Goal: Transaction & Acquisition: Purchase product/service

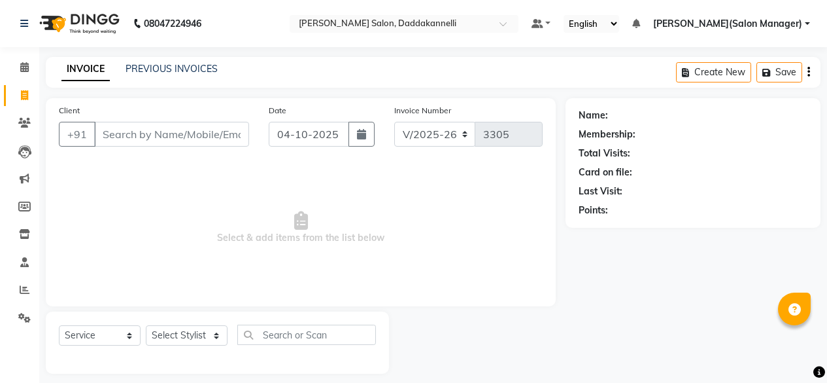
select select "6354"
select select "service"
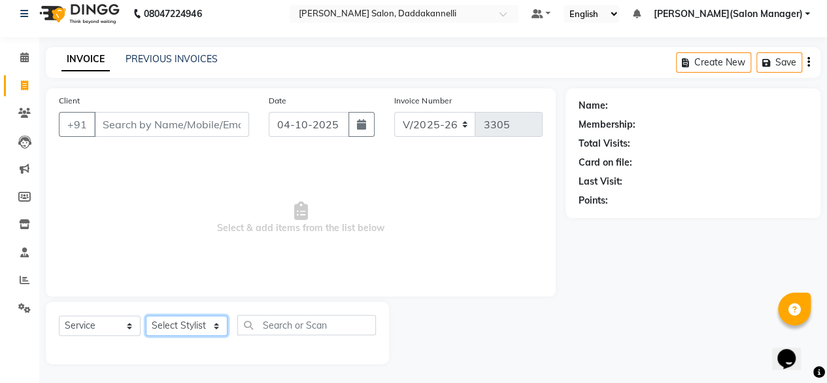
click at [218, 324] on select "Select Stylist aita DINGG SUPPORT [PERSON_NAME] [PERSON_NAME] deep [PERSON_NAME…" at bounding box center [187, 325] width 82 height 20
click at [146, 315] on select "Select Stylist aita DINGG SUPPORT KAMLA LEZUM NITESH raman deep RIYA Sonu VICKY…" at bounding box center [187, 325] width 82 height 20
click at [192, 328] on select "Select Stylist aita DINGG SUPPORT KAMLA LEZUM NITESH raman deep RIYA Sonu VICKY…" at bounding box center [187, 325] width 82 height 20
select select "93700"
click at [146, 315] on select "Select Stylist aita DINGG SUPPORT KAMLA LEZUM NITESH raman deep RIYA Sonu VICKY…" at bounding box center [187, 325] width 82 height 20
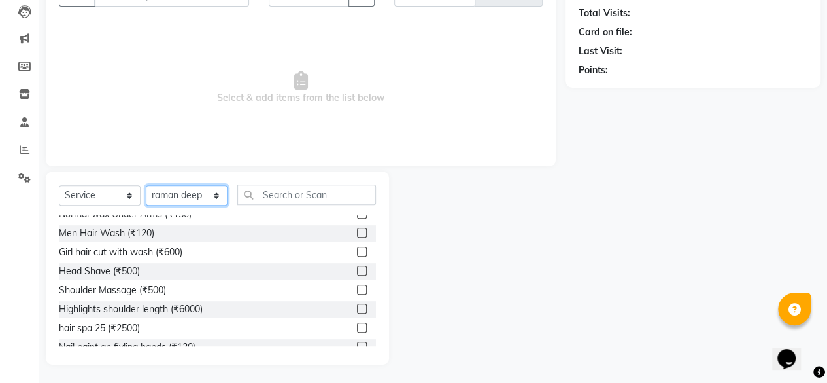
scroll to position [0, 0]
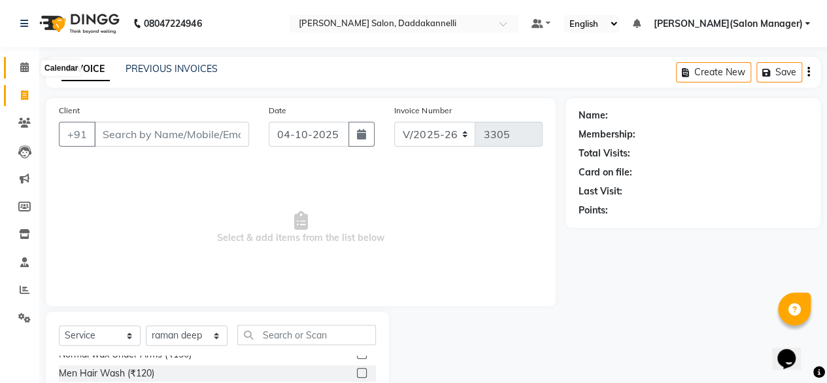
click at [19, 73] on span at bounding box center [24, 67] width 23 height 15
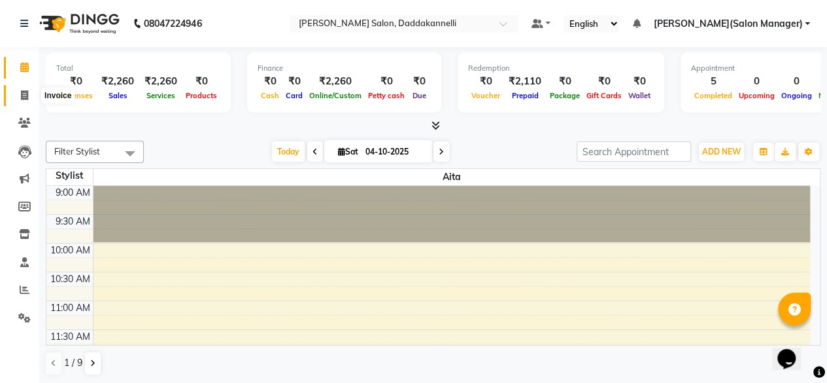
click at [24, 97] on icon at bounding box center [24, 95] width 7 height 10
select select "6354"
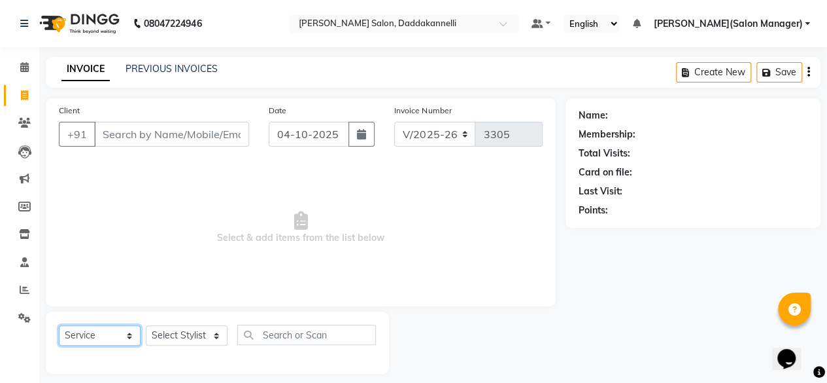
click at [109, 335] on select "Select Service Product Membership Package Voucher Prepaid Gift Card" at bounding box center [100, 335] width 82 height 20
select select "P"
click at [59, 325] on select "Select Service Product Membership Package Voucher Prepaid Gift Card" at bounding box center [100, 335] width 82 height 20
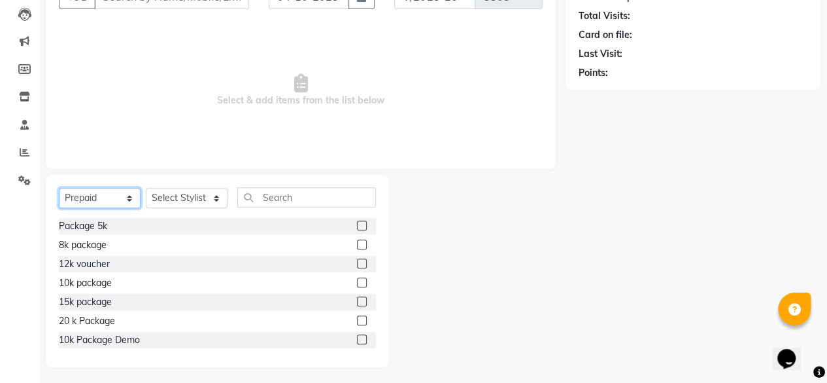
scroll to position [141, 0]
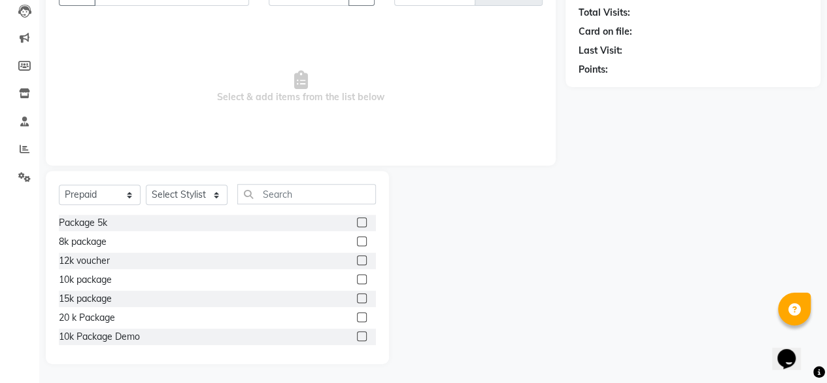
click at [357, 224] on label at bounding box center [362, 222] width 10 height 10
click at [357, 224] on input "checkbox" at bounding box center [361, 222] width 9 height 9
checkbox input "false"
click at [203, 194] on select "Select Stylist aita DINGG SUPPORT KAMLA LEZUM NITESH raman deep RIYA Sonu VICKY…" at bounding box center [187, 194] width 82 height 20
select select "64823"
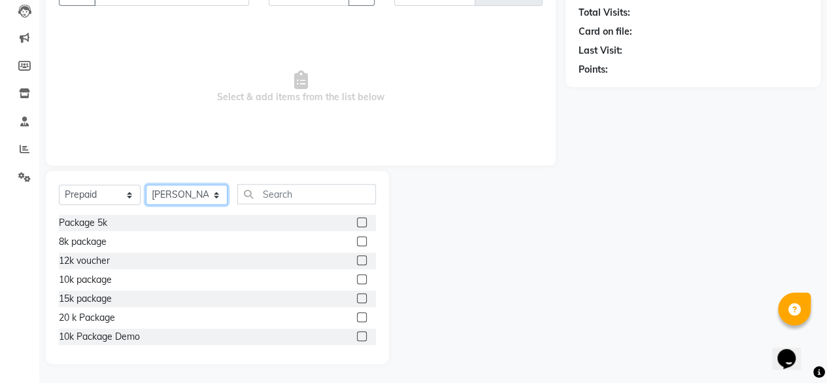
click at [146, 184] on select "Select Stylist aita DINGG SUPPORT KAMLA LEZUM NITESH raman deep RIYA Sonu VICKY…" at bounding box center [187, 194] width 82 height 20
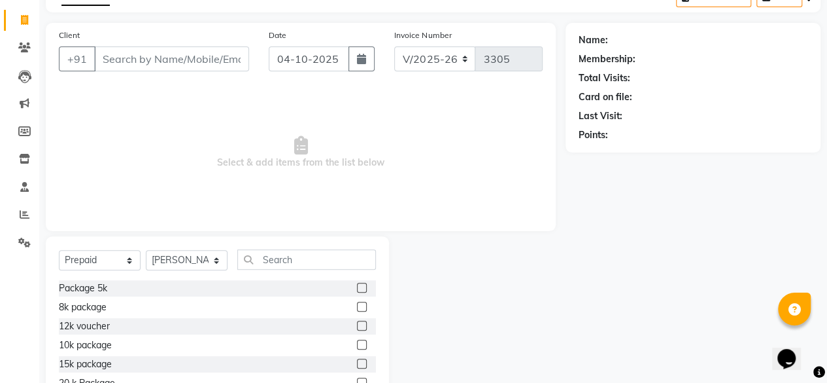
click at [357, 288] on label at bounding box center [362, 287] width 10 height 10
click at [357, 288] on input "checkbox" at bounding box center [361, 288] width 9 height 9
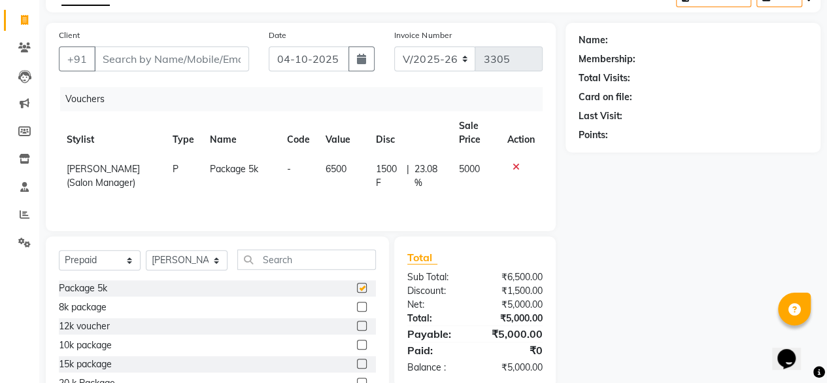
checkbox input "false"
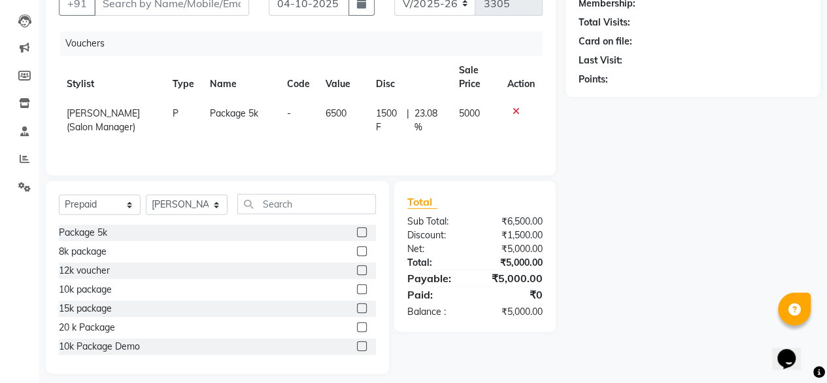
scroll to position [141, 0]
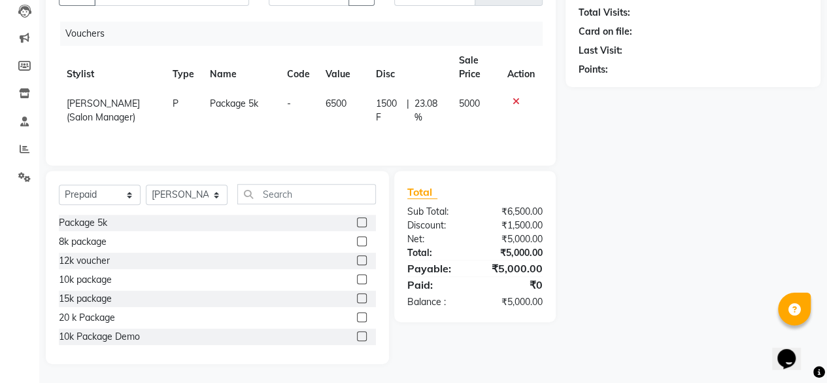
click at [517, 104] on icon at bounding box center [516, 101] width 7 height 9
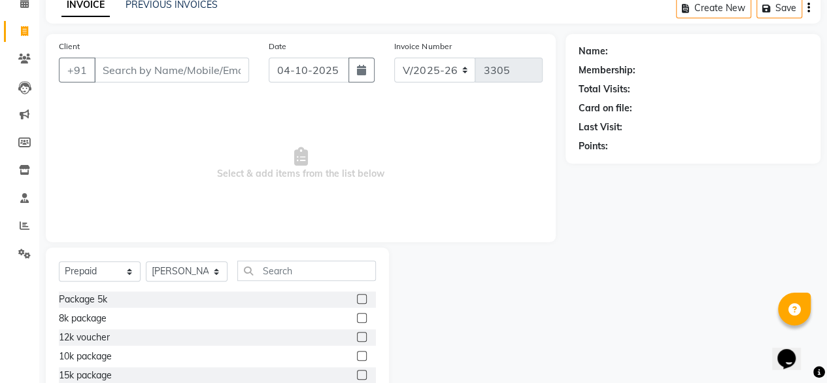
scroll to position [0, 0]
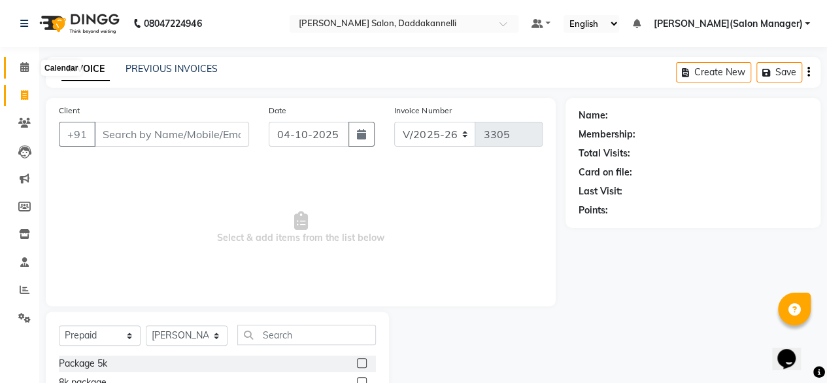
click at [21, 63] on icon at bounding box center [24, 67] width 9 height 10
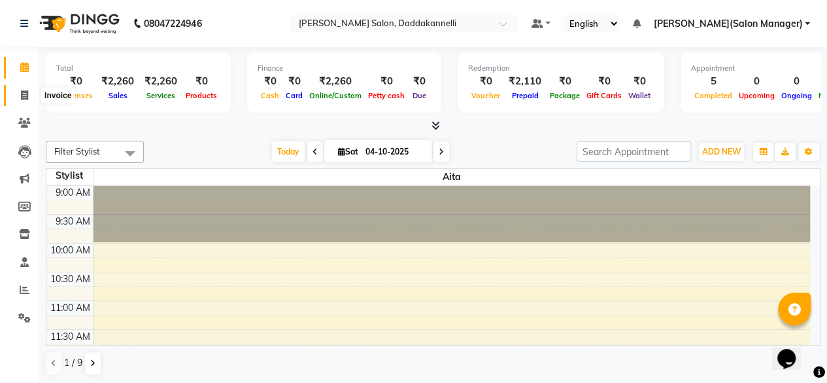
click at [22, 90] on icon at bounding box center [24, 95] width 7 height 10
select select "6354"
select select "service"
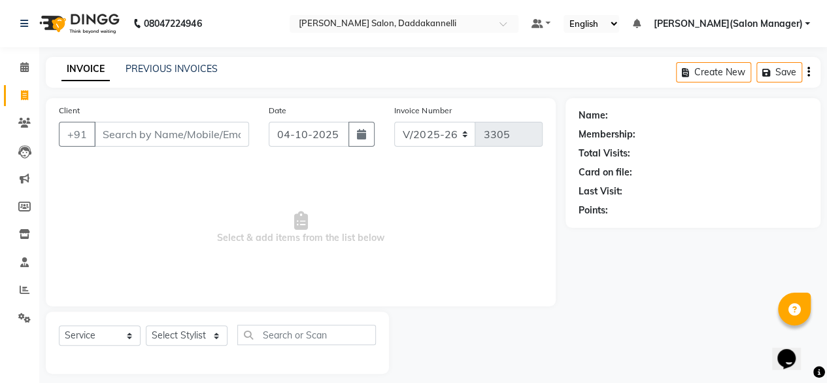
click at [135, 131] on input "Client" at bounding box center [171, 134] width 155 height 25
click at [148, 133] on input "Client" at bounding box center [171, 134] width 155 height 25
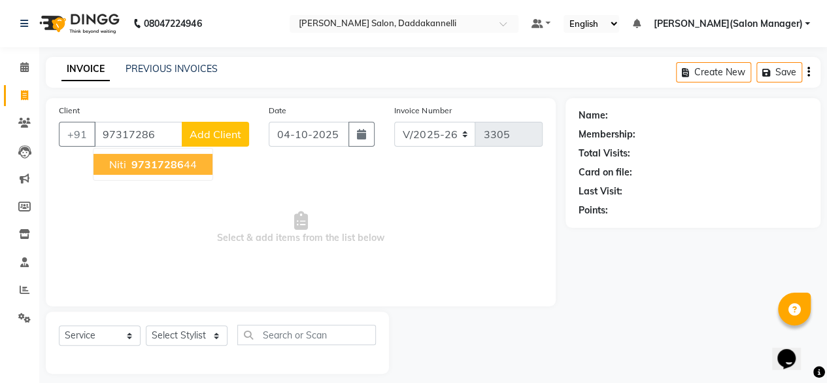
click at [175, 165] on span "97317286" at bounding box center [157, 164] width 52 height 13
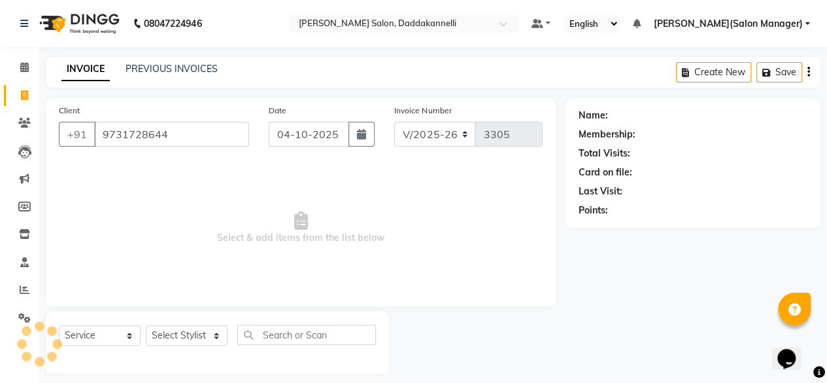
type input "9731728644"
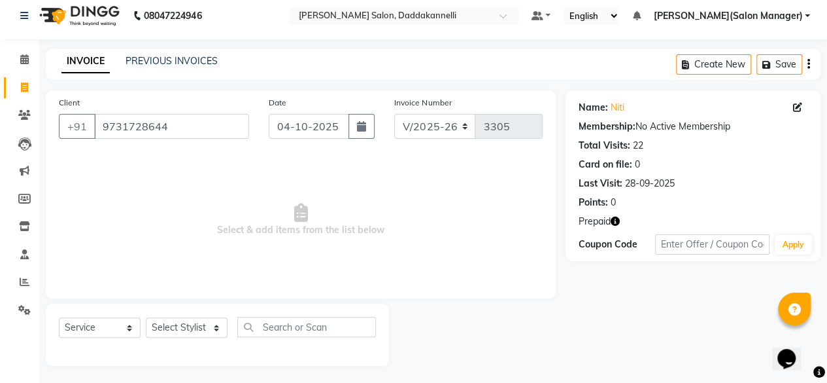
scroll to position [10, 0]
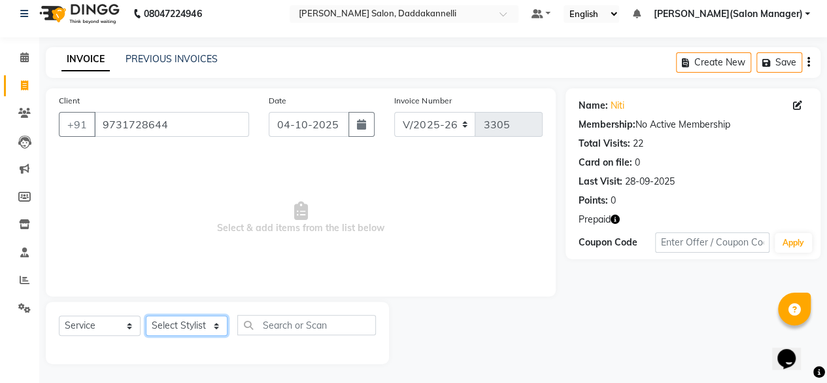
click at [180, 330] on select "Select Stylist aita DINGG SUPPORT KAMLA LEZUM NITESH raman deep RIYA Sonu VICKY…" at bounding box center [187, 325] width 82 height 20
select select "89137"
click at [146, 315] on select "Select Stylist aita DINGG SUPPORT KAMLA LEZUM NITESH raman deep RIYA Sonu VICKY…" at bounding box center [187, 325] width 82 height 20
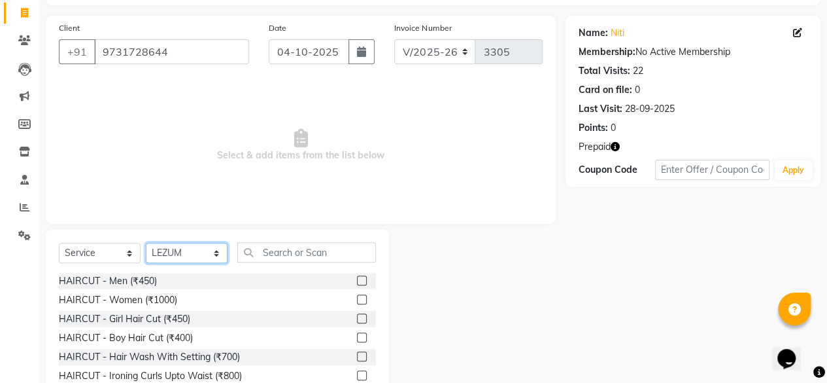
scroll to position [141, 0]
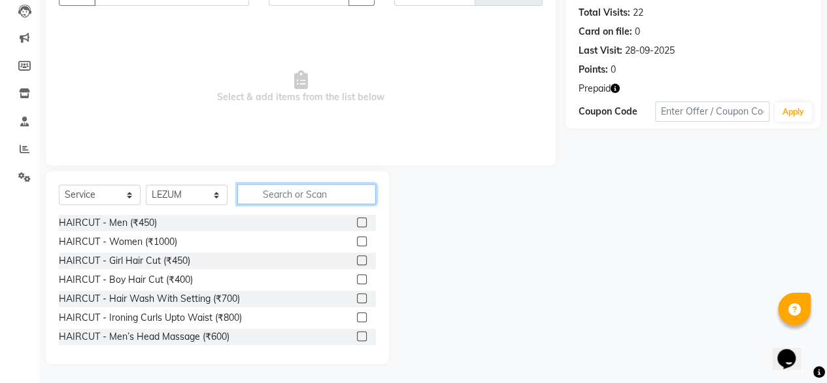
click at [284, 193] on input "text" at bounding box center [306, 194] width 139 height 20
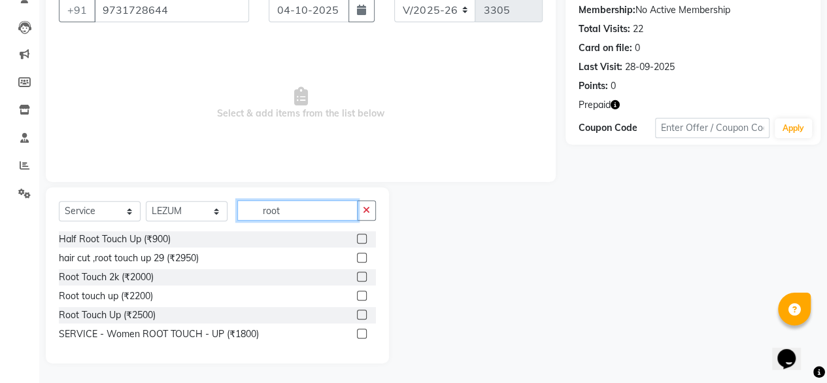
scroll to position [124, 0]
type input "root t"
click at [360, 279] on label at bounding box center [362, 277] width 10 height 10
click at [360, 279] on input "checkbox" at bounding box center [361, 277] width 9 height 9
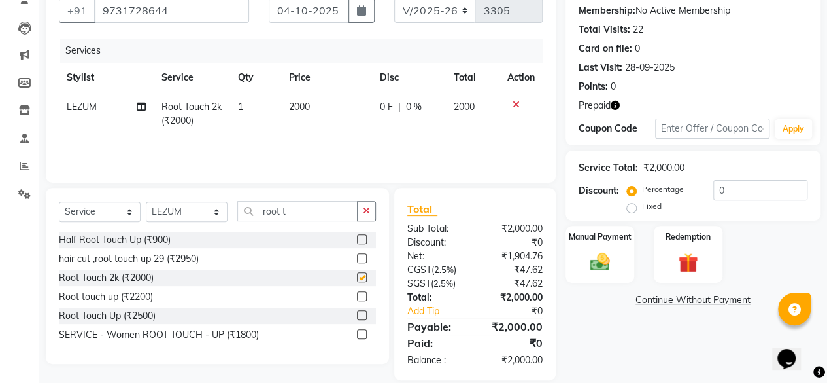
checkbox input "false"
click at [617, 102] on icon "button" at bounding box center [615, 105] width 9 height 9
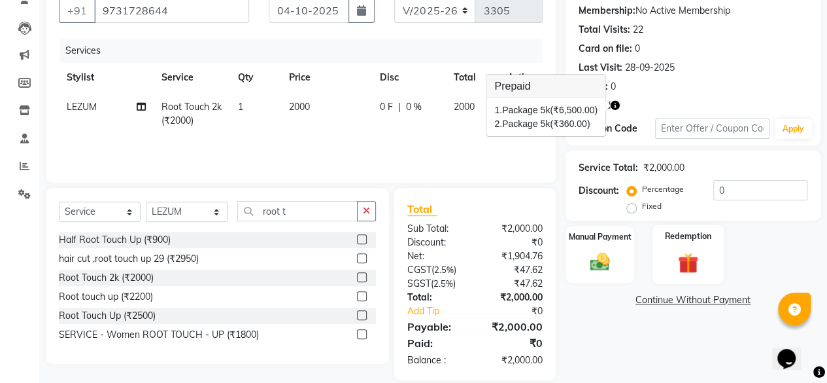
click at [690, 262] on img at bounding box center [688, 263] width 33 height 26
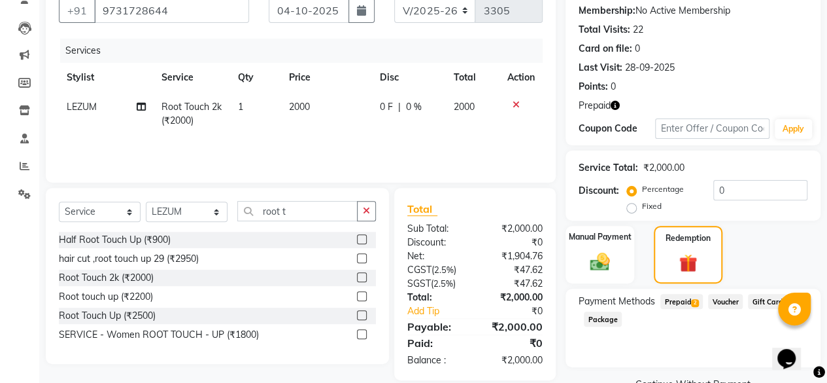
scroll to position [154, 0]
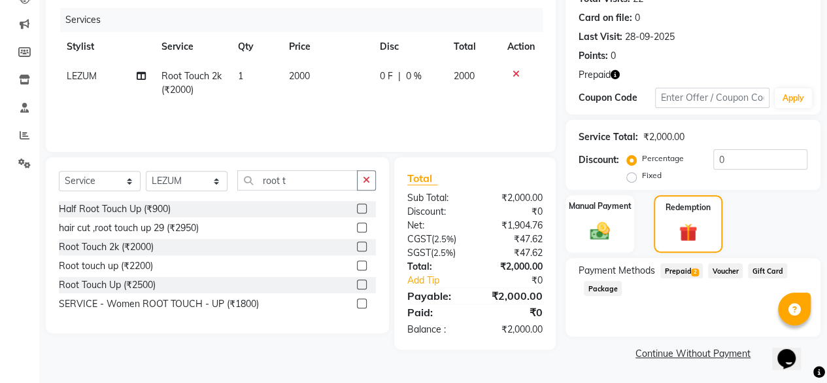
click at [682, 270] on span "Prepaid 2" at bounding box center [681, 270] width 43 height 15
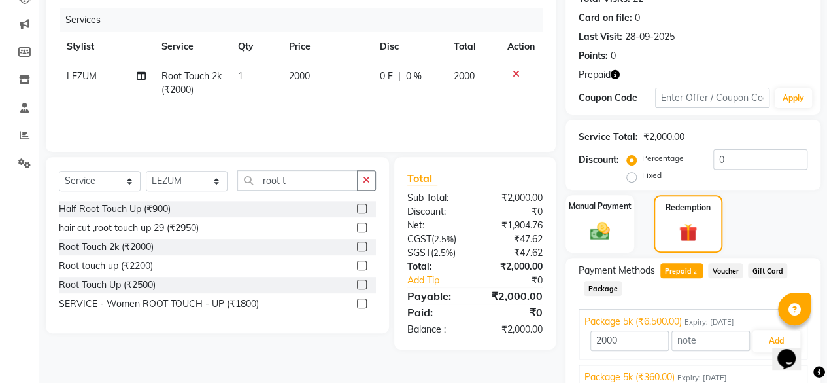
scroll to position [213, 0]
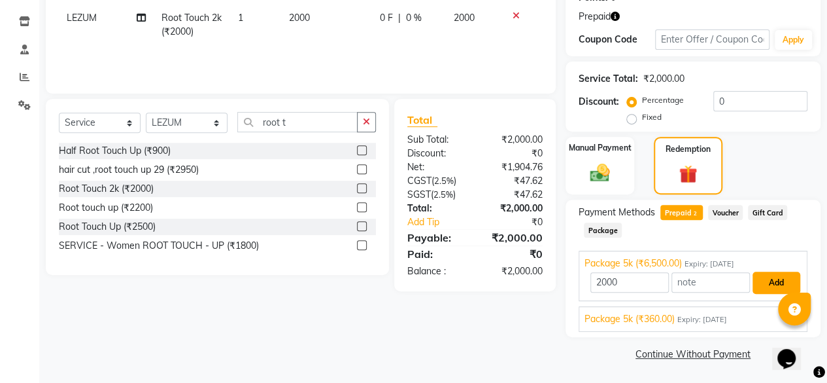
click at [768, 287] on button "Add" at bounding box center [777, 282] width 48 height 22
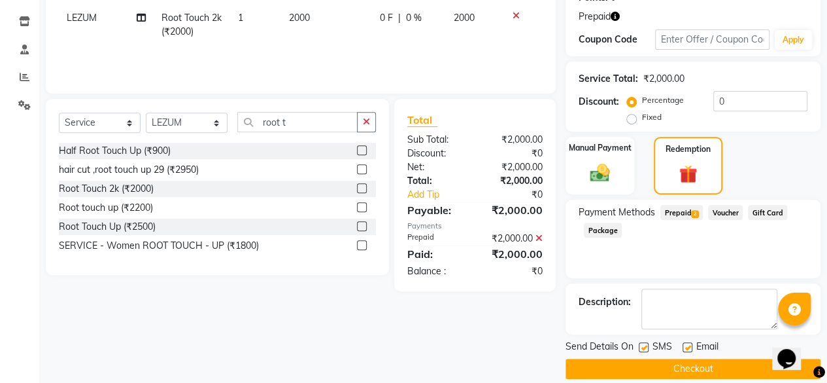
click at [671, 214] on span "Prepaid 2" at bounding box center [681, 212] width 43 height 15
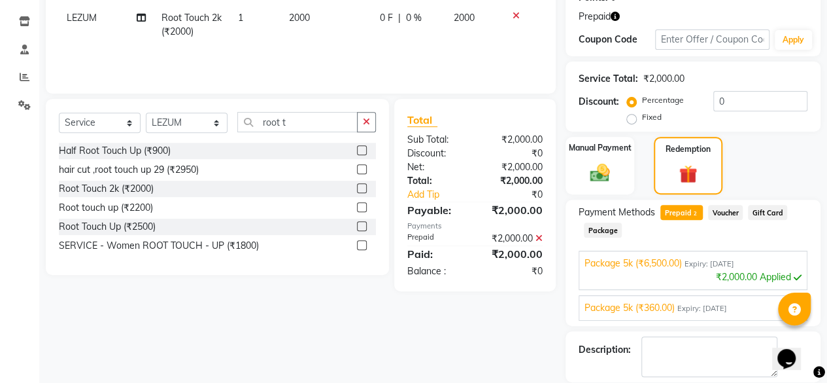
click at [700, 307] on span "Expiry: 12-07-2028" at bounding box center [702, 308] width 50 height 11
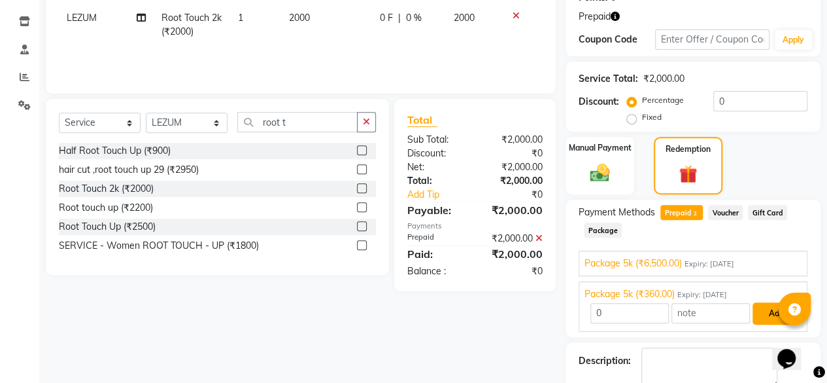
click at [764, 318] on button "Add" at bounding box center [777, 313] width 48 height 22
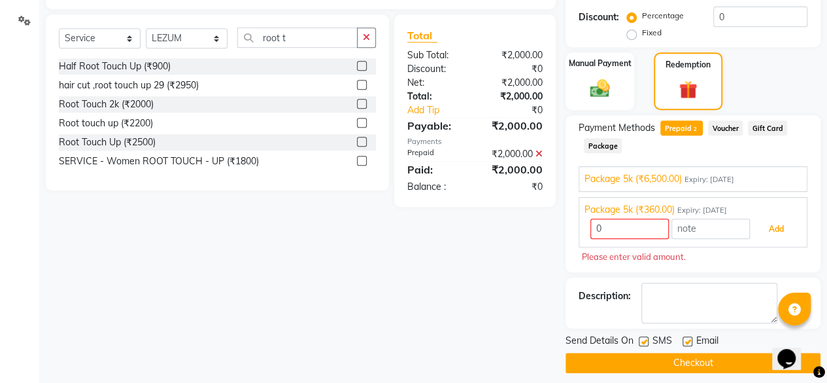
scroll to position [305, 0]
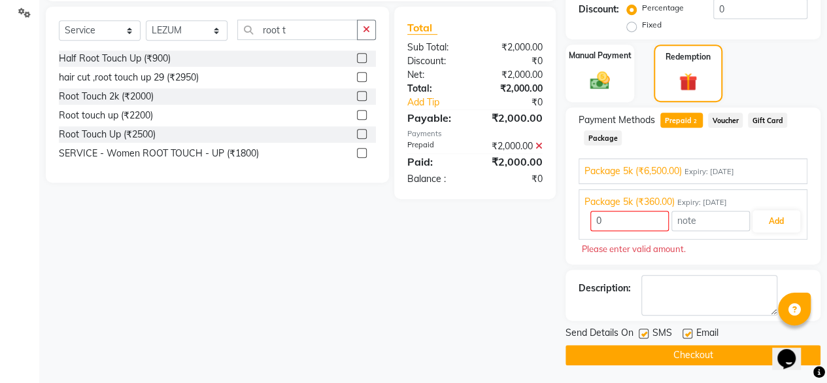
click at [700, 352] on button "Checkout" at bounding box center [693, 355] width 255 height 20
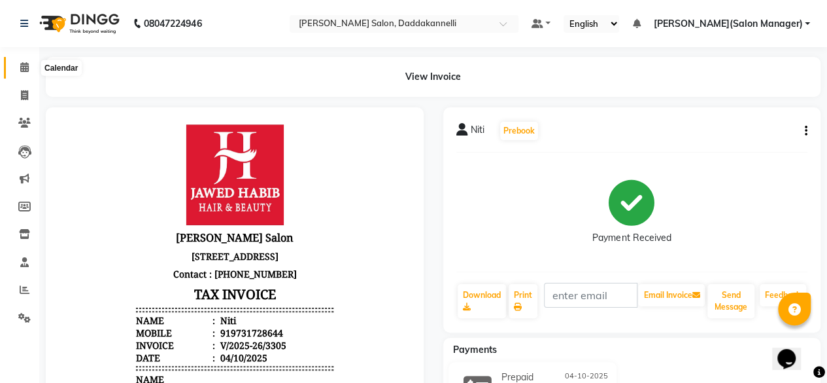
click at [22, 71] on icon at bounding box center [24, 67] width 9 height 10
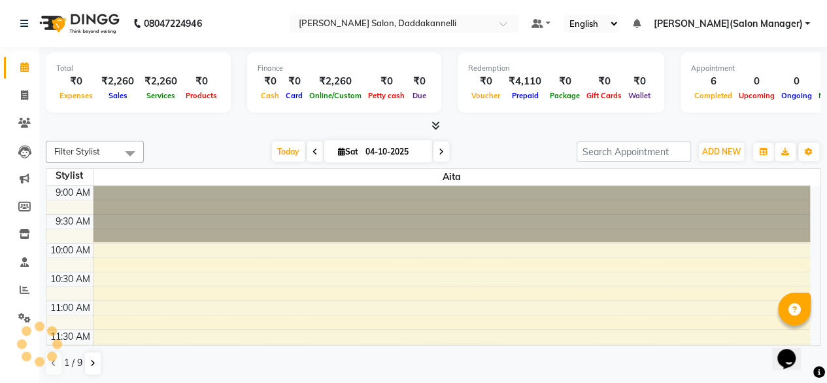
scroll to position [341, 0]
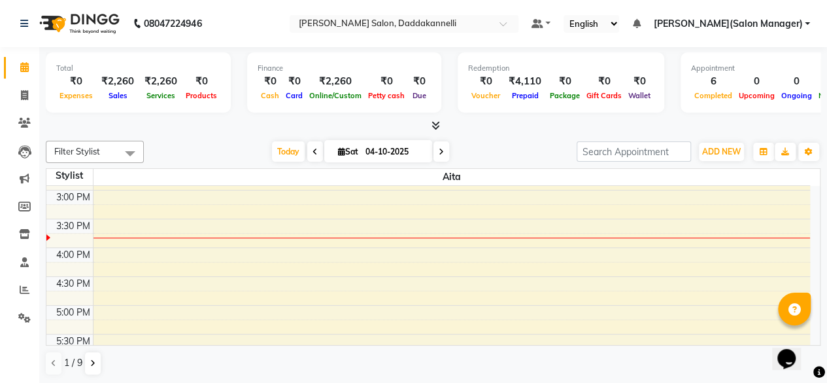
click at [283, 22] on nav "08047224946 Select Location × Jawed Habib Salon, Daddakannelli Default Panel My…" at bounding box center [413, 23] width 827 height 47
click at [248, 29] on nav "08047224946 Select Location × Jawed Habib Salon, Daddakannelli Default Panel My…" at bounding box center [413, 23] width 827 height 47
click at [253, 31] on nav "08047224946 Select Location × Jawed Habib Salon, Daddakannelli Default Panel My…" at bounding box center [413, 23] width 827 height 47
click at [25, 94] on icon at bounding box center [24, 95] width 7 height 10
select select "service"
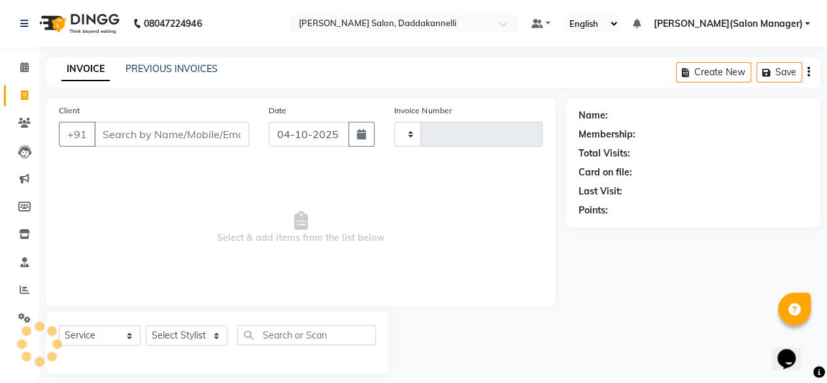
type input "3306"
select select "6354"
click at [276, 26] on nav "08047224946 Select Location × Jawed Habib Salon, Daddakannelli Default Panel My…" at bounding box center [413, 23] width 827 height 47
click at [23, 65] on icon at bounding box center [24, 67] width 9 height 10
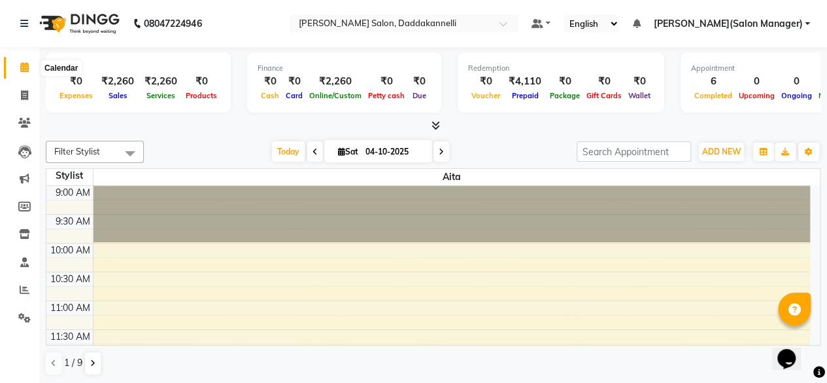
click at [24, 65] on icon at bounding box center [24, 67] width 9 height 10
click at [132, 152] on span at bounding box center [130, 153] width 26 height 25
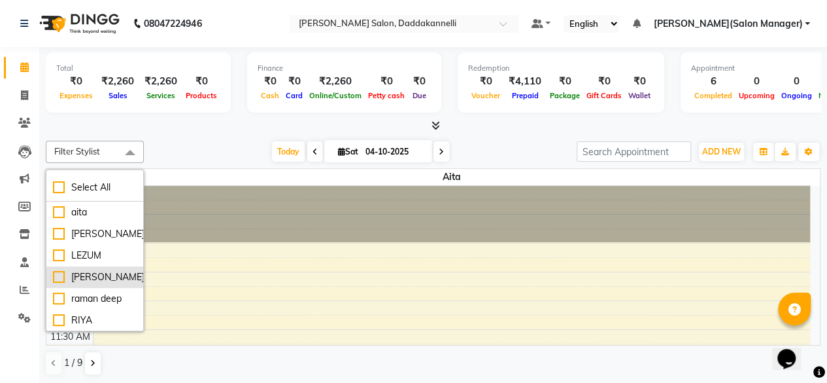
click at [56, 278] on div "NITESH" at bounding box center [95, 277] width 84 height 14
checkbox input "true"
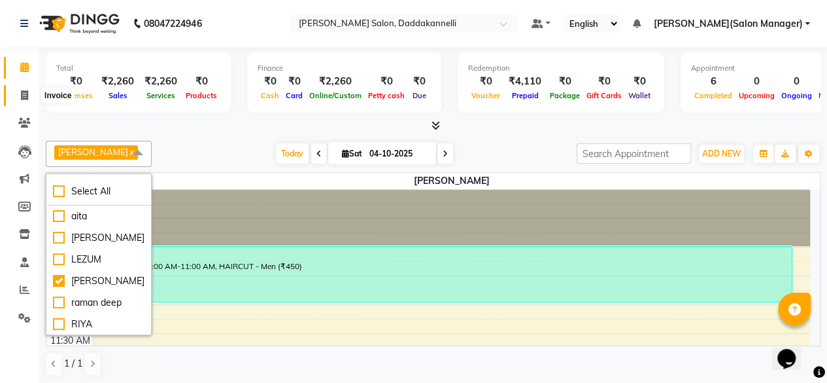
click at [18, 97] on span at bounding box center [24, 95] width 23 height 15
select select "6354"
select select "service"
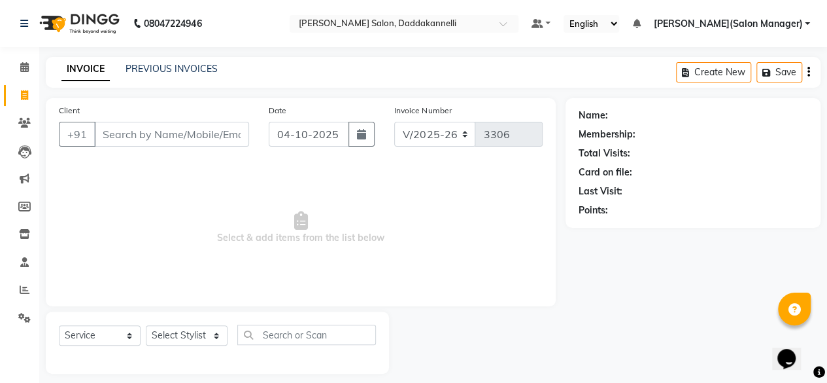
click at [112, 127] on input "Client" at bounding box center [171, 134] width 155 height 25
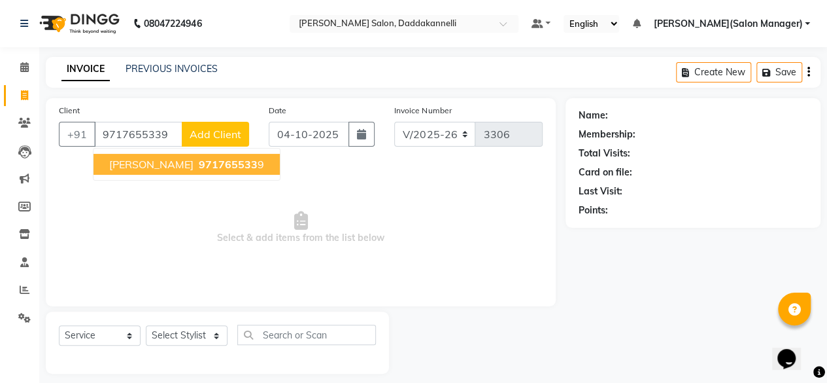
type input "9717655339"
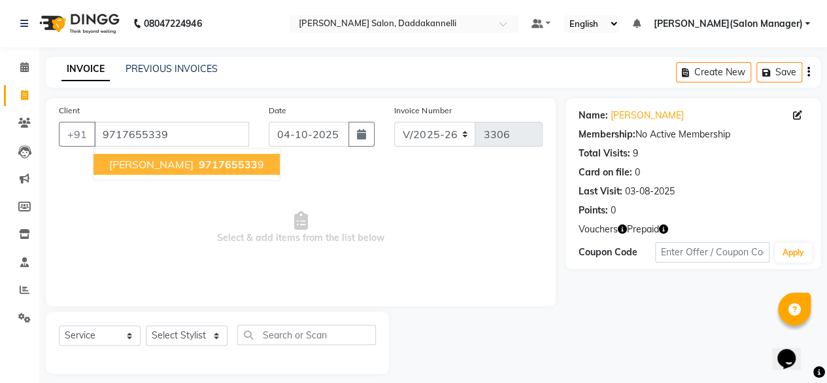
click at [115, 168] on span "[PERSON_NAME]" at bounding box center [151, 164] width 84 height 13
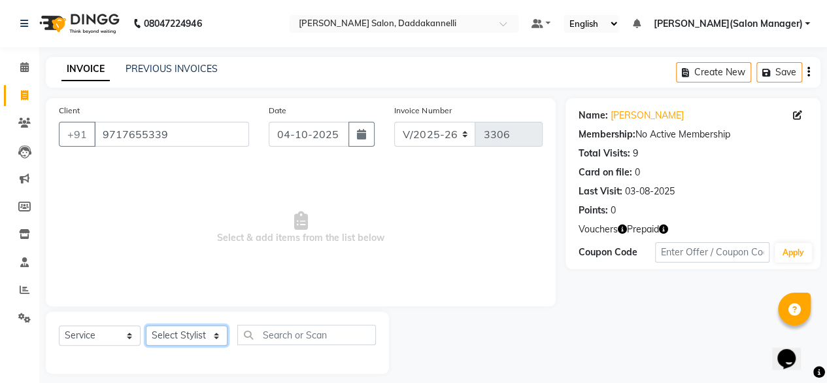
click at [214, 335] on select "Select Stylist aita DINGG SUPPORT KAMLA LEZUM NITESH raman deep RIYA Sonu VICKY…" at bounding box center [187, 335] width 82 height 20
select select "90884"
click at [146, 325] on select "Select Stylist aita DINGG SUPPORT KAMLA LEZUM NITESH raman deep RIYA Sonu VICKY…" at bounding box center [187, 335] width 82 height 20
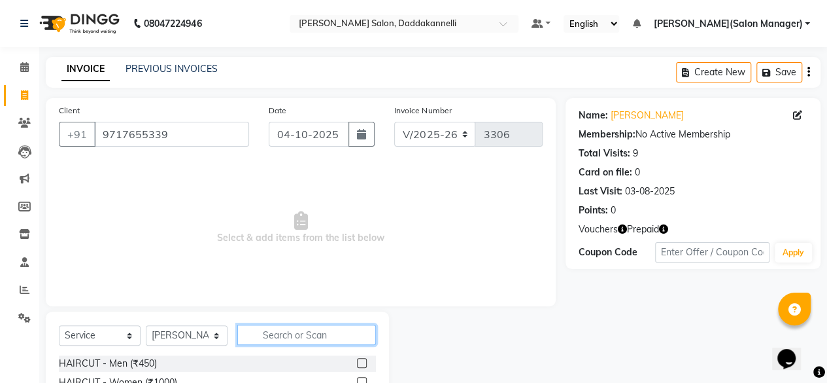
click at [303, 337] on input "text" at bounding box center [306, 334] width 139 height 20
click at [357, 363] on label at bounding box center [362, 363] width 10 height 10
click at [357, 363] on input "checkbox" at bounding box center [361, 363] width 9 height 9
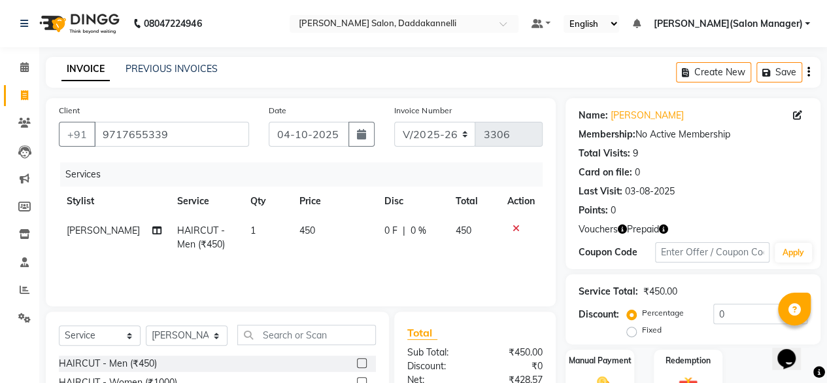
click at [357, 360] on label at bounding box center [362, 363] width 10 height 10
click at [357, 360] on input "checkbox" at bounding box center [361, 363] width 9 height 9
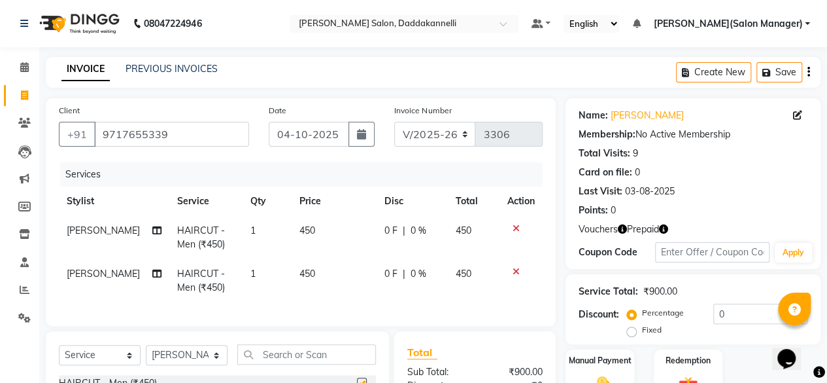
checkbox input "false"
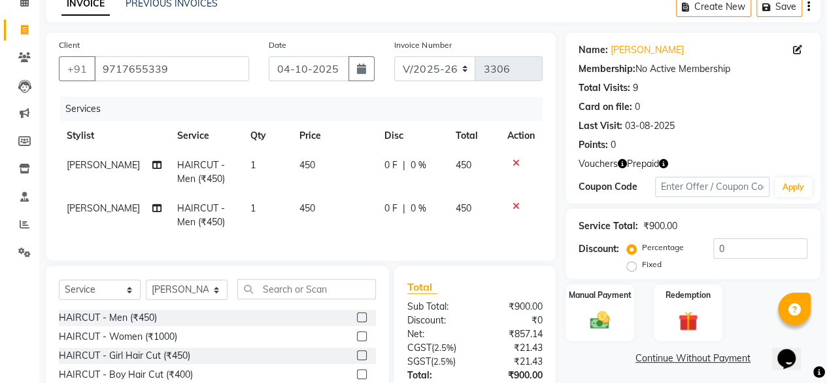
click at [344, 345] on div "HAIRCUT - Women (₹1000)" at bounding box center [217, 336] width 317 height 16
click at [358, 341] on div at bounding box center [366, 336] width 19 height 16
click at [357, 341] on label at bounding box center [362, 336] width 10 height 10
click at [357, 341] on input "checkbox" at bounding box center [361, 336] width 9 height 9
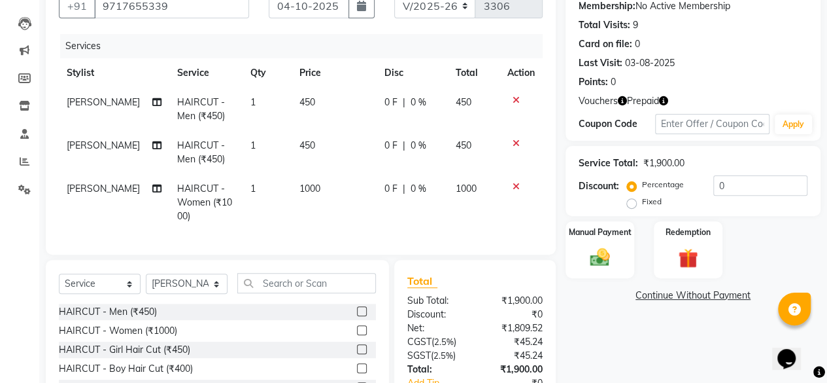
scroll to position [131, 0]
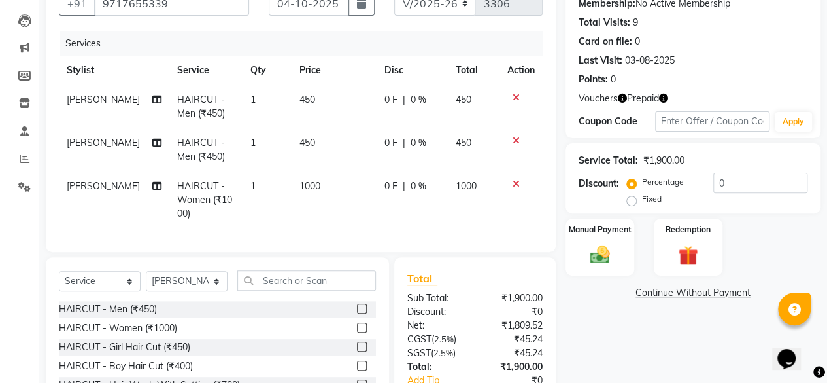
click at [357, 325] on label at bounding box center [362, 327] width 10 height 10
click at [357, 325] on input "checkbox" at bounding box center [361, 328] width 9 height 9
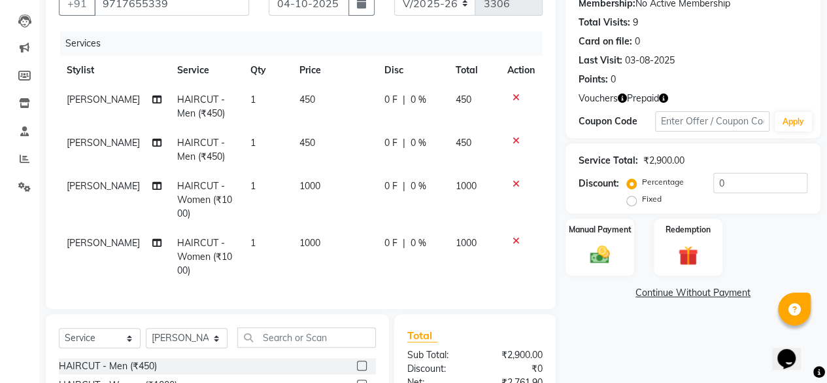
checkbox input "false"
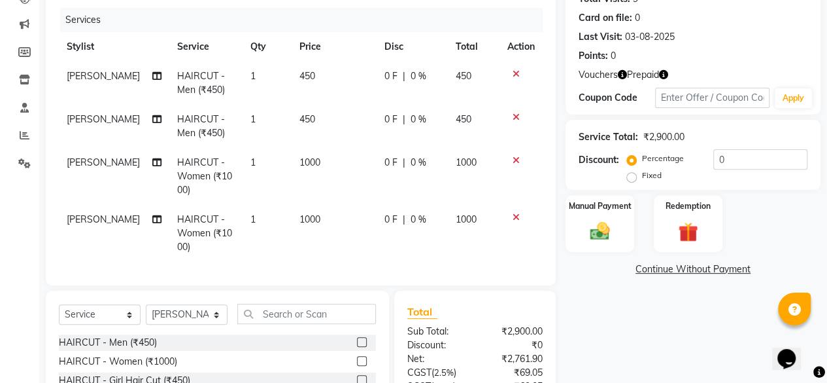
scroll to position [153, 0]
click at [619, 71] on icon "button" at bounding box center [622, 75] width 9 height 9
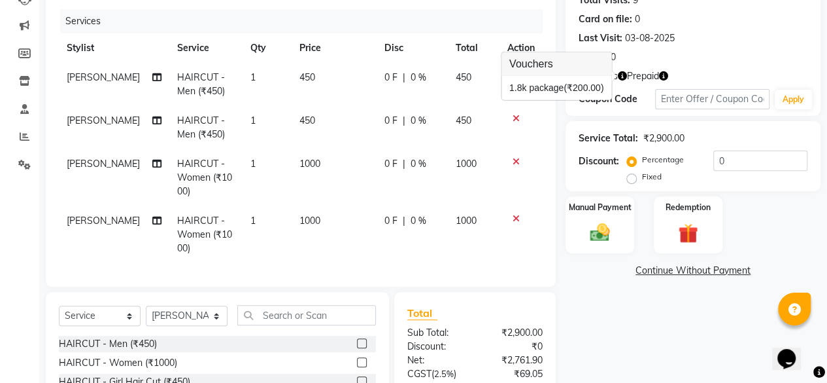
click at [666, 79] on icon "button" at bounding box center [663, 75] width 9 height 9
click at [303, 160] on span "1000" at bounding box center [309, 164] width 21 height 12
select select "90884"
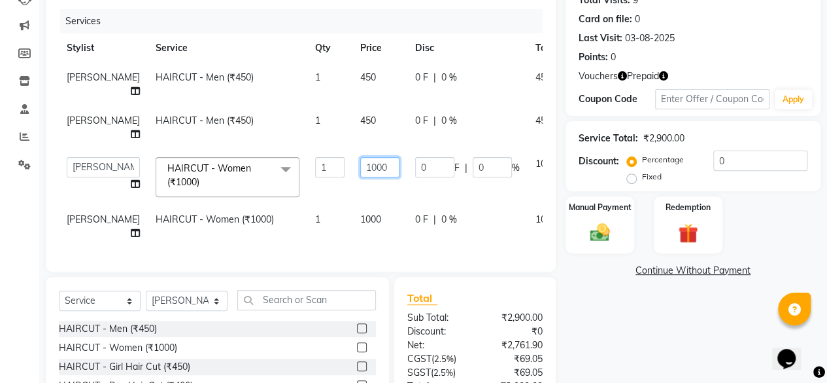
click at [360, 160] on input "1000" at bounding box center [379, 167] width 39 height 20
type input "1"
type input "750"
click at [618, 344] on div "Name: Nagesh Membership: No Active Membership Total Visits: 9 Card on file: 0 L…" at bounding box center [698, 207] width 265 height 524
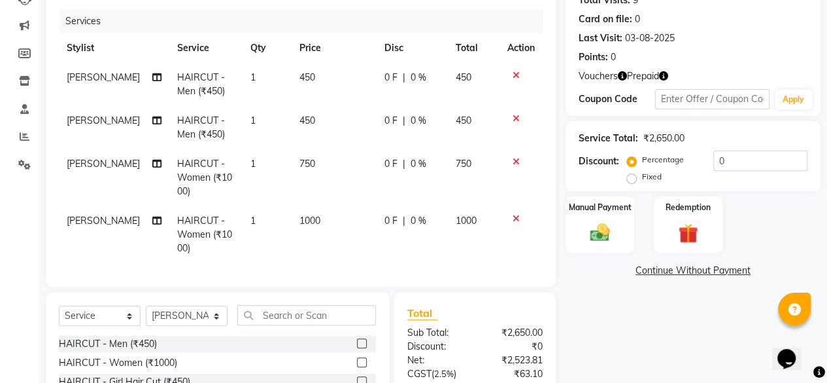
scroll to position [256, 0]
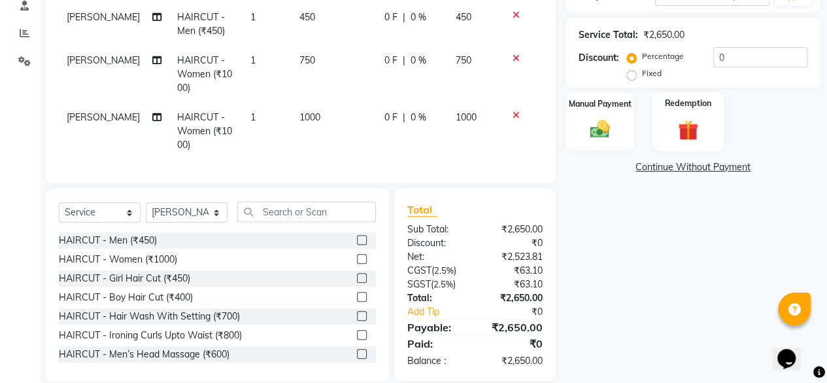
click at [703, 134] on img at bounding box center [688, 130] width 33 height 26
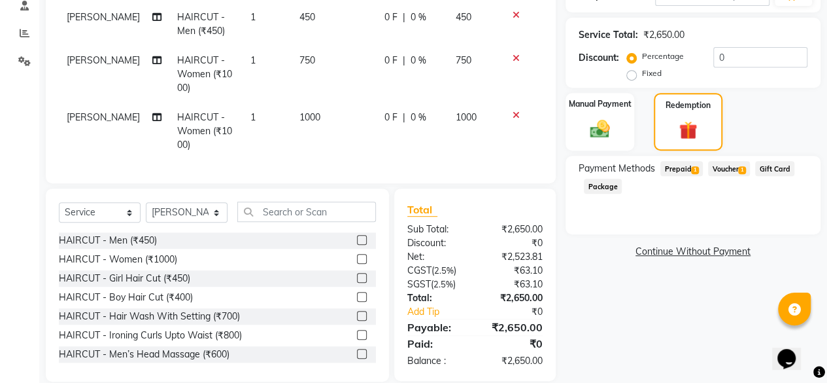
click at [675, 167] on span "Prepaid 1" at bounding box center [681, 168] width 43 height 15
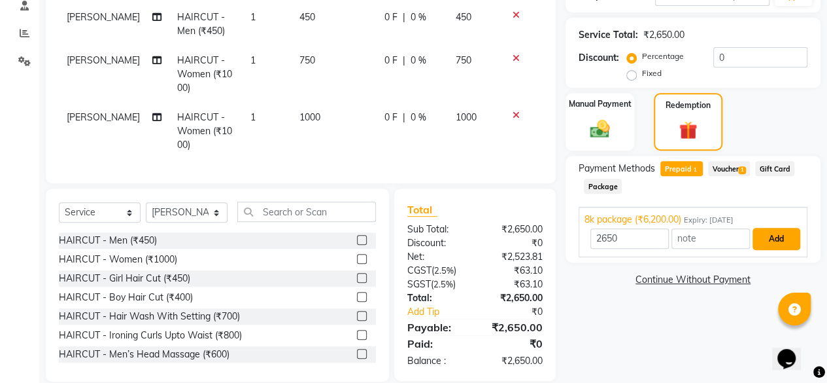
click at [775, 248] on button "Add" at bounding box center [777, 239] width 48 height 22
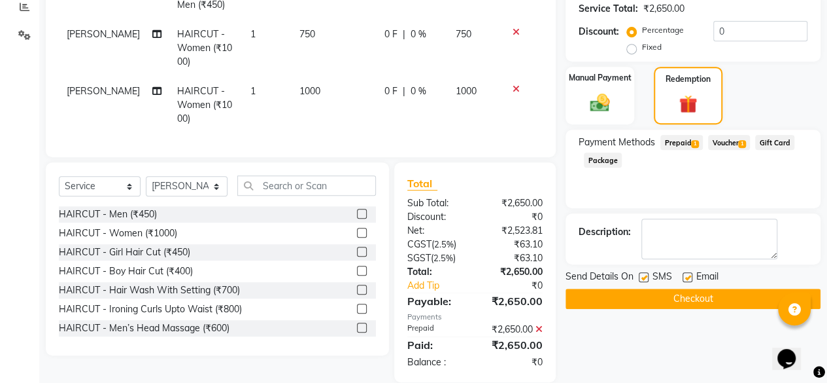
scroll to position [86, 0]
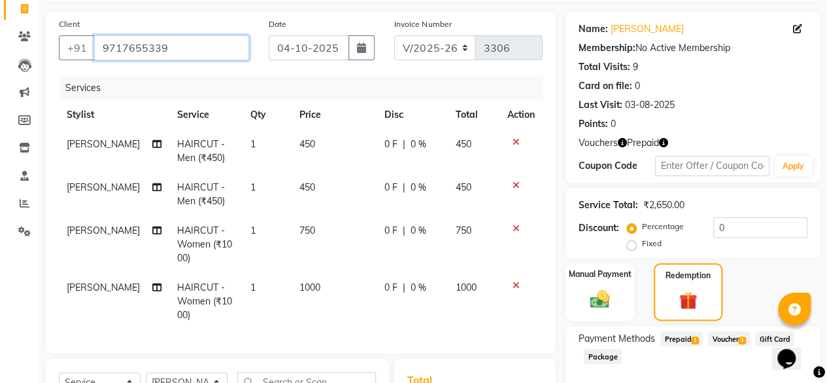
drag, startPoint x: 206, startPoint y: 43, endPoint x: 90, endPoint y: 28, distance: 117.3
click at [90, 28] on div "Client +91 9717655339" at bounding box center [154, 44] width 210 height 54
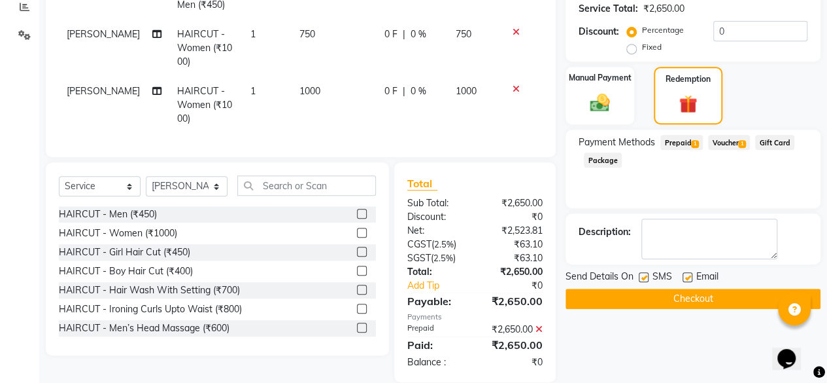
click at [629, 303] on button "Checkout" at bounding box center [693, 298] width 255 height 20
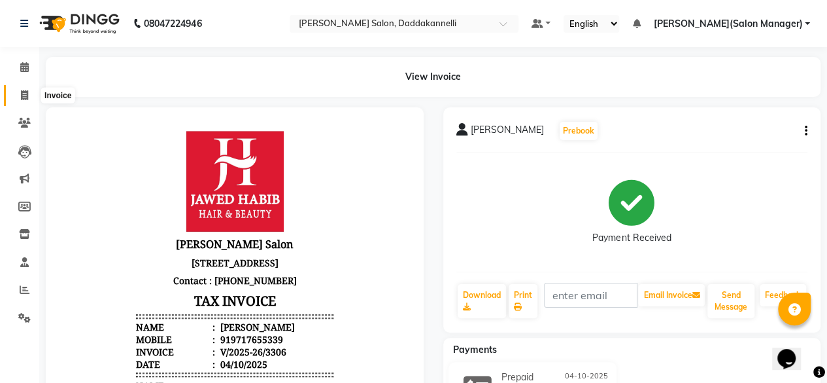
click at [25, 97] on icon at bounding box center [24, 95] width 7 height 10
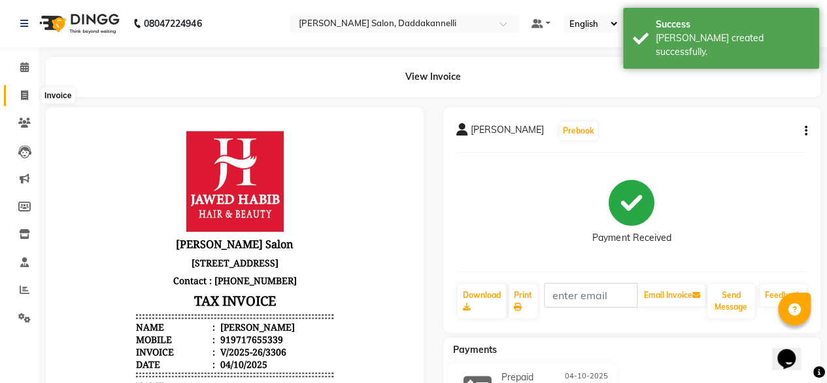
select select "service"
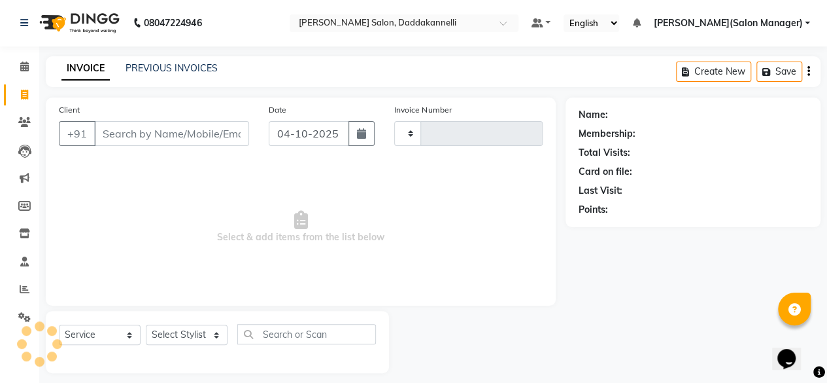
scroll to position [10, 0]
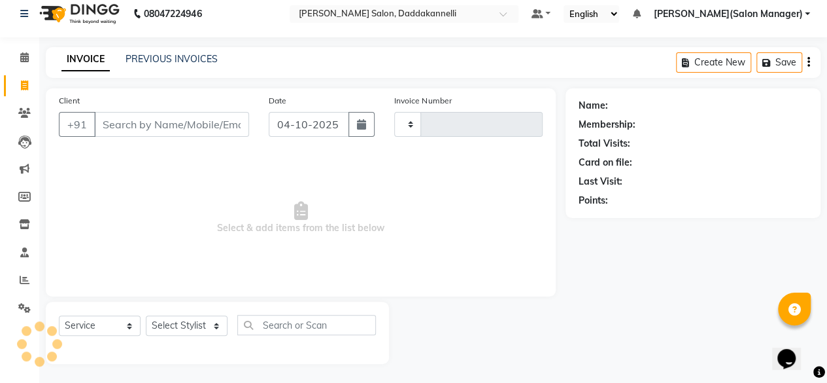
type input "3307"
select select "6354"
type input "9717655339"
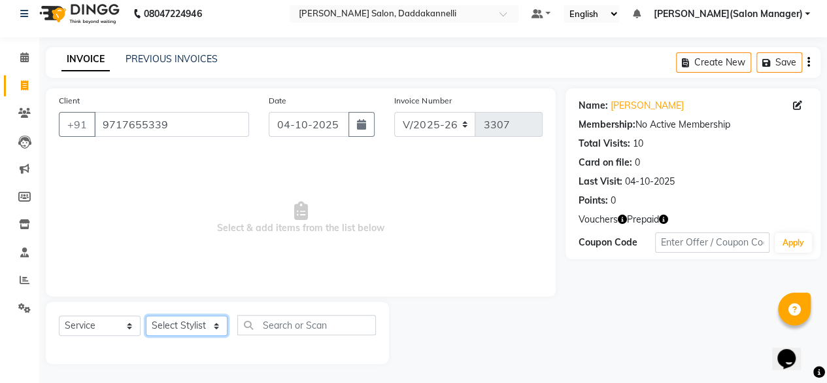
click at [186, 327] on select "Select Stylist aita DINGG SUPPORT KAMLA LEZUM NITESH raman deep RIYA Sonu VICKY…" at bounding box center [187, 325] width 82 height 20
click at [146, 315] on select "Select Stylist aita DINGG SUPPORT KAMLA LEZUM NITESH raman deep RIYA Sonu VICKY…" at bounding box center [187, 325] width 82 height 20
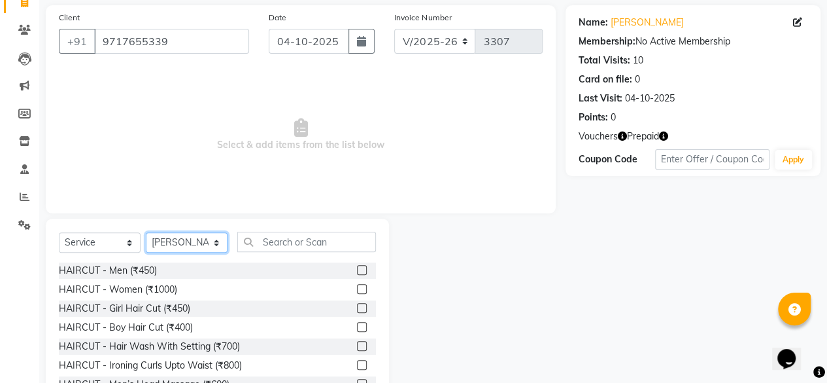
scroll to position [141, 0]
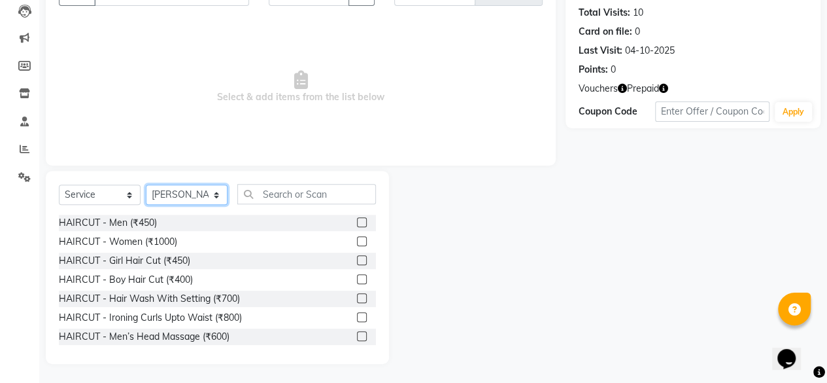
click at [199, 192] on select "Select Stylist aita DINGG SUPPORT KAMLA LEZUM NITESH raman deep RIYA Sonu VICKY…" at bounding box center [187, 194] width 82 height 20
select select "86746"
click at [146, 184] on select "Select Stylist aita DINGG SUPPORT KAMLA LEZUM NITESH raman deep RIYA Sonu VICKY…" at bounding box center [187, 194] width 82 height 20
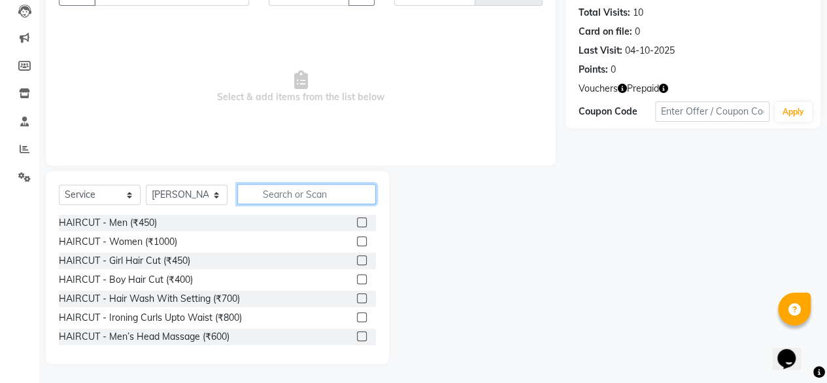
click at [277, 202] on input "text" at bounding box center [306, 194] width 139 height 20
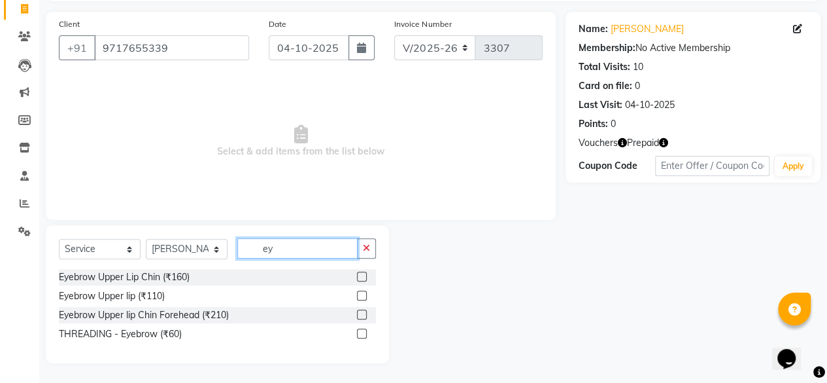
scroll to position [86, 0]
type input "eye"
click at [362, 338] on div at bounding box center [361, 336] width 9 height 14
click at [364, 335] on label at bounding box center [362, 334] width 10 height 10
click at [364, 335] on input "checkbox" at bounding box center [361, 334] width 9 height 9
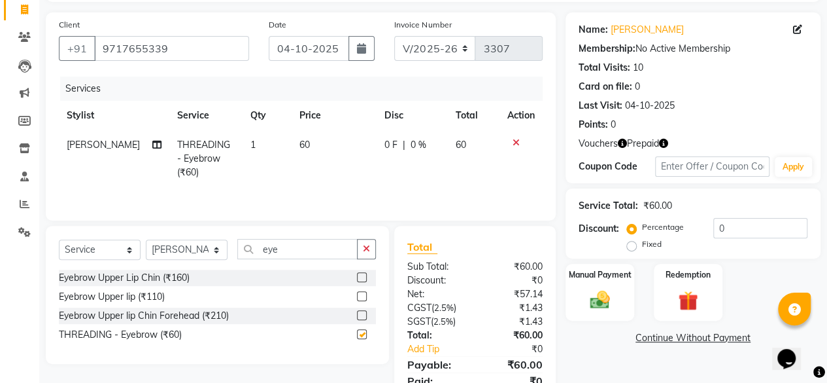
checkbox input "false"
click at [363, 296] on label at bounding box center [362, 296] width 10 height 10
click at [363, 296] on input "checkbox" at bounding box center [361, 296] width 9 height 9
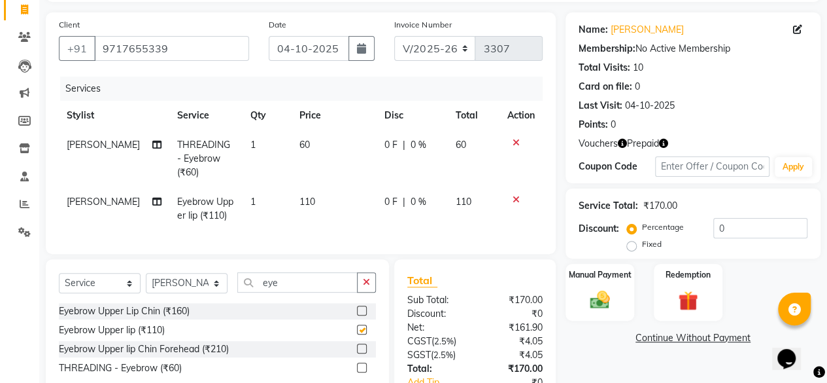
checkbox input "false"
click at [514, 143] on icon at bounding box center [516, 142] width 7 height 9
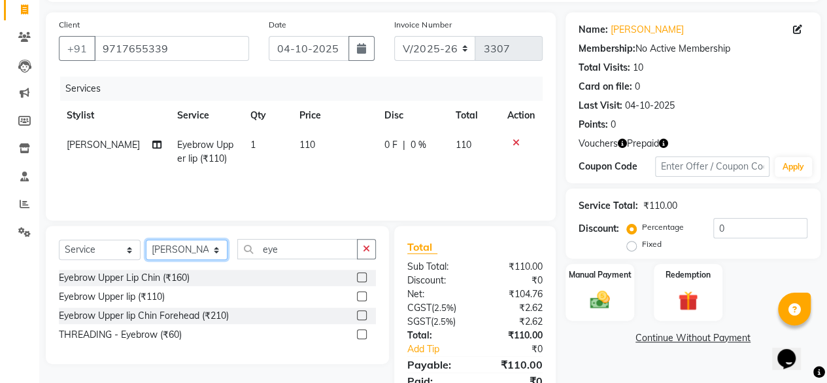
click at [201, 248] on select "Select Stylist aita DINGG SUPPORT KAMLA LEZUM NITESH raman deep RIYA Sonu VICKY…" at bounding box center [187, 249] width 82 height 20
select select "90884"
click at [146, 239] on select "Select Stylist aita DINGG SUPPORT KAMLA LEZUM NITESH raman deep RIYA Sonu VICKY…" at bounding box center [187, 249] width 82 height 20
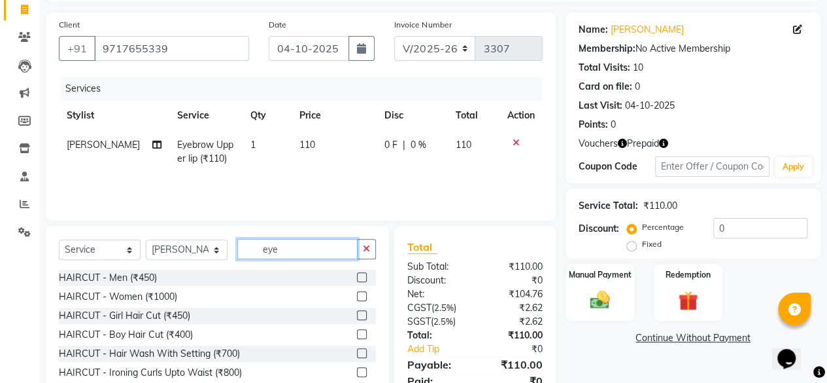
click at [328, 252] on input "eye" at bounding box center [297, 249] width 120 height 20
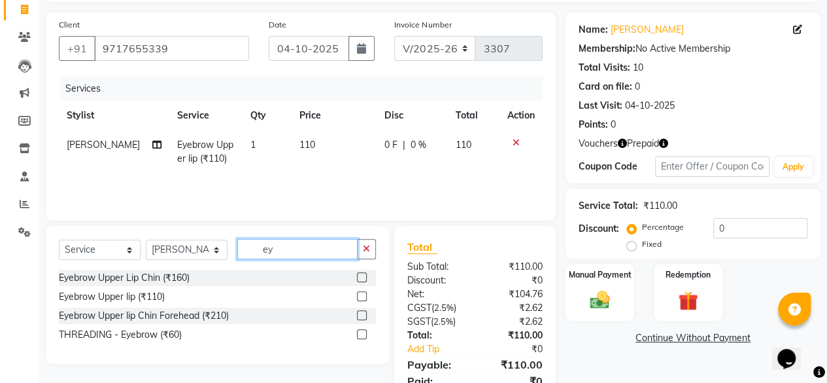
type input "e"
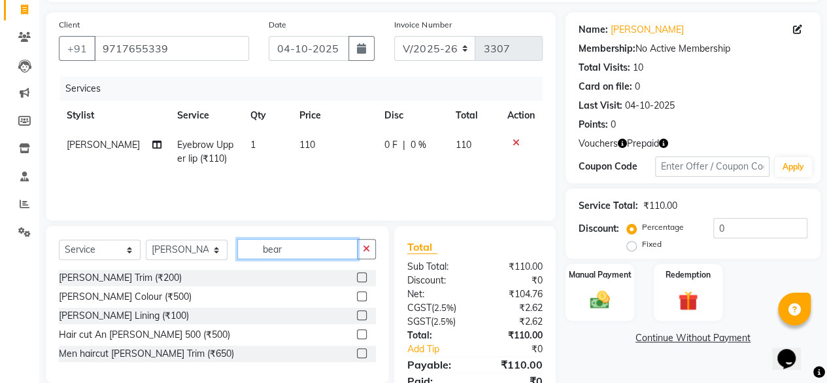
type input "bear"
click at [362, 276] on label at bounding box center [362, 277] width 10 height 10
click at [362, 276] on input "checkbox" at bounding box center [361, 277] width 9 height 9
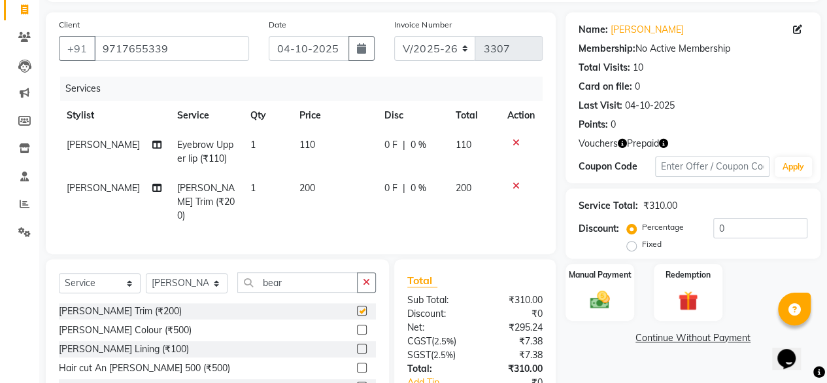
checkbox input "false"
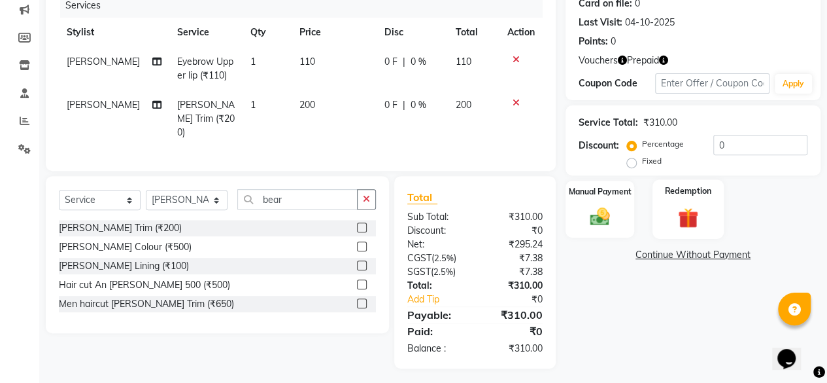
click at [689, 211] on img at bounding box center [688, 218] width 33 height 26
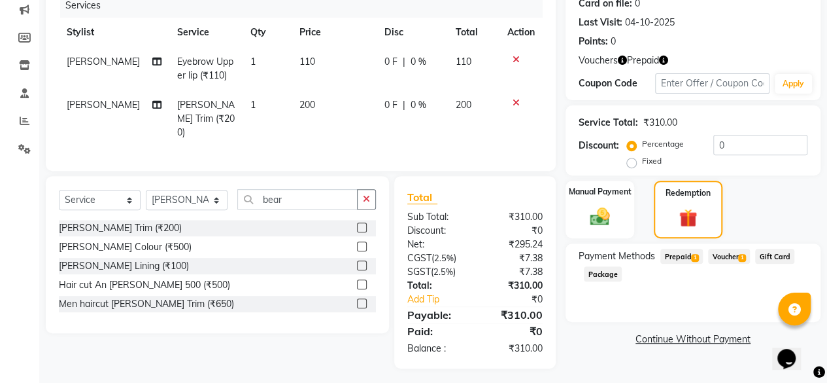
click at [680, 252] on span "Prepaid 1" at bounding box center [681, 255] width 43 height 15
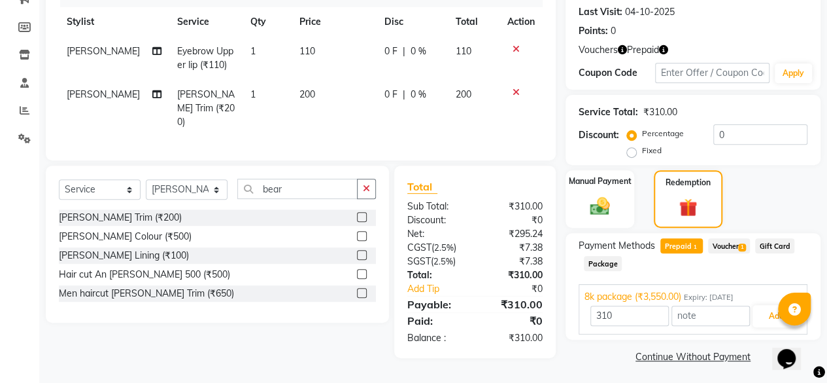
scroll to position [182, 0]
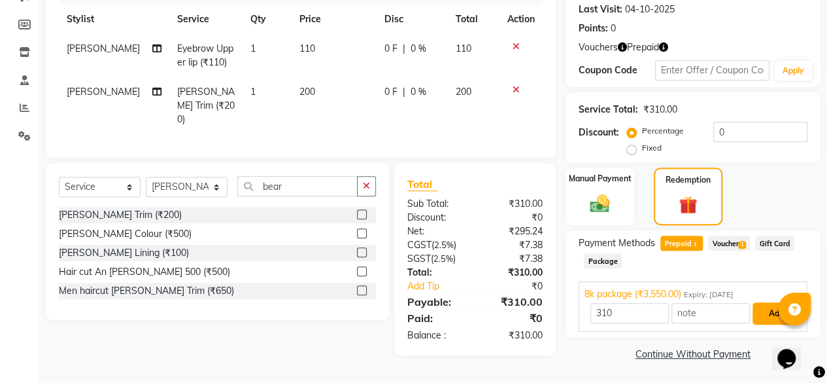
click at [772, 315] on button "Add" at bounding box center [777, 313] width 48 height 22
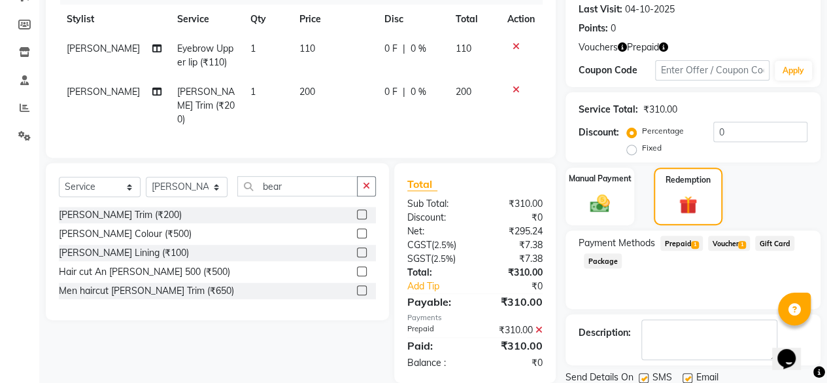
scroll to position [227, 0]
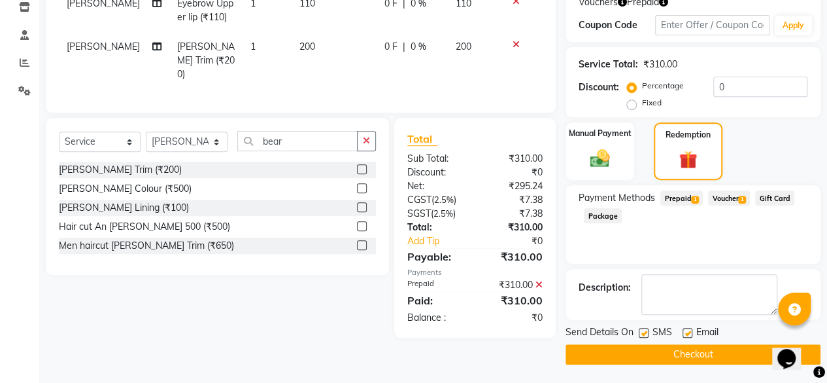
click at [705, 353] on button "Checkout" at bounding box center [693, 354] width 255 height 20
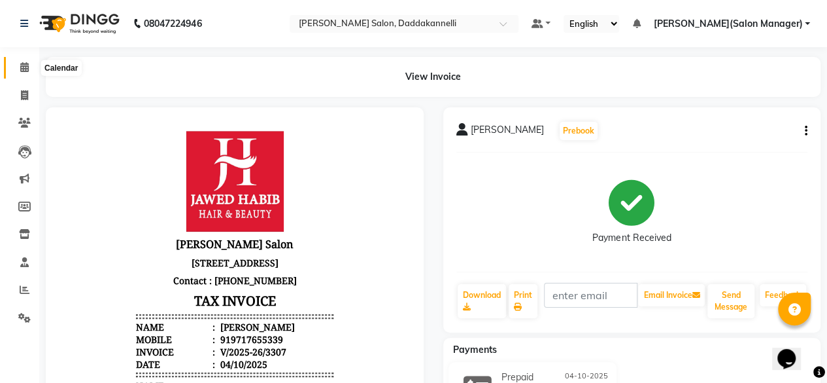
click at [24, 69] on icon at bounding box center [24, 67] width 9 height 10
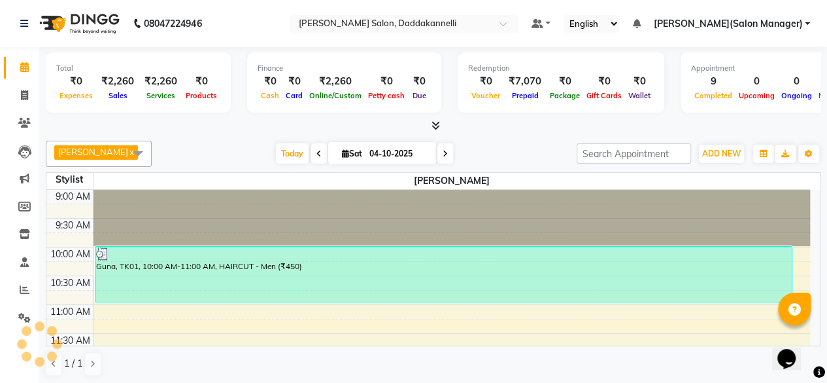
click at [24, 69] on icon at bounding box center [24, 67] width 9 height 10
click at [25, 73] on span at bounding box center [24, 67] width 23 height 15
click at [24, 90] on icon at bounding box center [24, 95] width 7 height 10
select select "service"
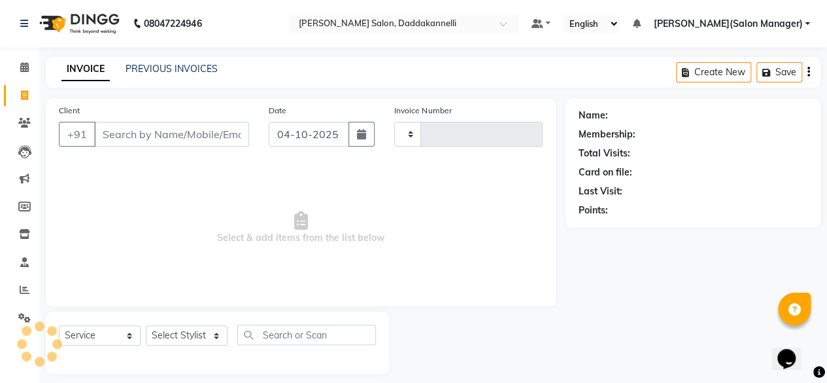
type input "3308"
select select "6354"
click at [24, 63] on icon at bounding box center [24, 67] width 9 height 10
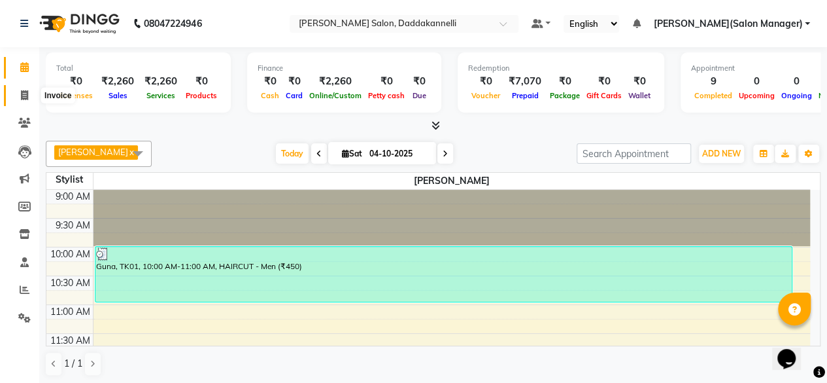
click at [25, 91] on icon at bounding box center [24, 95] width 7 height 10
select select "6354"
select select "service"
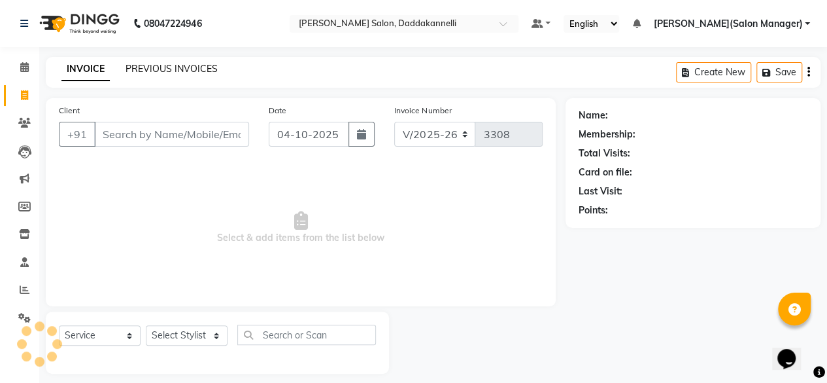
click at [143, 69] on link "PREVIOUS INVOICES" at bounding box center [172, 69] width 92 height 12
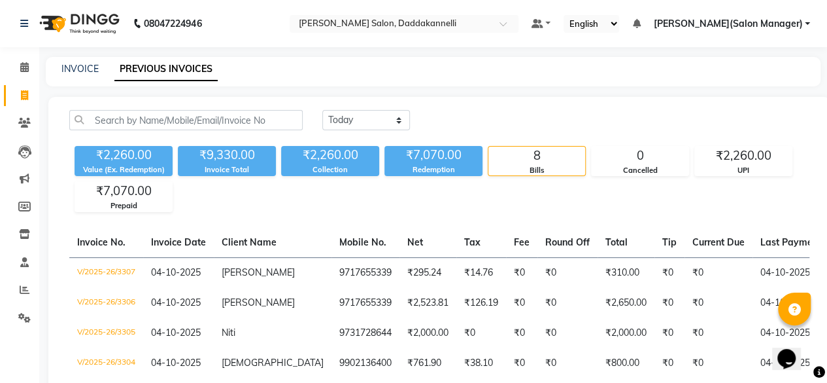
scroll to position [131, 0]
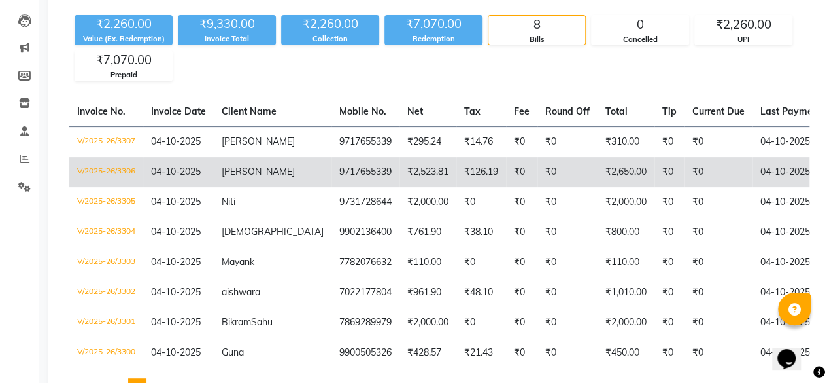
click at [92, 169] on td "V/2025-26/3306" at bounding box center [106, 172] width 74 height 30
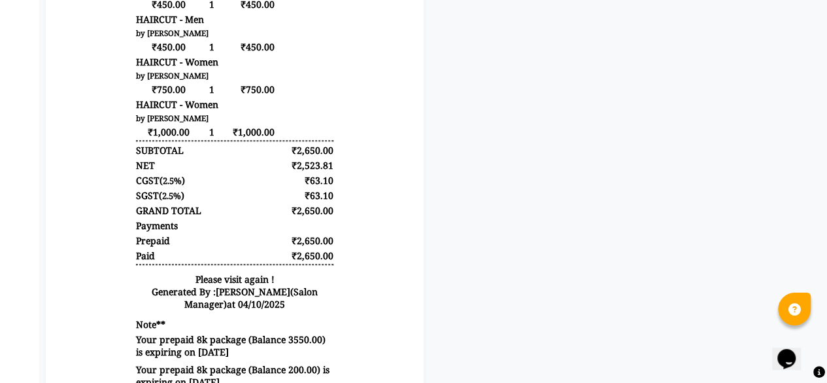
scroll to position [518, 0]
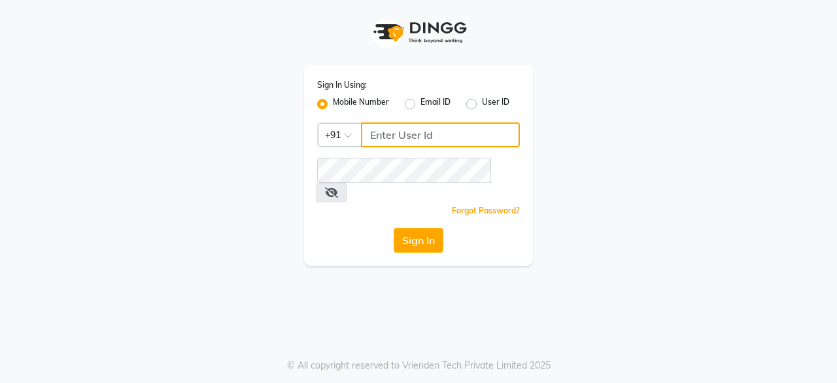
drag, startPoint x: 384, startPoint y: 125, endPoint x: 388, endPoint y: 137, distance: 13.0
click at [384, 128] on input "Username" at bounding box center [440, 134] width 159 height 25
type input "6366554440"
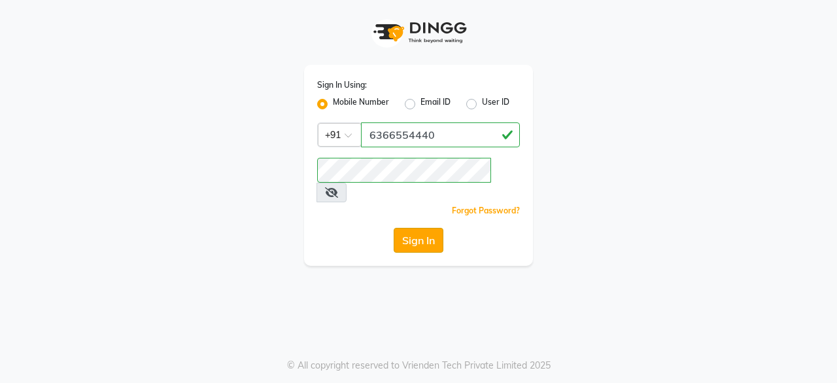
click at [395, 228] on button "Sign In" at bounding box center [419, 240] width 50 height 25
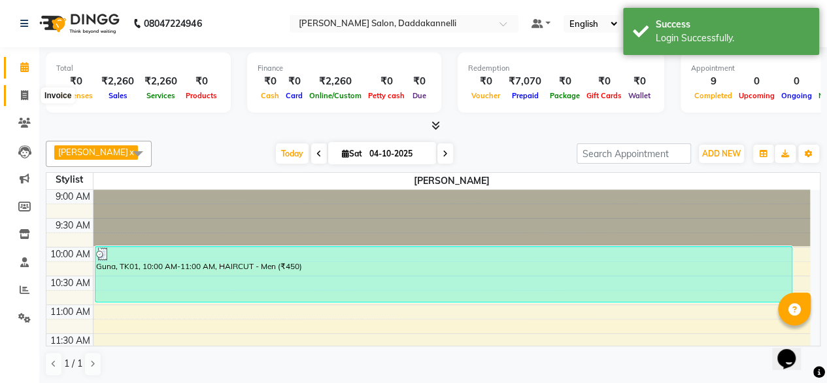
click at [21, 95] on icon at bounding box center [24, 95] width 7 height 10
select select "6354"
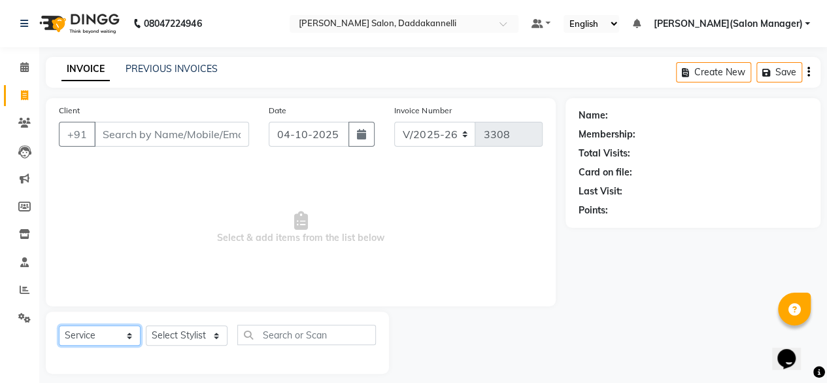
click at [131, 338] on select "Select Service Product Membership Package Voucher Prepaid Gift Card" at bounding box center [100, 335] width 82 height 20
click at [59, 325] on select "Select Service Product Membership Package Voucher Prepaid Gift Card" at bounding box center [100, 335] width 82 height 20
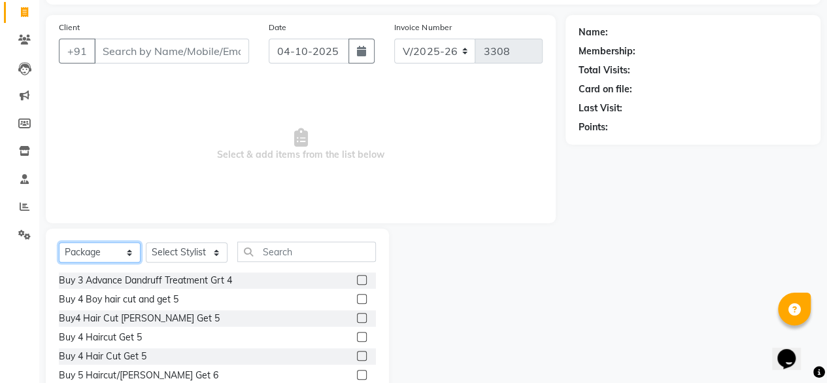
scroll to position [82, 0]
click at [128, 253] on select "Select Service Product Membership Package Voucher Prepaid Gift Card" at bounding box center [100, 253] width 82 height 20
select select "P"
click at [59, 243] on select "Select Service Product Membership Package Voucher Prepaid Gift Card" at bounding box center [100, 253] width 82 height 20
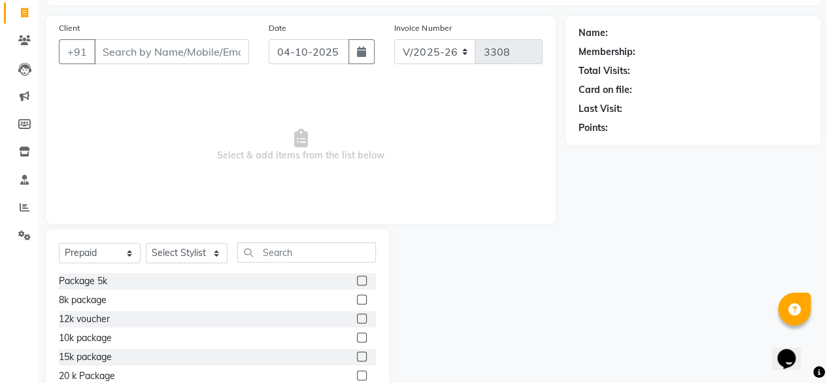
click at [132, 186] on span "Select & add items from the list below" at bounding box center [301, 145] width 484 height 131
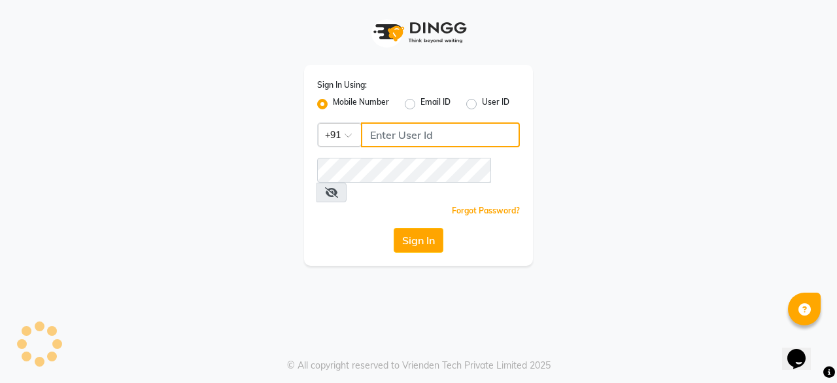
click at [443, 139] on input "Username" at bounding box center [440, 134] width 159 height 25
type input "6366554440"
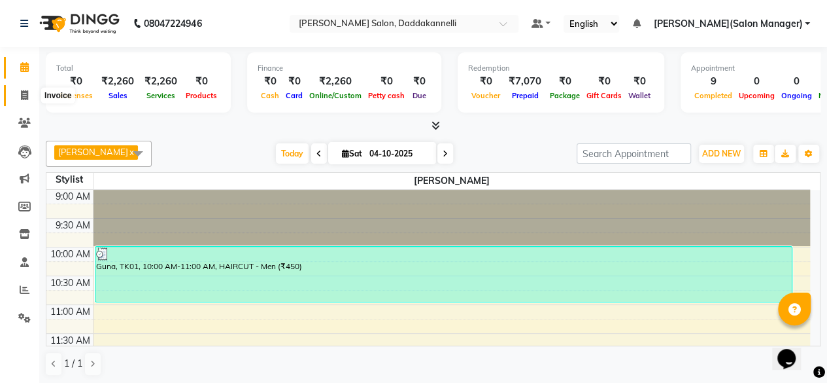
click at [22, 93] on icon at bounding box center [24, 95] width 7 height 10
select select "service"
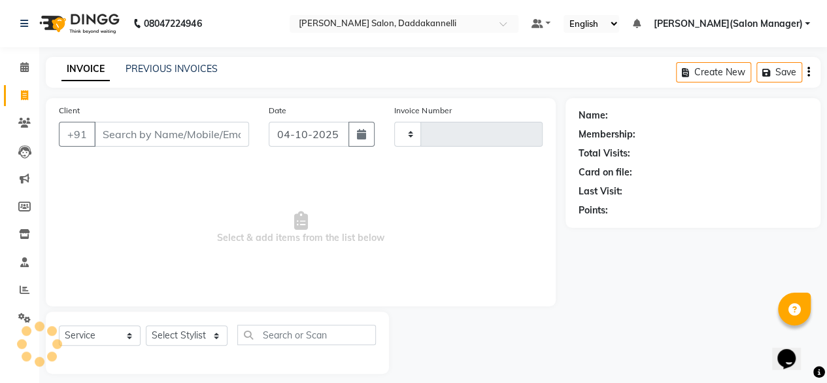
type input "3308"
select select "6354"
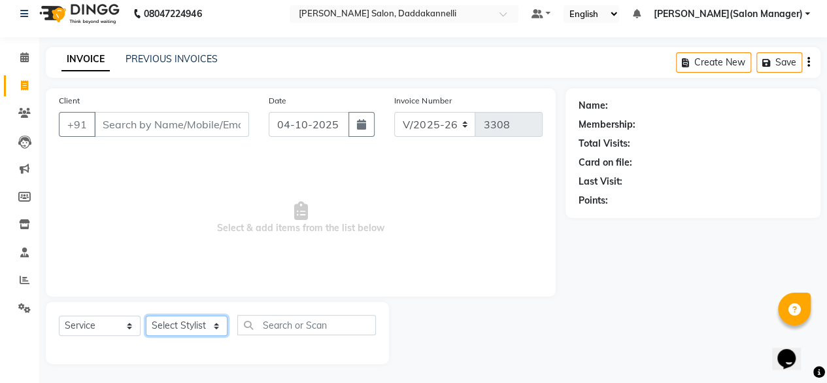
click at [216, 323] on select "Select Stylist aita DINGG SUPPORT KAMLA LEZUM NITESH raman deep RIYA Sonu VICKY…" at bounding box center [187, 325] width 82 height 20
select select "64823"
click at [146, 315] on select "Select Stylist aita DINGG SUPPORT KAMLA LEZUM NITESH raman deep RIYA Sonu VICKY…" at bounding box center [187, 325] width 82 height 20
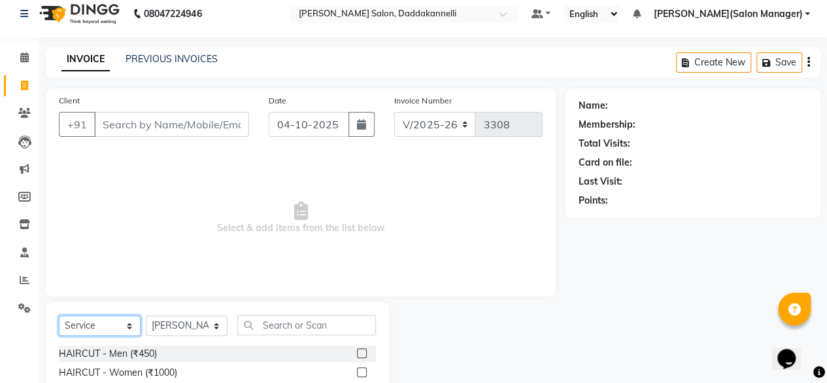
click at [132, 324] on select "Select Service Product Membership Package Voucher Prepaid Gift Card" at bounding box center [100, 325] width 82 height 20
select select "P"
click at [59, 315] on select "Select Service Product Membership Package Voucher Prepaid Gift Card" at bounding box center [100, 325] width 82 height 20
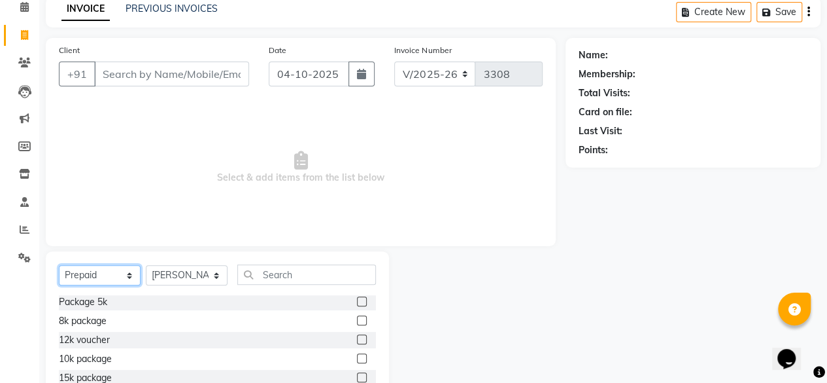
scroll to position [141, 0]
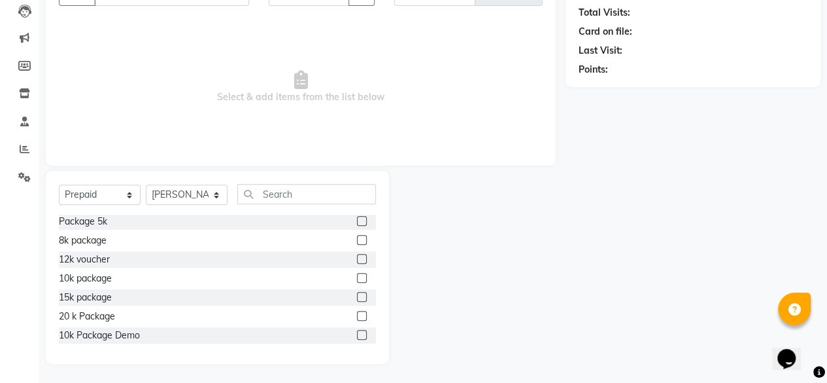
click at [357, 220] on label at bounding box center [362, 221] width 10 height 10
click at [357, 220] on input "checkbox" at bounding box center [361, 221] width 9 height 9
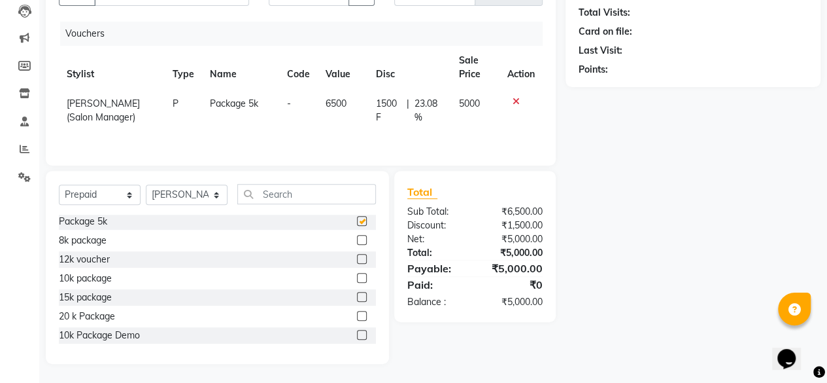
checkbox input "false"
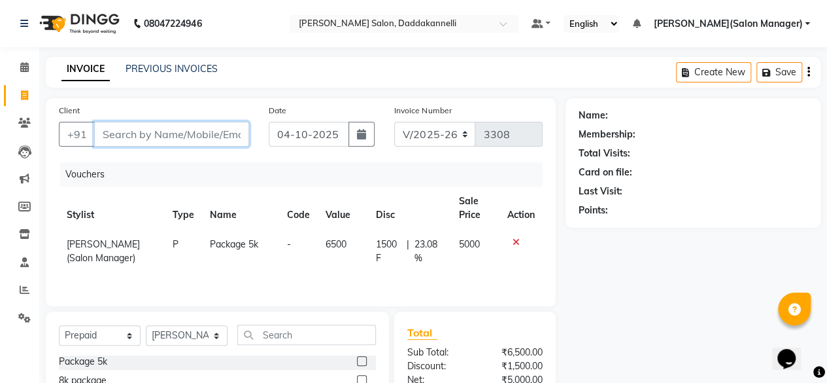
click at [110, 129] on input "Client" at bounding box center [171, 134] width 155 height 25
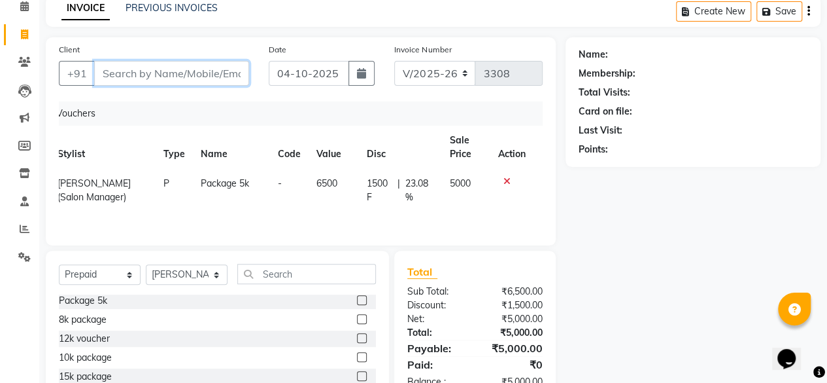
scroll to position [61, 0]
click at [505, 179] on icon at bounding box center [506, 180] width 7 height 9
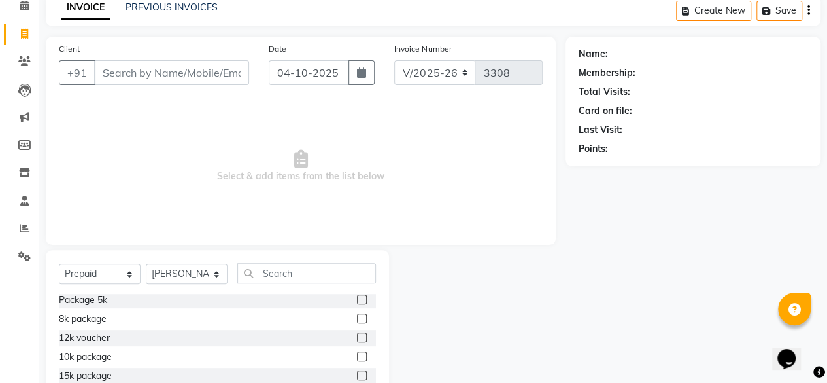
click at [517, 261] on div at bounding box center [477, 346] width 177 height 193
click at [25, 12] on span at bounding box center [24, 6] width 23 height 15
click at [131, 277] on select "Select Service Product Membership Package Voucher Prepaid Gift Card" at bounding box center [100, 274] width 82 height 20
select select "service"
click at [59, 264] on select "Select Service Product Membership Package Voucher Prepaid Gift Card" at bounding box center [100, 274] width 82 height 20
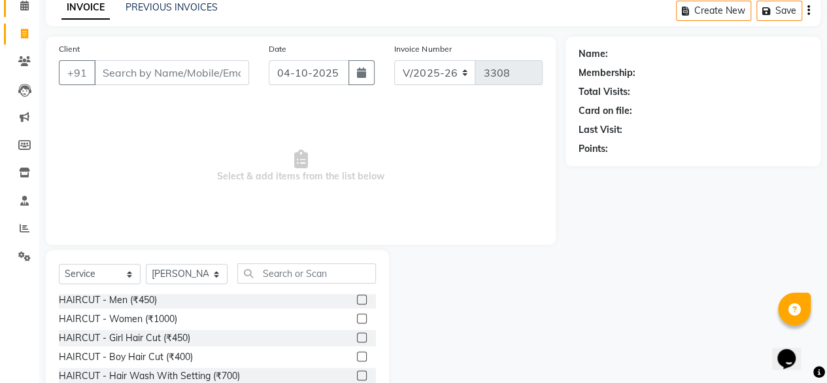
click at [29, 10] on span at bounding box center [24, 6] width 23 height 15
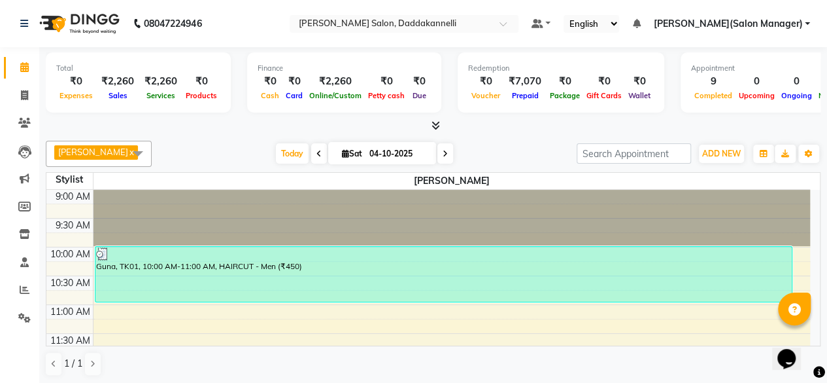
click at [81, 22] on img at bounding box center [78, 23] width 90 height 37
click at [67, 150] on span "NITESH" at bounding box center [93, 151] width 70 height 10
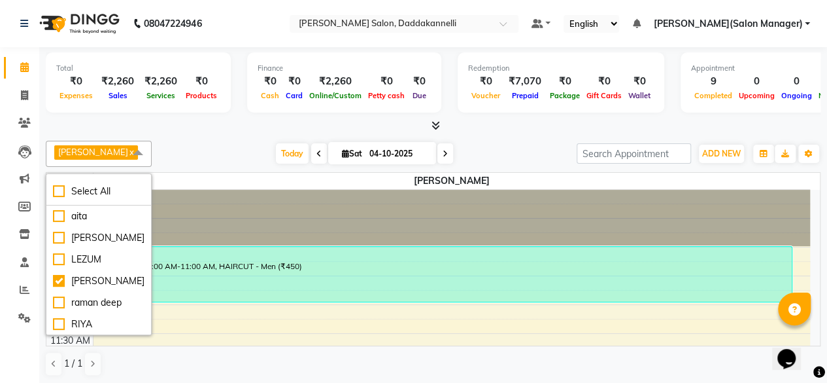
click at [132, 151] on span at bounding box center [138, 153] width 26 height 25
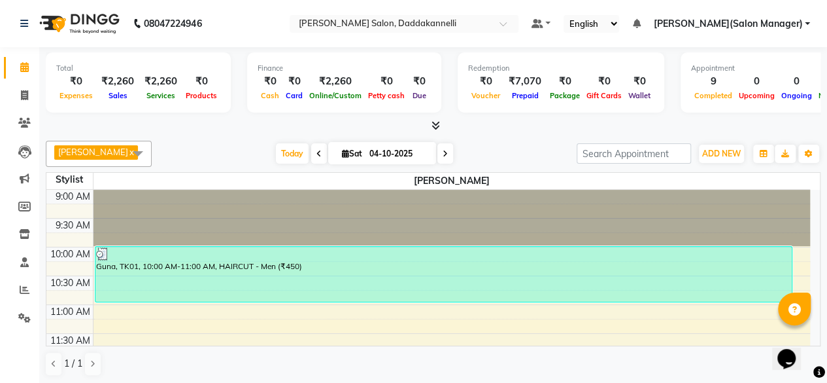
click at [440, 126] on div at bounding box center [433, 126] width 775 height 14
click at [437, 126] on icon at bounding box center [436, 125] width 9 height 10
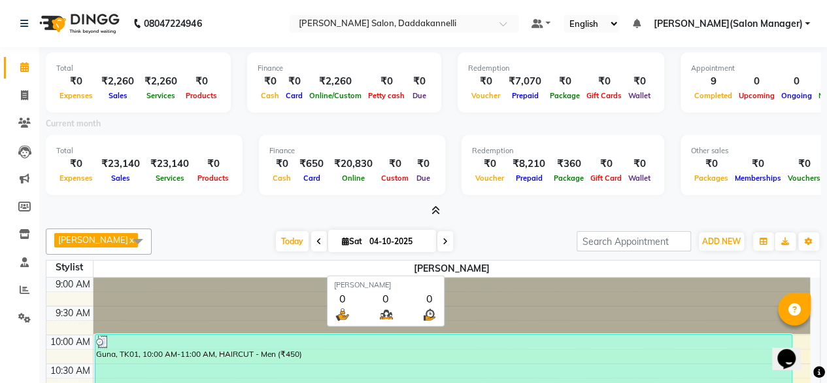
click at [451, 267] on span "NITESH" at bounding box center [452, 268] width 717 height 16
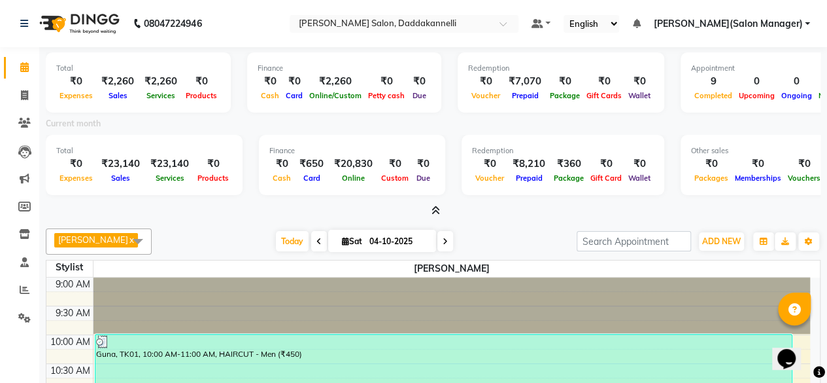
click at [443, 244] on icon at bounding box center [445, 241] width 5 height 8
type input "05-10-2025"
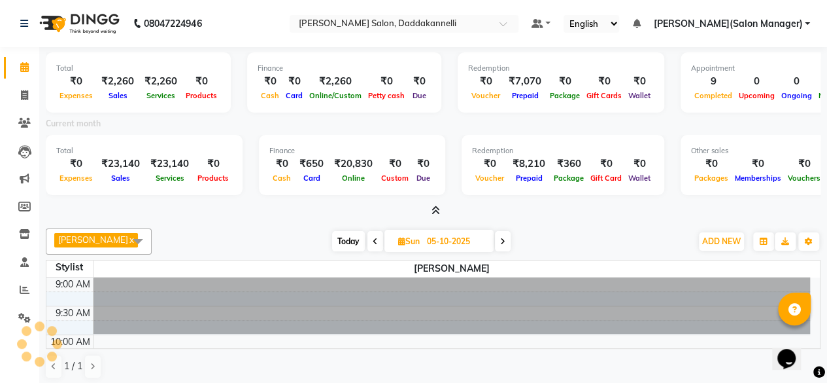
scroll to position [398, 0]
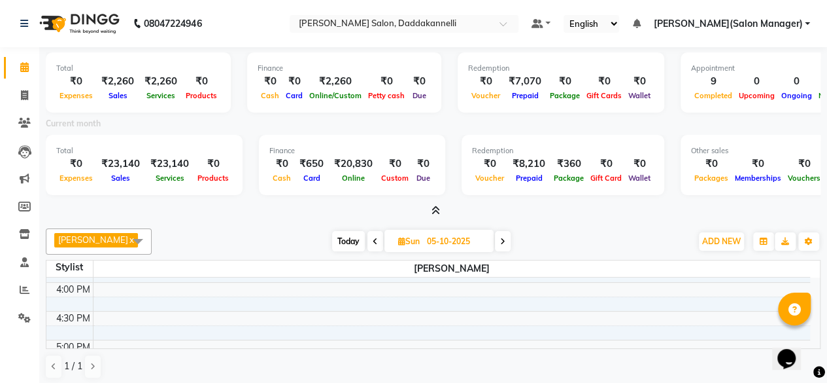
click at [436, 219] on div "Total ₹0 Expenses ₹2,260 Sales ₹2,260 Services ₹0 Products Finance ₹0 Cash ₹0 C…" at bounding box center [433, 217] width 788 height 340
click at [430, 209] on span at bounding box center [433, 211] width 14 height 14
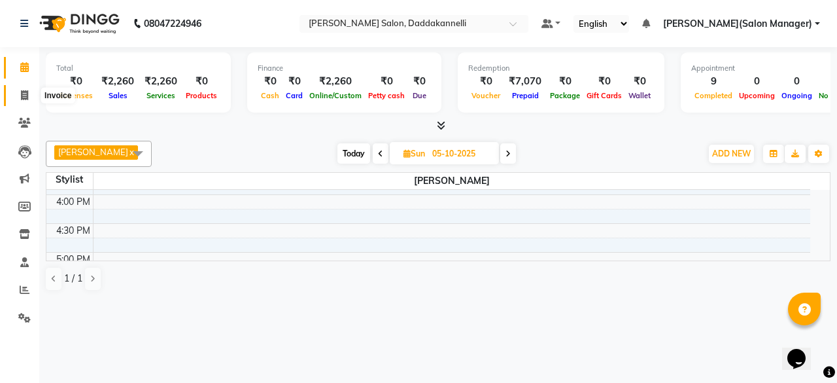
click at [20, 95] on span at bounding box center [24, 95] width 23 height 15
select select "service"
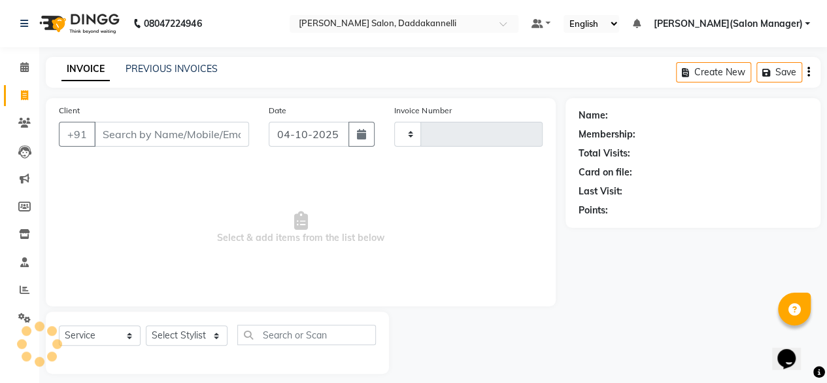
type input "3308"
select select "6354"
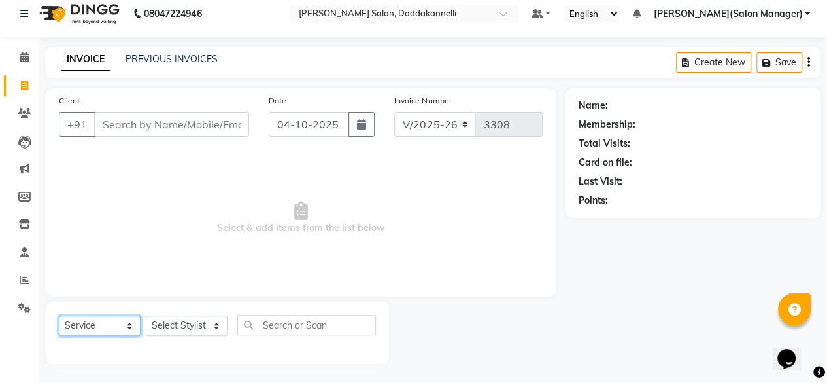
click at [131, 323] on select "Select Service Product Membership Package Voucher Prepaid Gift Card" at bounding box center [100, 325] width 82 height 20
select select "P"
click at [59, 315] on select "Select Service Product Membership Package Voucher Prepaid Gift Card" at bounding box center [100, 325] width 82 height 20
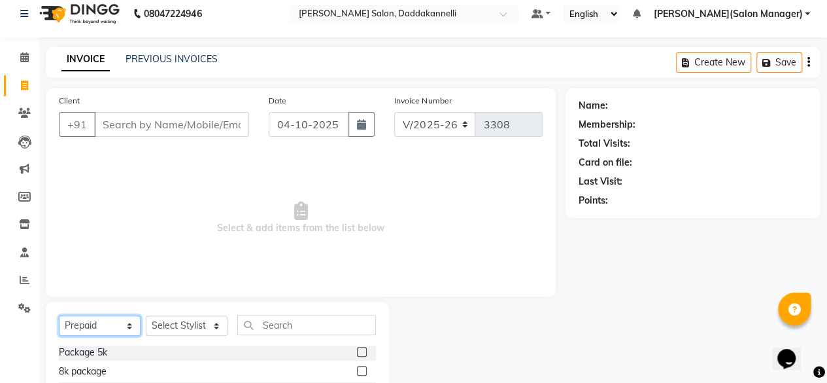
scroll to position [141, 0]
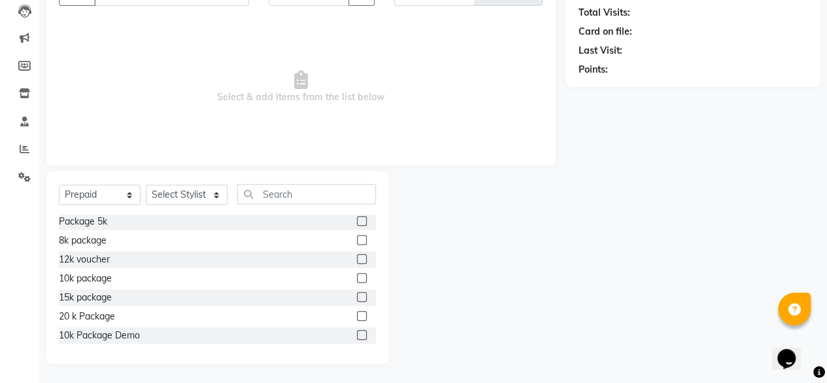
click at [357, 220] on label at bounding box center [362, 221] width 10 height 10
click at [357, 220] on input "checkbox" at bounding box center [361, 221] width 9 height 9
click at [357, 220] on label at bounding box center [362, 221] width 10 height 10
click at [357, 220] on input "checkbox" at bounding box center [361, 221] width 9 height 9
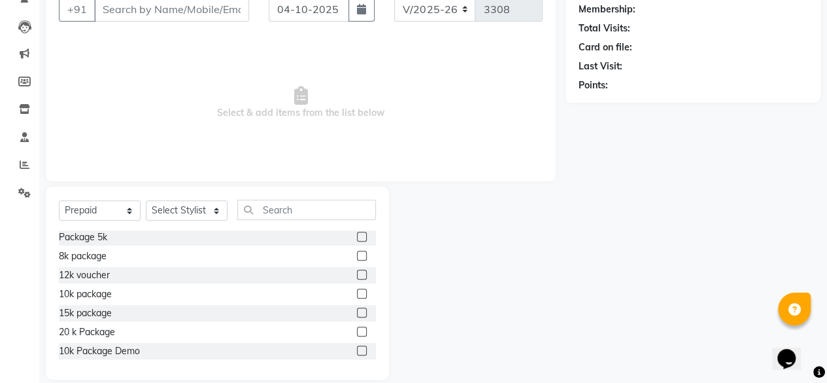
scroll to position [126, 0]
click at [357, 232] on label at bounding box center [362, 236] width 10 height 10
click at [357, 232] on input "checkbox" at bounding box center [361, 236] width 9 height 9
checkbox input "false"
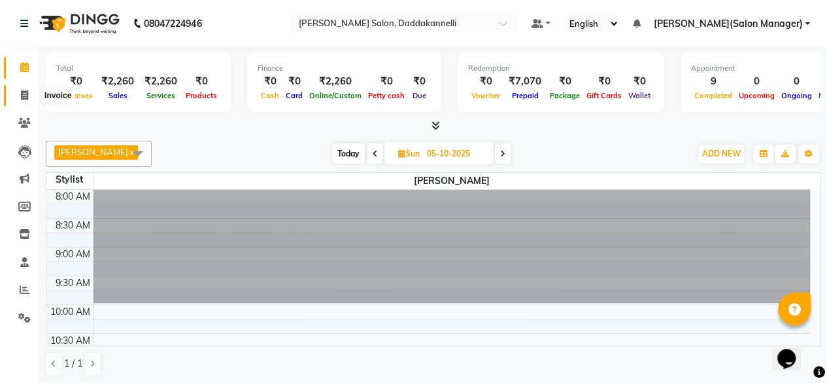
click at [26, 97] on icon at bounding box center [24, 95] width 7 height 10
select select "6354"
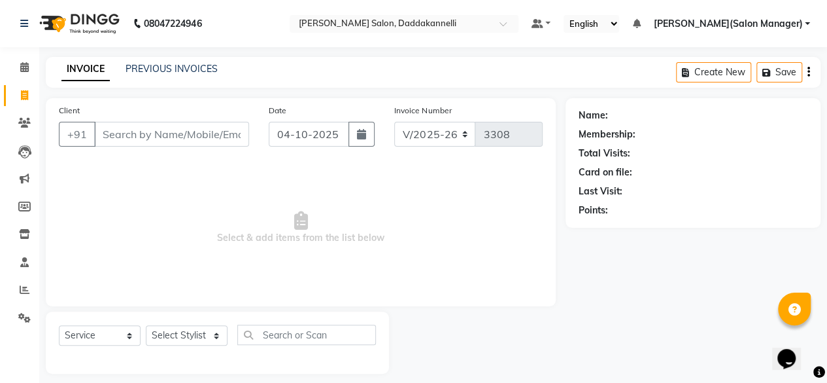
scroll to position [10, 0]
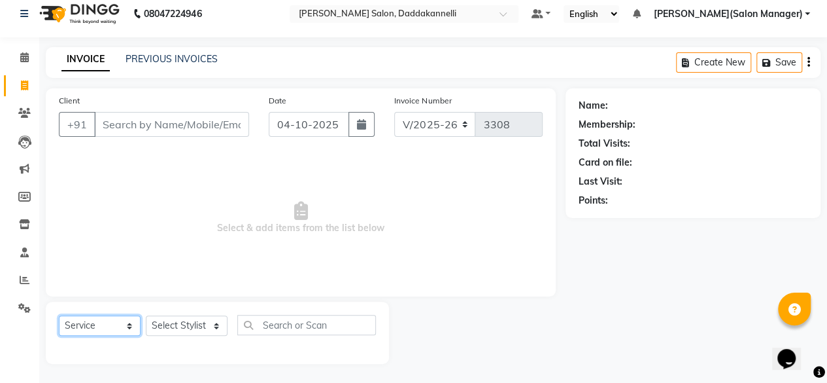
click at [131, 324] on select "Select Service Product Membership Package Voucher Prepaid Gift Card" at bounding box center [100, 325] width 82 height 20
select select "P"
click at [59, 315] on select "Select Service Product Membership Package Voucher Prepaid Gift Card" at bounding box center [100, 325] width 82 height 20
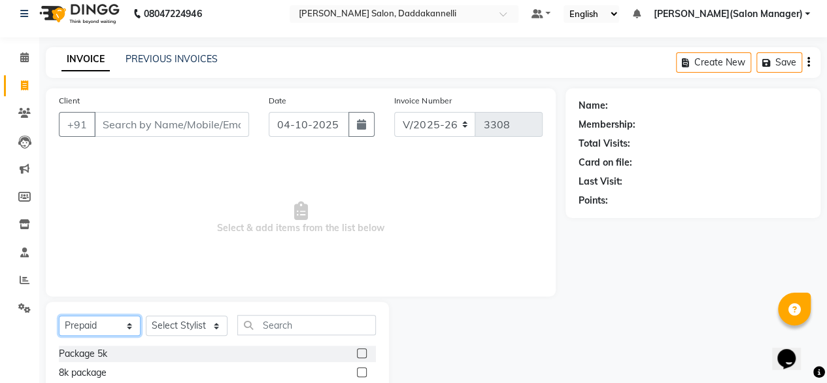
scroll to position [141, 0]
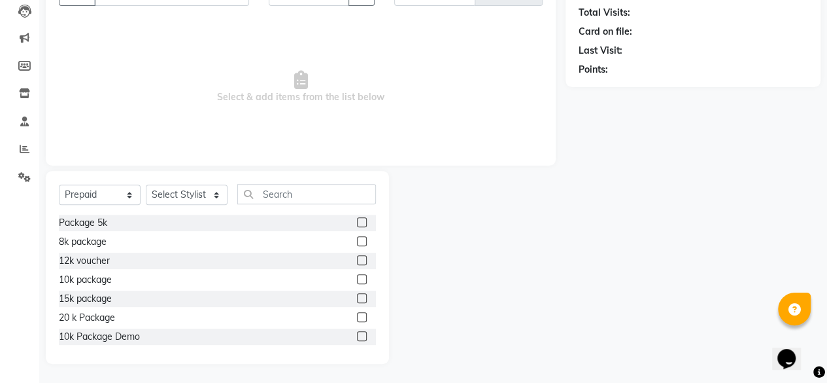
click at [357, 221] on label at bounding box center [362, 222] width 10 height 10
click at [357, 221] on input "checkbox" at bounding box center [361, 222] width 9 height 9
checkbox input "false"
click at [214, 197] on select "Select Stylist aita DINGG SUPPORT KAMLA LEZUM NITESH raman deep RIYA Sonu VICKY…" at bounding box center [187, 194] width 82 height 20
select select "64823"
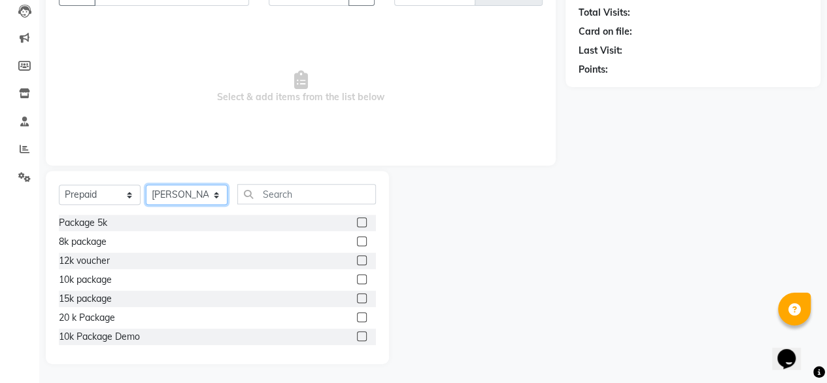
click at [146, 184] on select "Select Stylist aita DINGG SUPPORT KAMLA LEZUM NITESH raman deep RIYA Sonu VICKY…" at bounding box center [187, 194] width 82 height 20
click at [357, 222] on label at bounding box center [362, 222] width 10 height 10
click at [357, 222] on input "checkbox" at bounding box center [361, 222] width 9 height 9
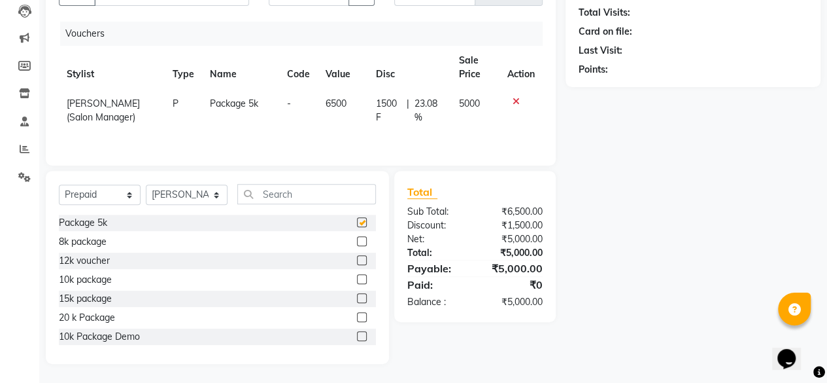
checkbox input "false"
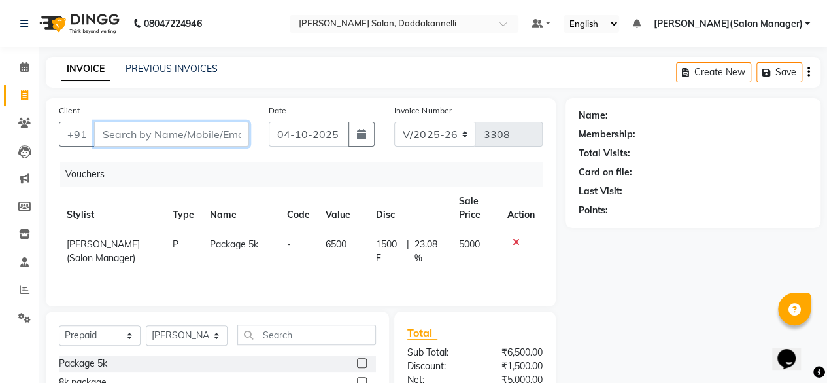
click at [182, 130] on input "Client" at bounding box center [171, 134] width 155 height 25
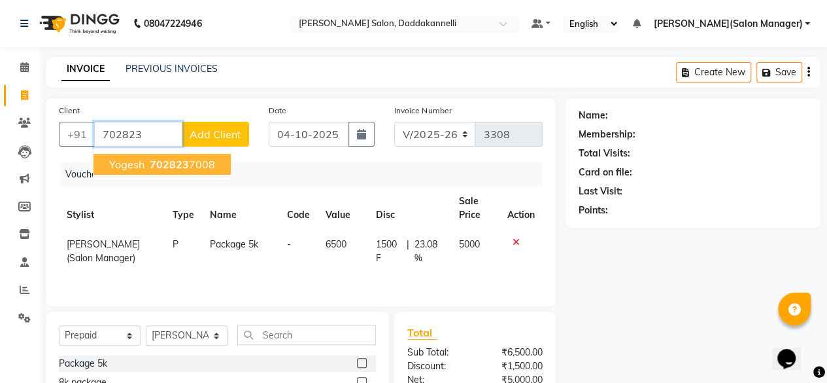
click at [177, 168] on span "702823" at bounding box center [169, 164] width 39 height 13
type input "7028237008"
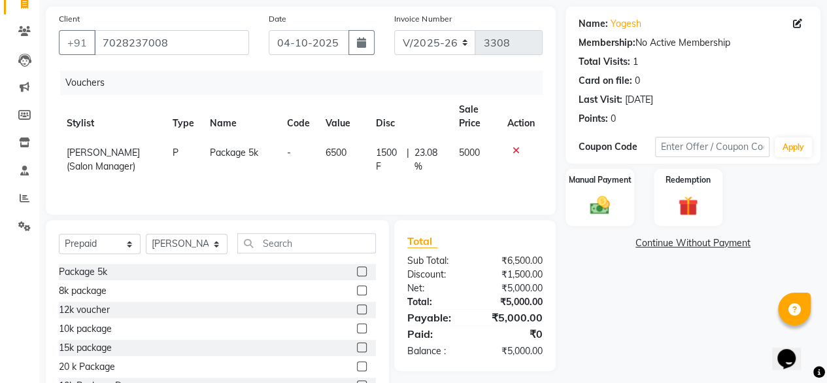
scroll to position [95, 0]
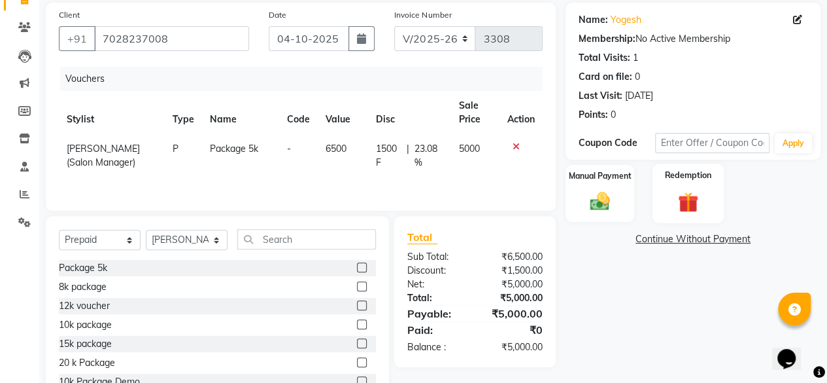
click at [697, 202] on img at bounding box center [688, 203] width 33 height 26
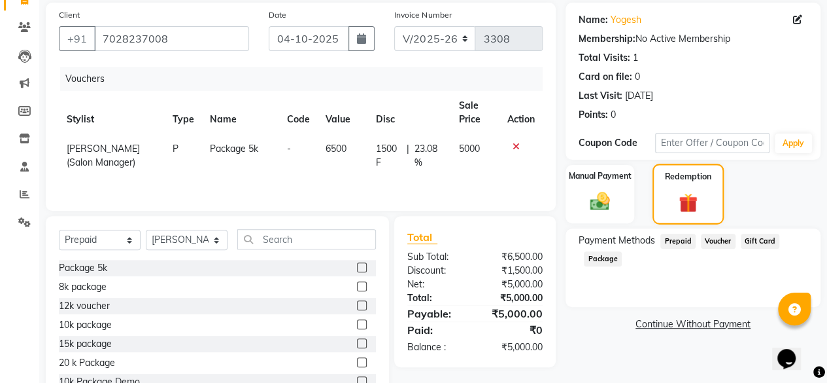
scroll to position [141, 0]
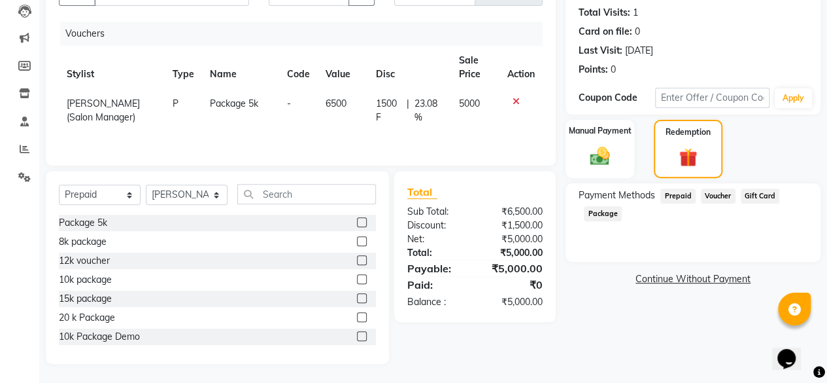
click at [685, 198] on span "Prepaid" at bounding box center [677, 195] width 35 height 15
click at [598, 148] on img at bounding box center [599, 157] width 33 height 24
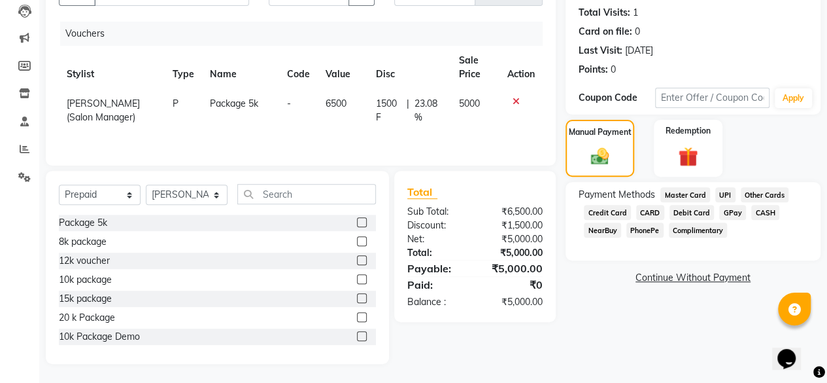
click at [722, 198] on span "UPI" at bounding box center [725, 194] width 20 height 15
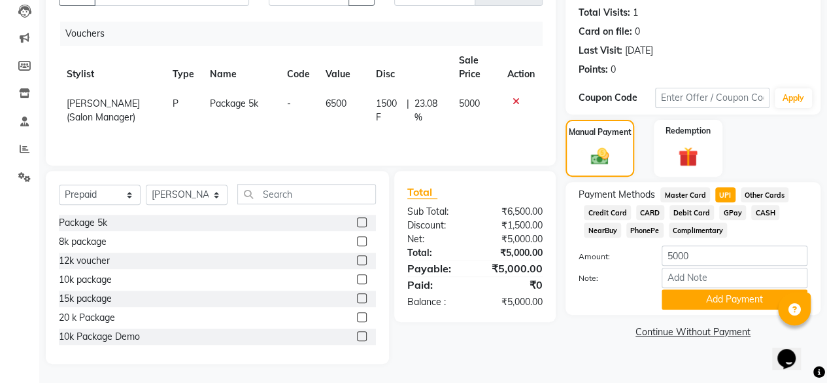
click at [722, 198] on span "UPI" at bounding box center [725, 194] width 20 height 15
click at [719, 298] on button "Add Payment" at bounding box center [735, 299] width 146 height 20
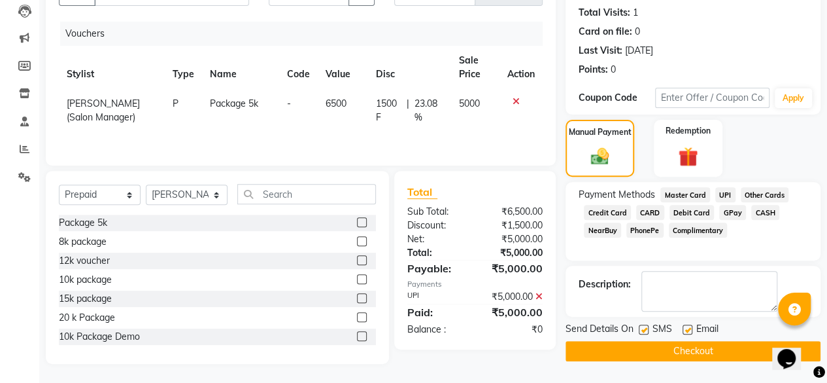
click at [686, 326] on label at bounding box center [688, 329] width 10 height 10
click at [686, 326] on input "checkbox" at bounding box center [687, 330] width 9 height 9
checkbox input "false"
click at [673, 345] on button "Checkout" at bounding box center [693, 351] width 255 height 20
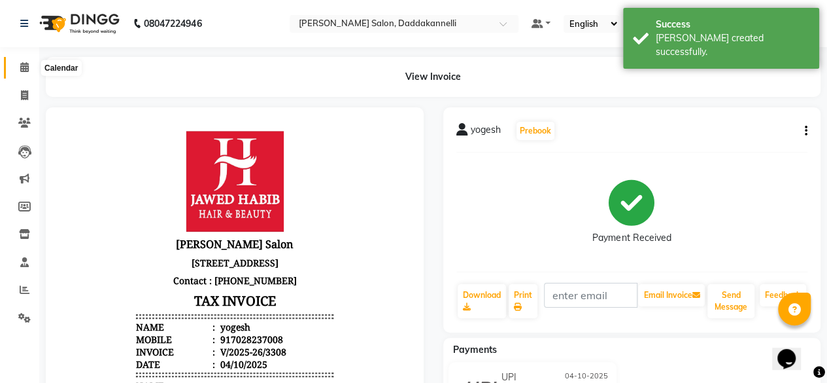
click at [27, 65] on icon at bounding box center [24, 67] width 9 height 10
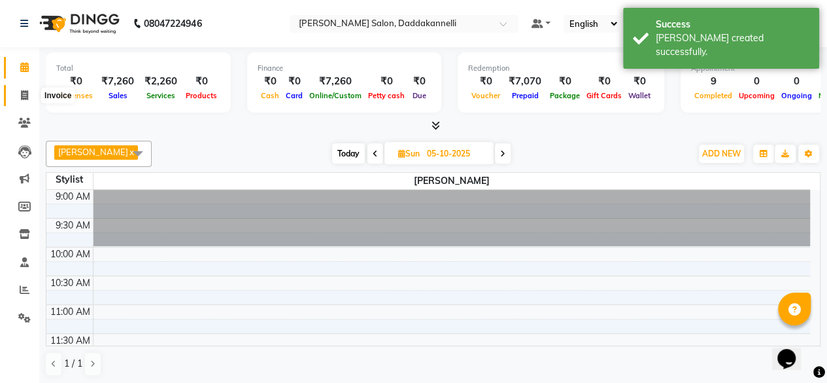
click at [27, 94] on icon at bounding box center [24, 95] width 7 height 10
select select "6354"
select select "service"
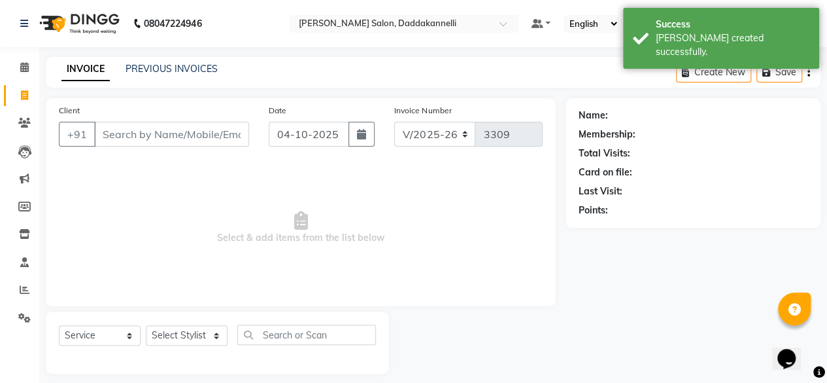
click at [116, 139] on input "Client" at bounding box center [171, 134] width 155 height 25
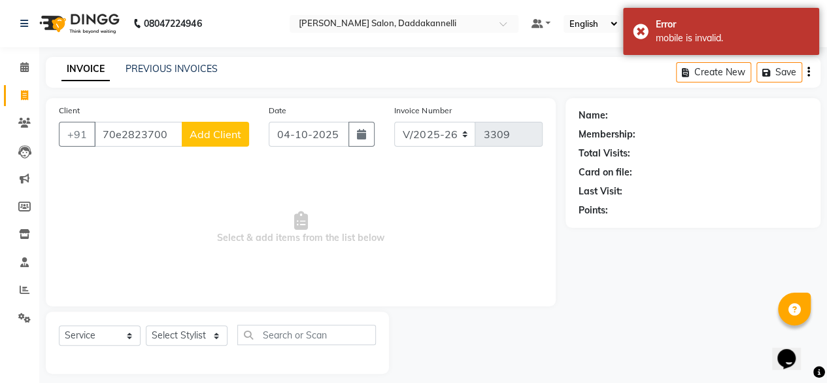
type input "70e2823700"
click at [213, 134] on span "Add Client" at bounding box center [216, 134] width 52 height 13
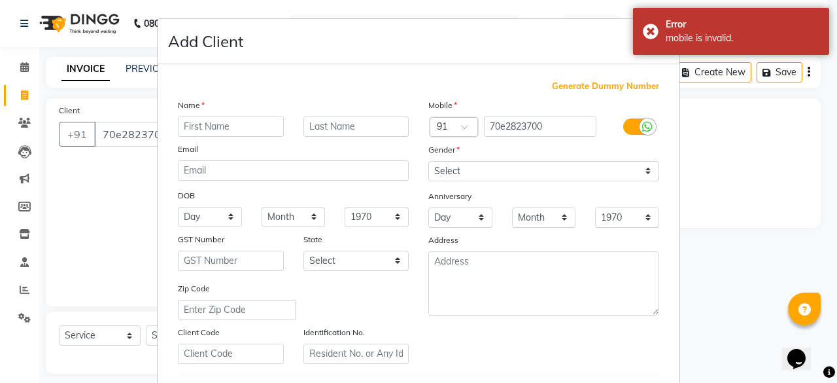
drag, startPoint x: 102, startPoint y: 143, endPoint x: 125, endPoint y: 133, distance: 24.9
click at [125, 133] on ngb-modal-window "Add Client Generate Dummy Number Name Email DOB Day 01 02 03 04 05 06 07 08 09 …" at bounding box center [418, 191] width 837 height 383
click at [110, 150] on ngb-modal-window "Add Client Generate Dummy Number Name Email DOB Day 01 02 03 04 05 06 07 08 09 …" at bounding box center [418, 191] width 837 height 383
click at [702, 107] on ngb-modal-window "Add Client Generate Dummy Number Name Email DOB Day 01 02 03 04 05 06 07 08 09 …" at bounding box center [418, 191] width 837 height 383
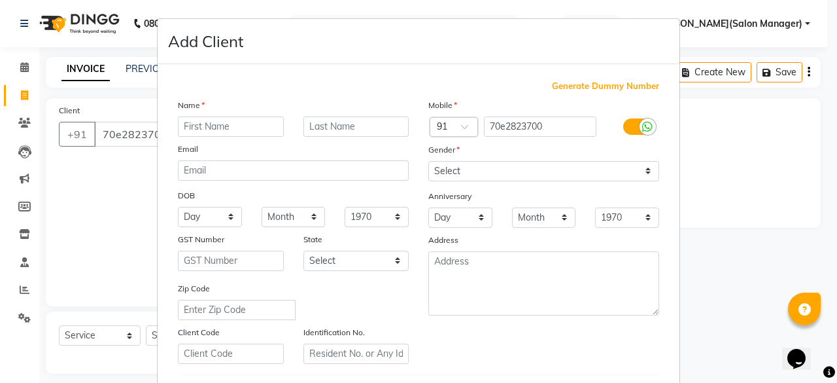
click at [65, 199] on ngb-modal-window "Add Client Generate Dummy Number Name Email DOB Day 01 02 03 04 05 06 07 08 09 …" at bounding box center [418, 191] width 837 height 383
click at [738, 184] on ngb-modal-window "Add Client Generate Dummy Number Name Email DOB Day 01 02 03 04 05 06 07 08 09 …" at bounding box center [418, 191] width 837 height 383
click at [756, 88] on ngb-modal-window "Add Client Generate Dummy Number Name Email DOB Day 01 02 03 04 05 06 07 08 09 …" at bounding box center [418, 191] width 837 height 383
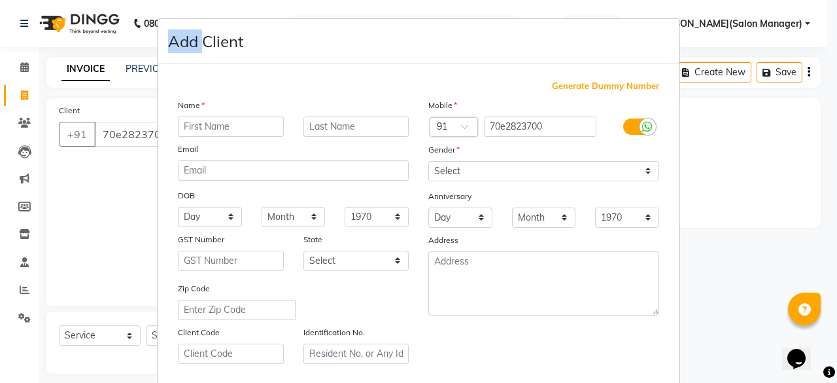
click at [756, 88] on ngb-modal-window "Add Client Generate Dummy Number Name Email DOB Day 01 02 03 04 05 06 07 08 09 …" at bounding box center [418, 191] width 837 height 383
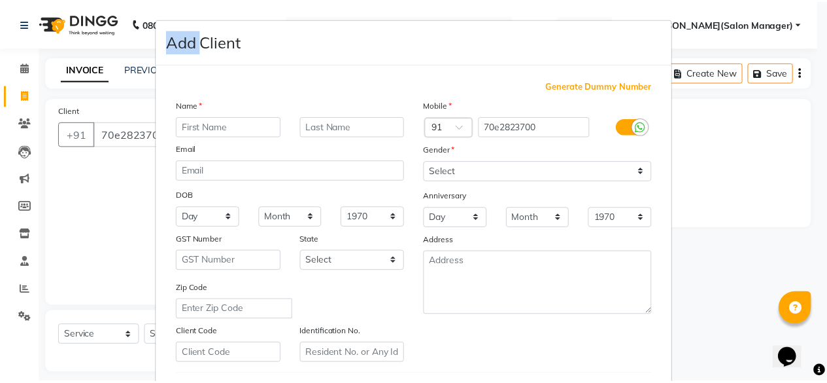
scroll to position [218, 0]
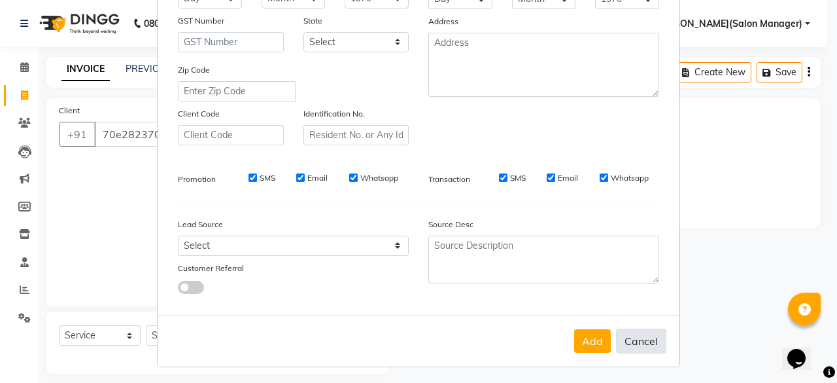
click at [632, 340] on button "Cancel" at bounding box center [641, 340] width 50 height 25
select select
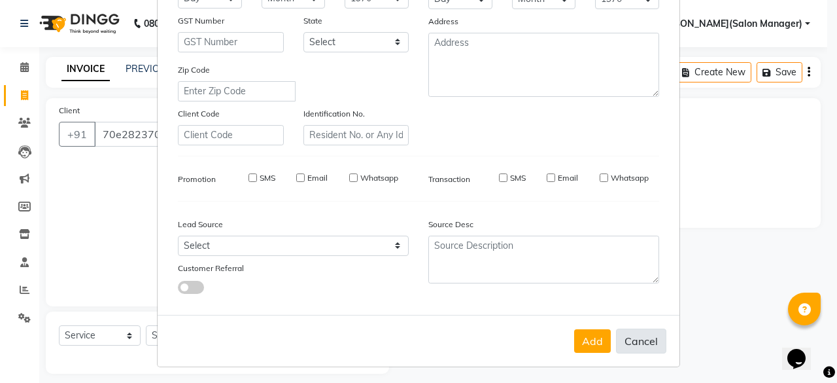
select select
checkbox input "false"
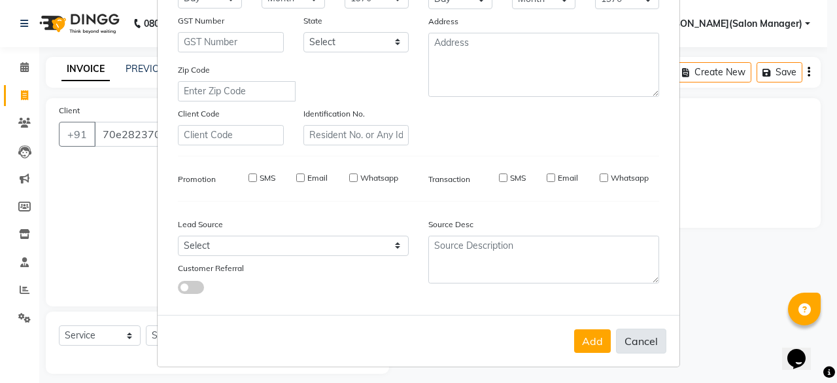
checkbox input "false"
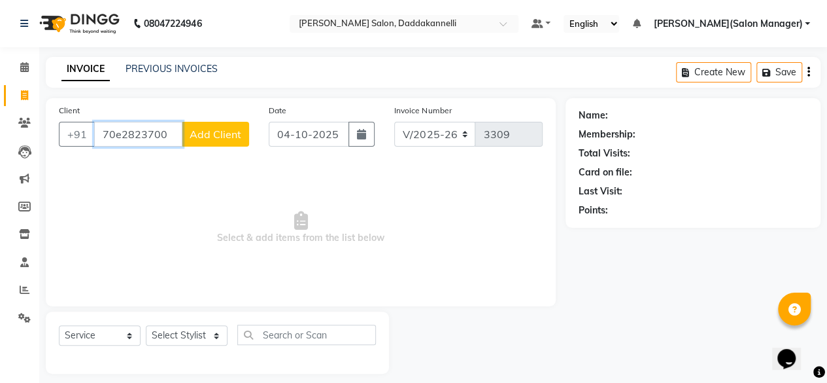
click at [120, 133] on input "70e2823700" at bounding box center [138, 134] width 88 height 25
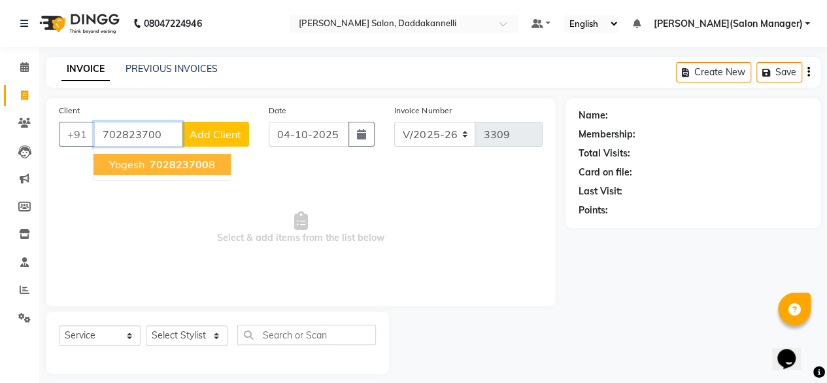
click at [133, 167] on span "yogesh" at bounding box center [126, 164] width 35 height 13
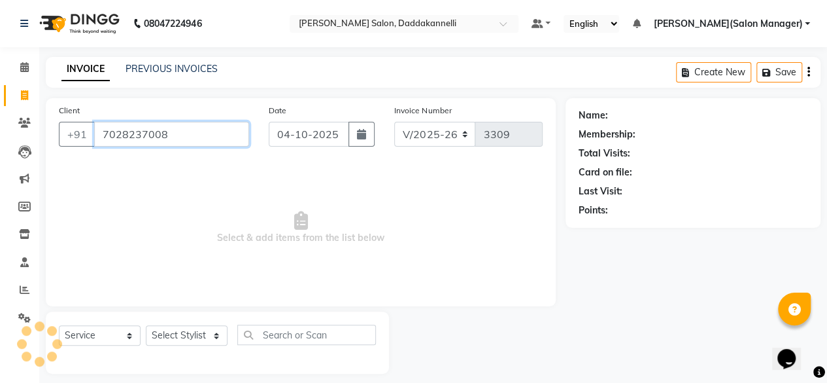
type input "7028237008"
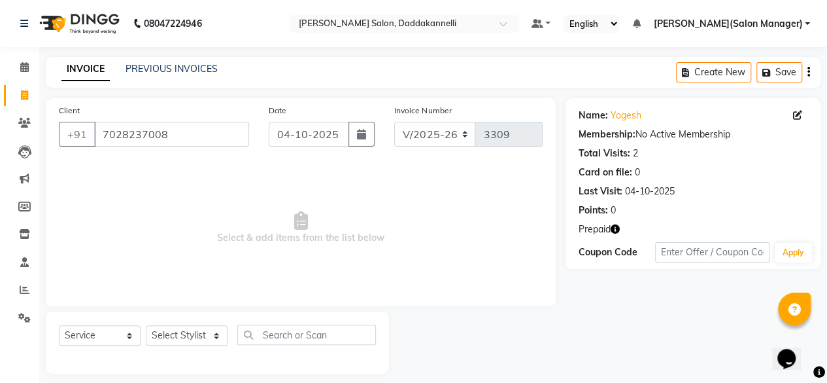
scroll to position [10, 0]
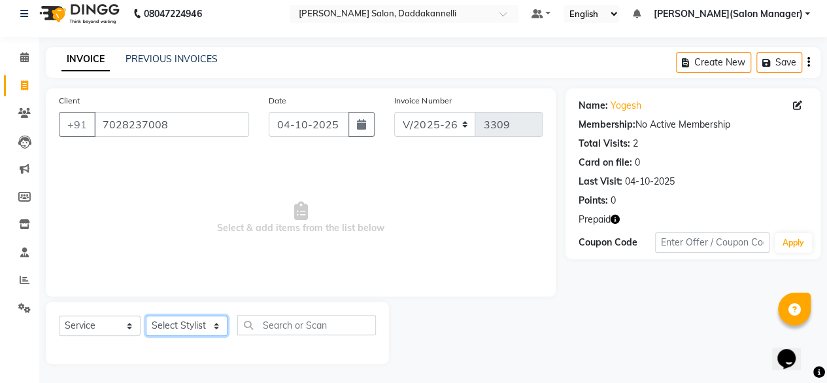
click at [218, 326] on select "Select Stylist aita DINGG SUPPORT KAMLA LEZUM NITESH raman deep RIYA Sonu VICKY…" at bounding box center [187, 325] width 82 height 20
select select "93700"
click at [146, 315] on select "Select Stylist aita DINGG SUPPORT KAMLA LEZUM NITESH raman deep RIYA Sonu VICKY…" at bounding box center [187, 325] width 82 height 20
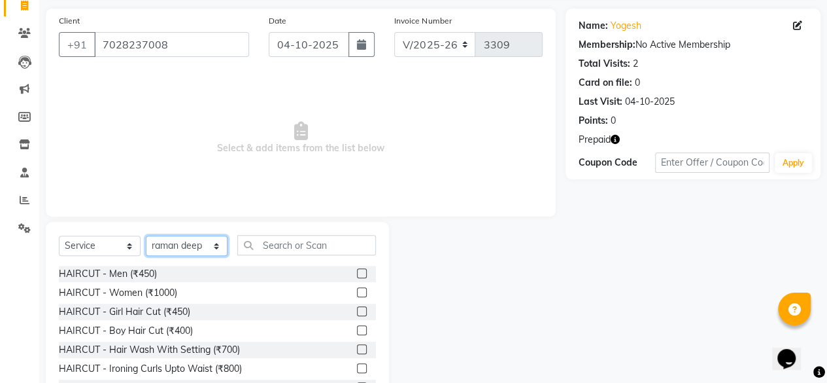
scroll to position [90, 0]
click at [346, 271] on div "HAIRCUT - Men (₹450)" at bounding box center [217, 273] width 317 height 16
click at [357, 271] on label at bounding box center [362, 272] width 10 height 10
click at [357, 271] on input "checkbox" at bounding box center [361, 273] width 9 height 9
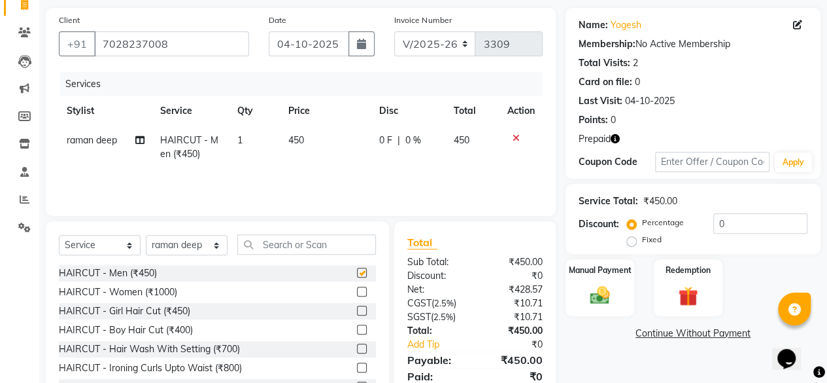
checkbox input "false"
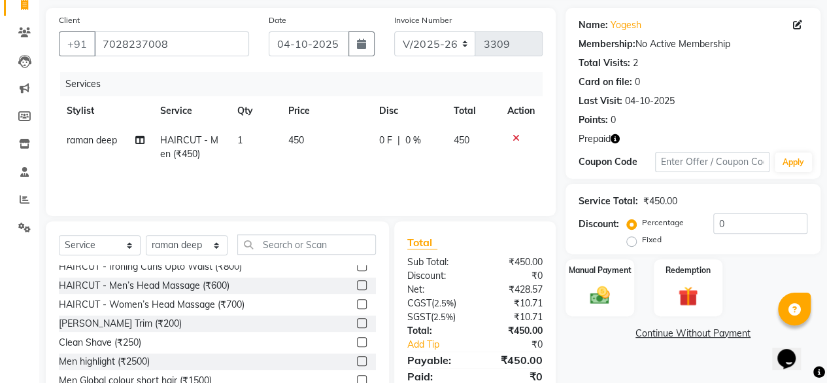
scroll to position [106, 0]
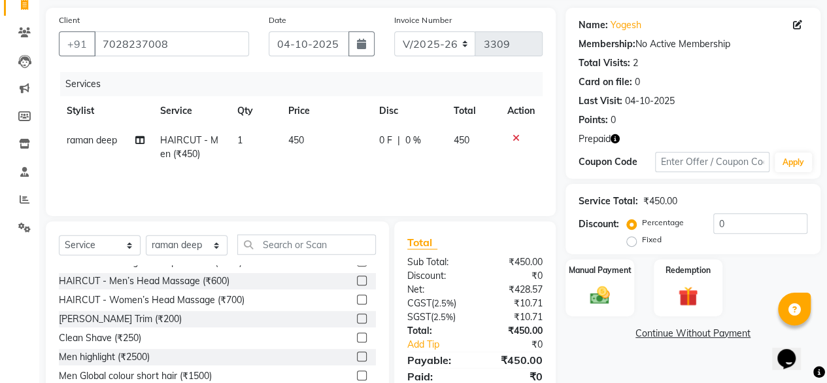
click at [357, 316] on label at bounding box center [362, 318] width 10 height 10
click at [357, 316] on input "checkbox" at bounding box center [361, 319] width 9 height 9
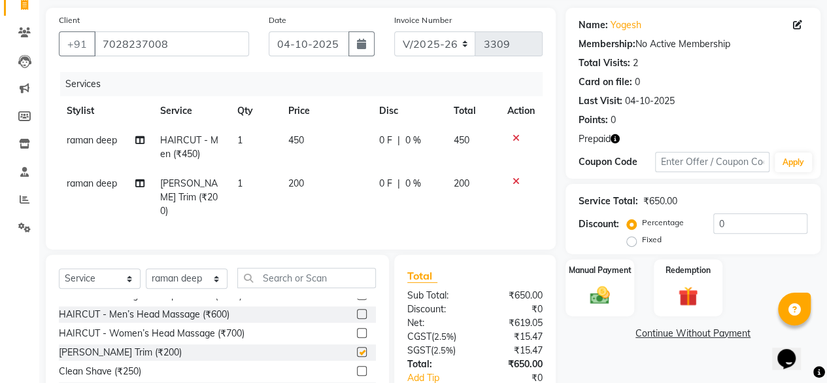
checkbox input "false"
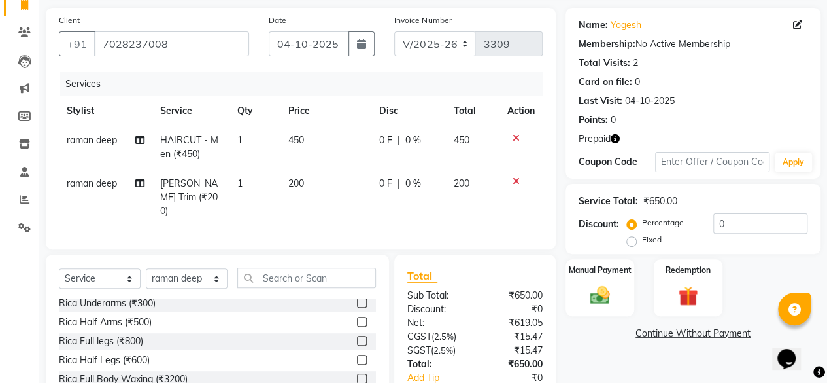
scroll to position [270, 0]
click at [281, 273] on input "text" at bounding box center [306, 277] width 139 height 20
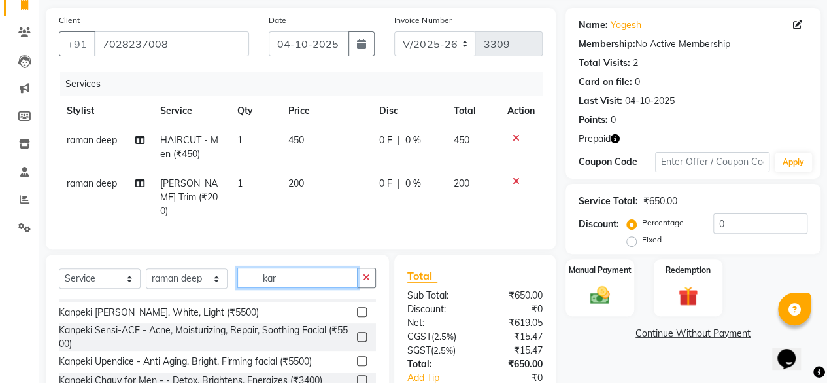
scroll to position [0, 0]
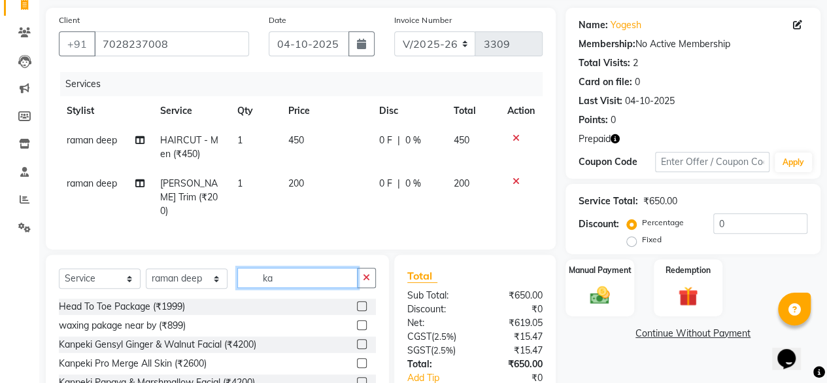
type input "k"
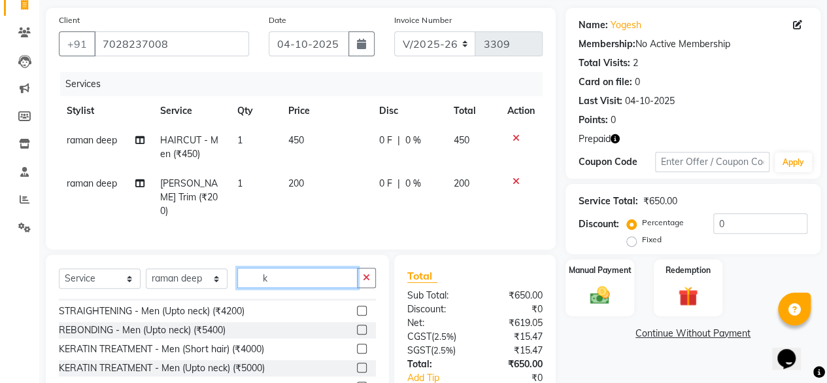
scroll to position [584, 0]
click at [299, 267] on input "k" at bounding box center [297, 277] width 120 height 20
type input "k"
click at [357, 343] on label at bounding box center [362, 348] width 10 height 10
click at [357, 344] on input "checkbox" at bounding box center [361, 348] width 9 height 9
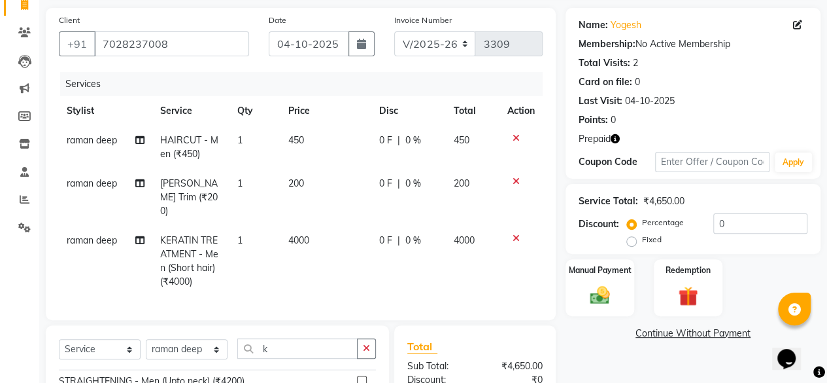
checkbox input "false"
click at [297, 340] on input "k" at bounding box center [297, 348] width 120 height 20
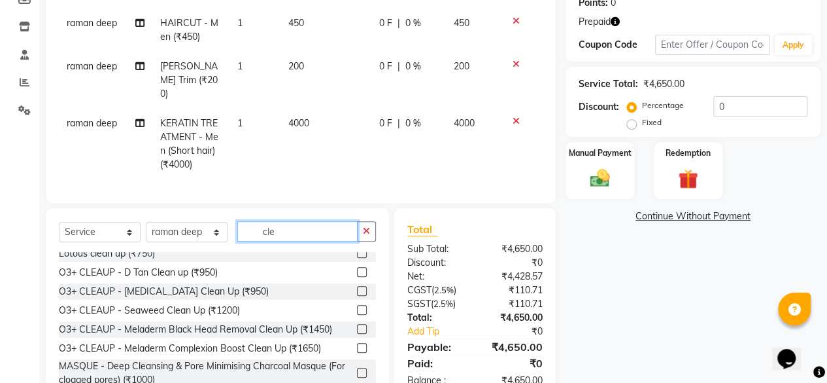
scroll to position [34, 0]
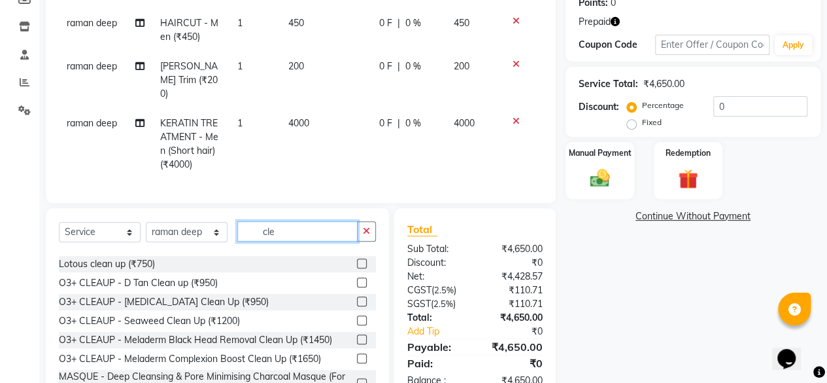
type input "cle"
click at [357, 277] on label at bounding box center [362, 282] width 10 height 10
click at [357, 279] on input "checkbox" at bounding box center [361, 283] width 9 height 9
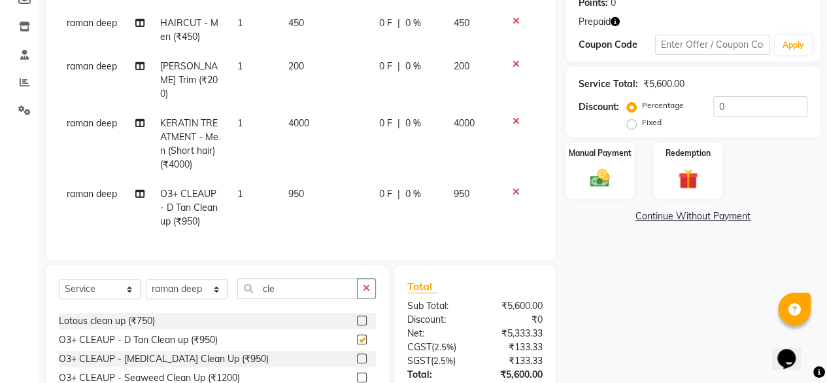
checkbox input "false"
click at [730, 103] on input "0" at bounding box center [760, 106] width 94 height 20
drag, startPoint x: 632, startPoint y: 121, endPoint x: 724, endPoint y: 103, distance: 94.0
click at [724, 103] on div "Percentage Fixed 0" at bounding box center [719, 113] width 178 height 35
click at [724, 103] on input "0" at bounding box center [760, 106] width 94 height 20
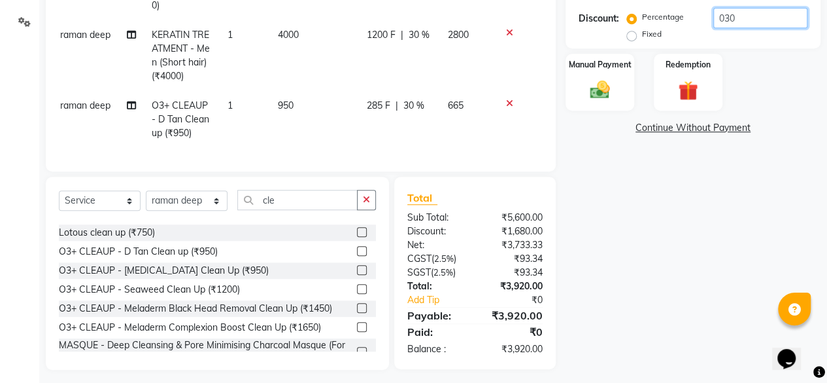
scroll to position [298, 0]
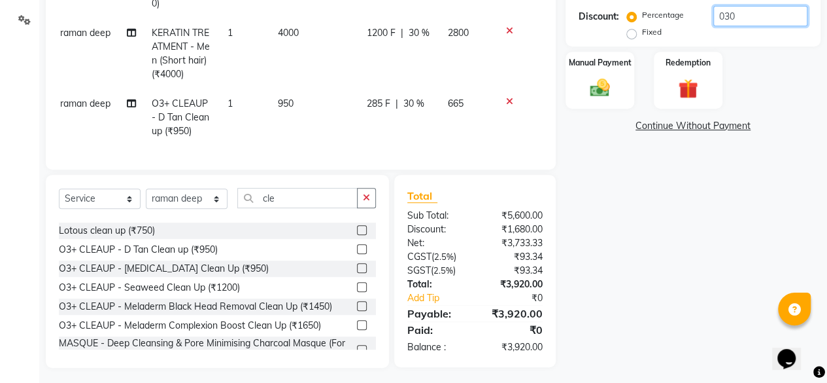
click at [732, 14] on input "030" at bounding box center [760, 16] width 94 height 20
type input "0"
type input "30"
click at [642, 33] on label "Fixed" at bounding box center [652, 32] width 20 height 12
click at [634, 33] on input "Fixed" at bounding box center [634, 31] width 9 height 9
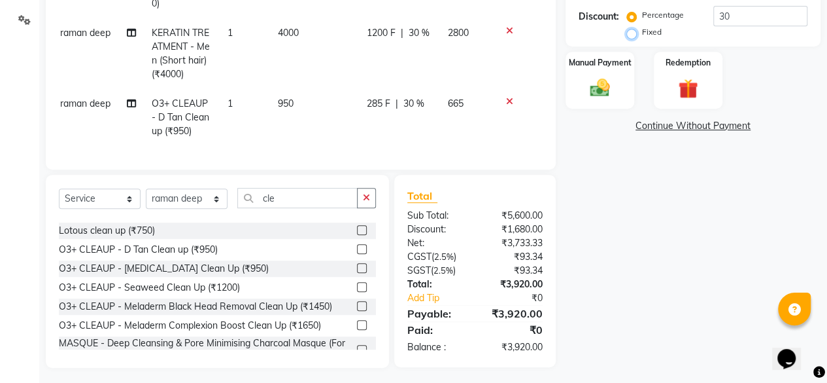
radio input "true"
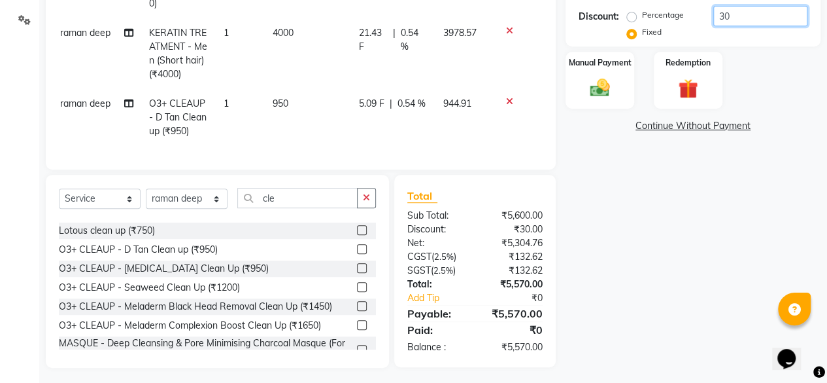
click at [736, 15] on input "30" at bounding box center [760, 16] width 94 height 20
type input "3"
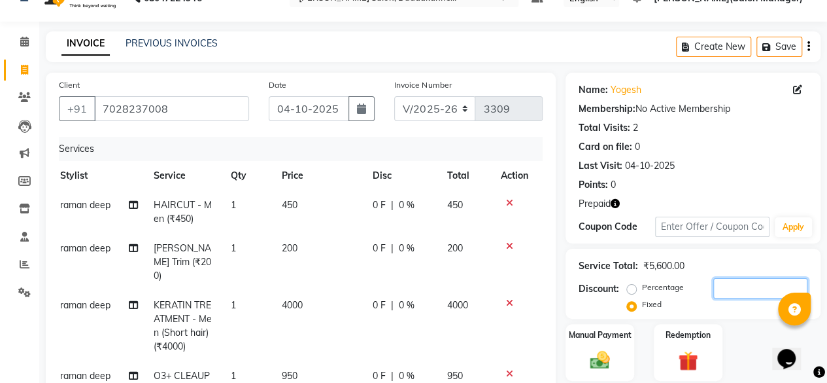
scroll to position [24, 0]
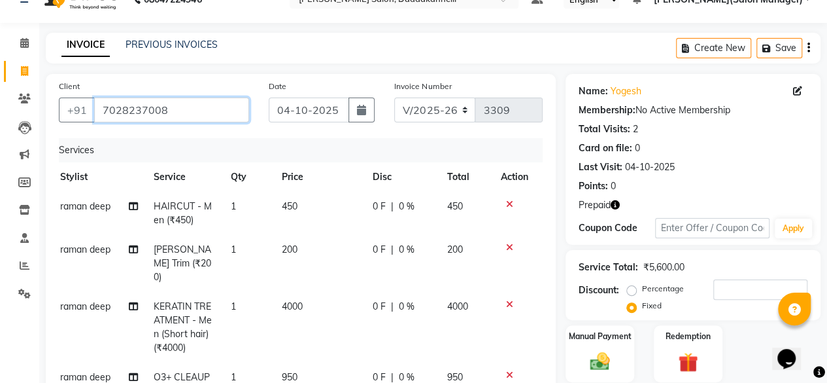
click at [182, 107] on input "7028237008" at bounding box center [171, 109] width 155 height 25
type input "702823700"
radio input "true"
type input "0"
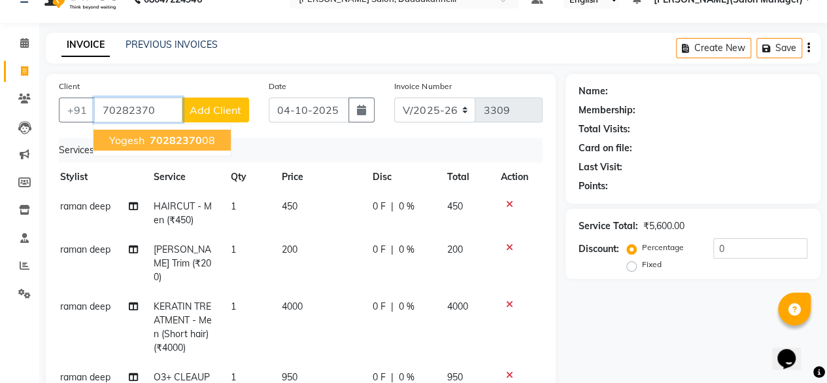
click at [199, 142] on ngb-highlight "70282370 08" at bounding box center [181, 139] width 68 height 13
type input "7028237008"
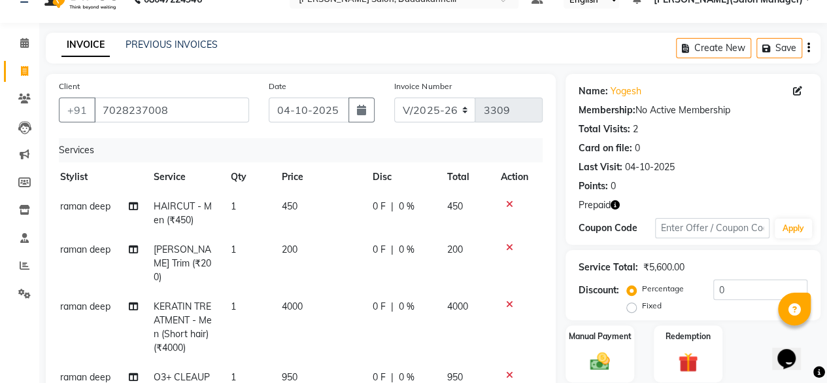
scroll to position [298, 0]
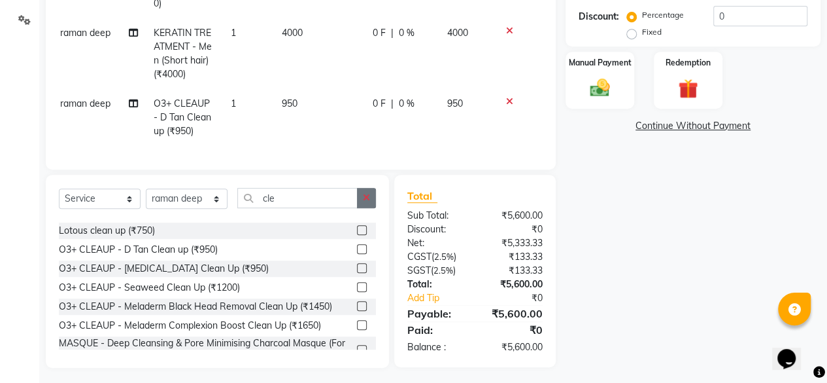
click at [366, 193] on icon "button" at bounding box center [366, 197] width 7 height 9
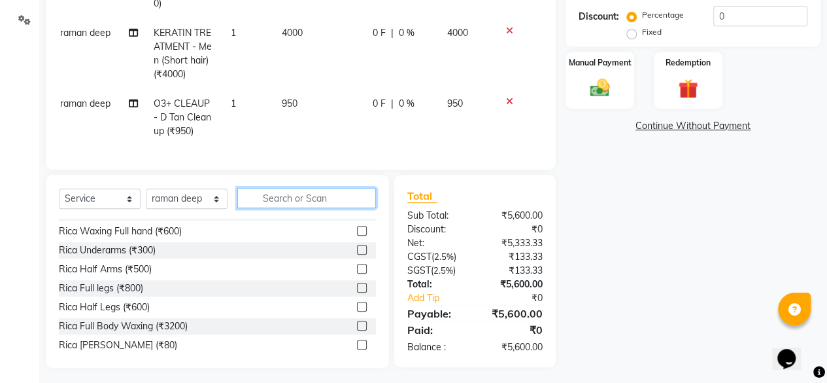
scroll to position [165, 0]
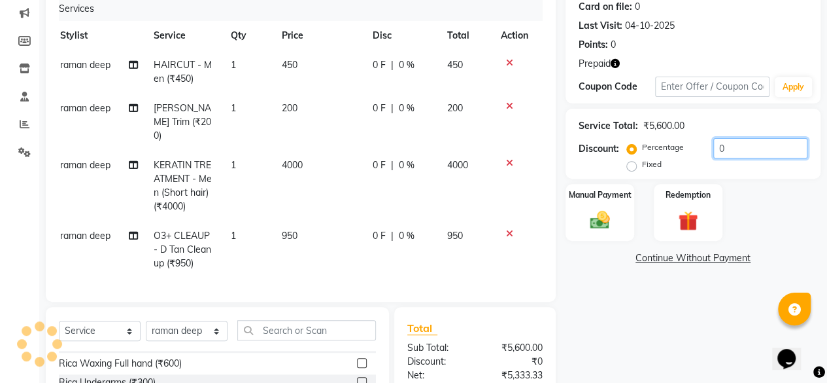
click at [726, 148] on input "0" at bounding box center [760, 148] width 94 height 20
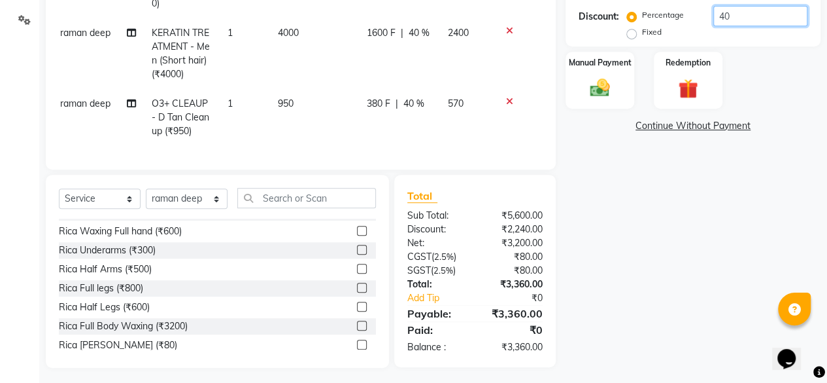
scroll to position [254, 0]
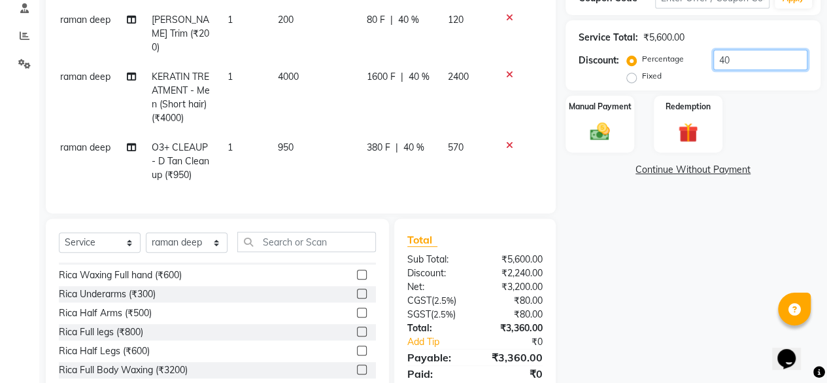
click at [725, 56] on input "40" at bounding box center [760, 60] width 94 height 20
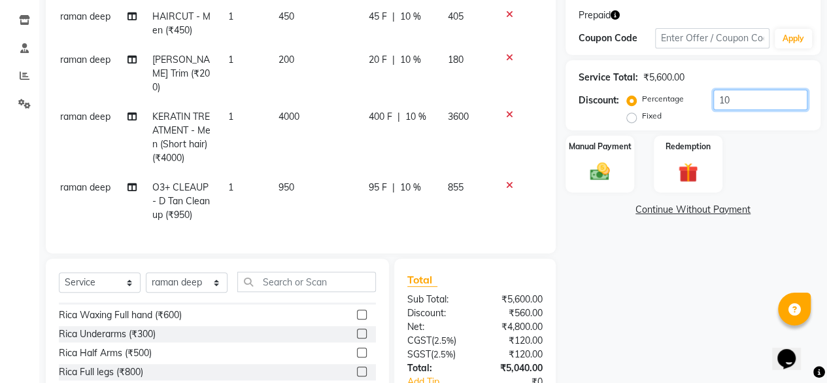
scroll to position [210, 0]
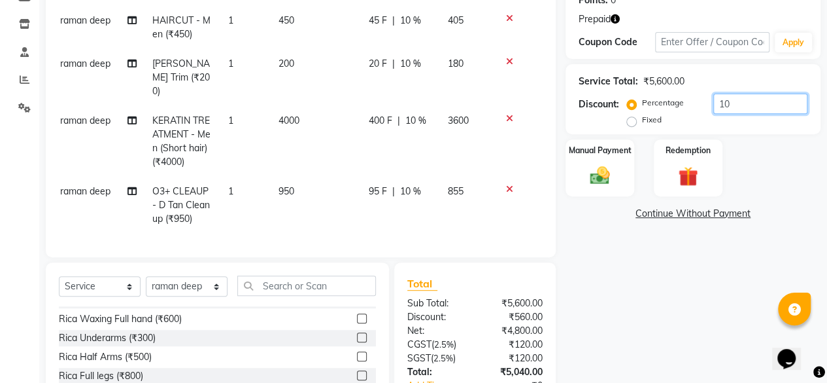
click at [761, 98] on input "10" at bounding box center [760, 104] width 94 height 20
type input "1"
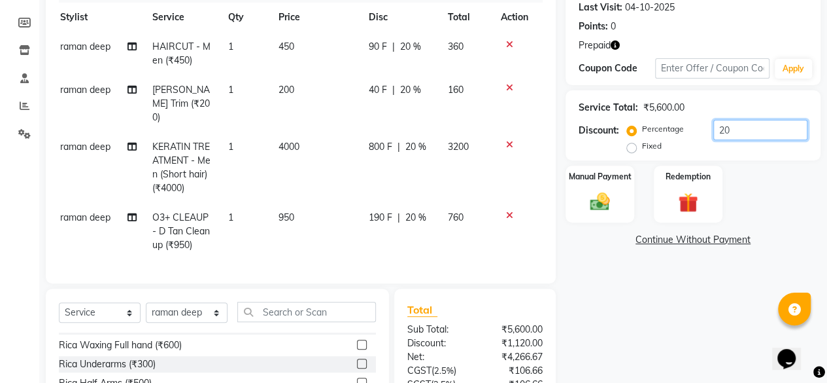
scroll to position [131, 0]
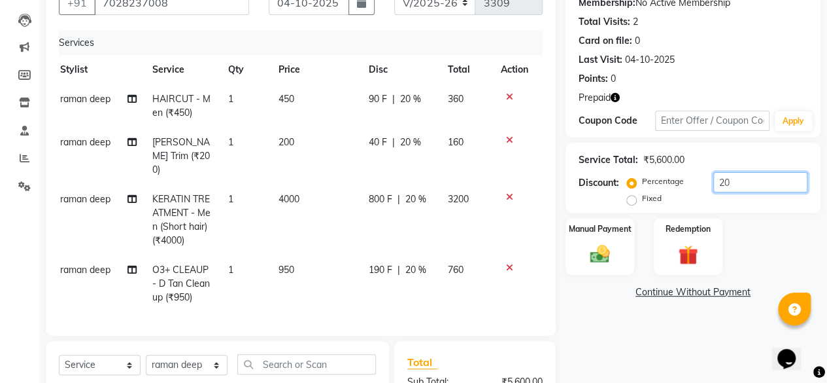
click at [728, 181] on input "20" at bounding box center [760, 182] width 94 height 20
type input "2"
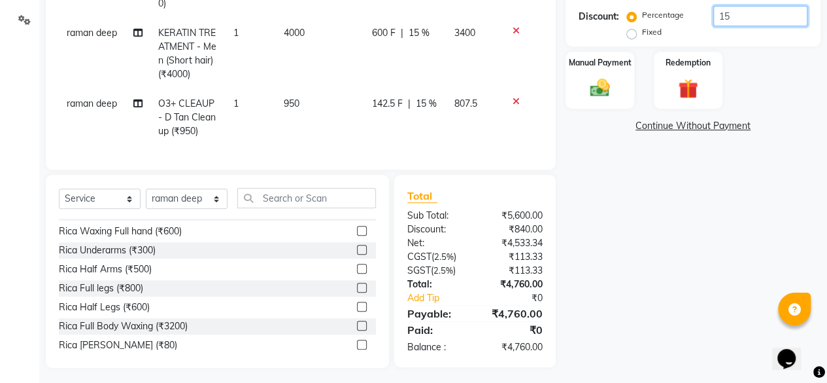
scroll to position [180, 0]
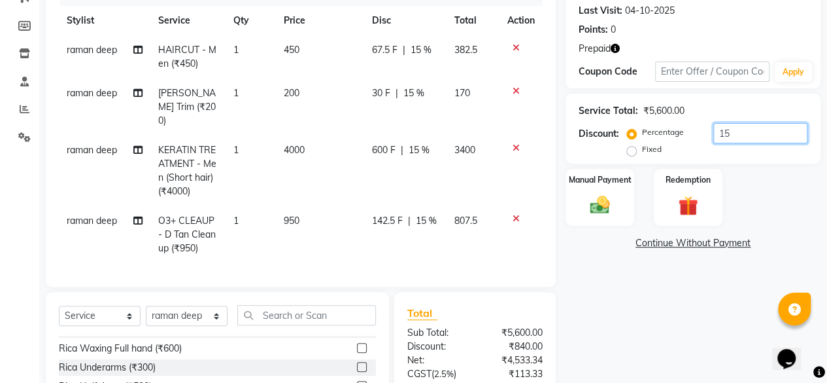
type input "15"
click at [521, 214] on div at bounding box center [520, 218] width 27 height 9
click at [513, 214] on icon at bounding box center [516, 218] width 7 height 9
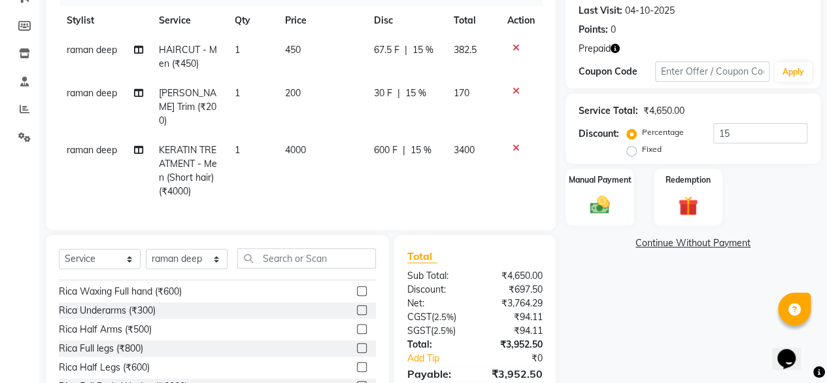
click at [518, 143] on icon at bounding box center [516, 147] width 7 height 9
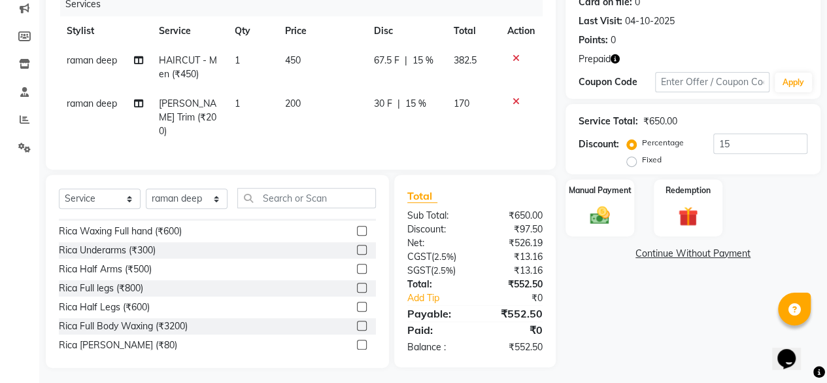
click at [513, 97] on icon at bounding box center [516, 101] width 7 height 9
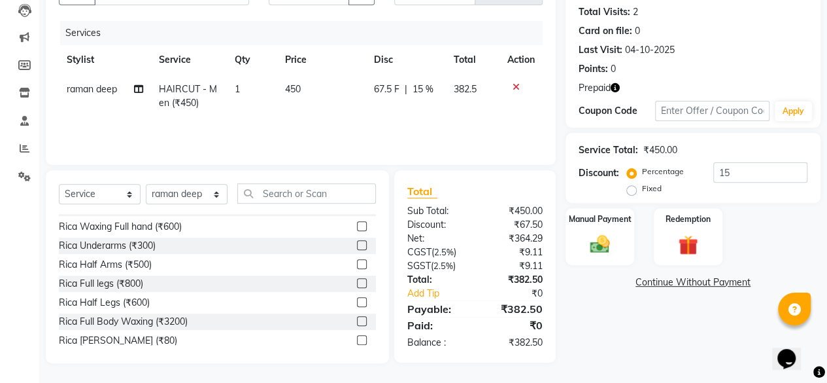
scroll to position [141, 0]
click at [513, 87] on icon at bounding box center [516, 87] width 7 height 9
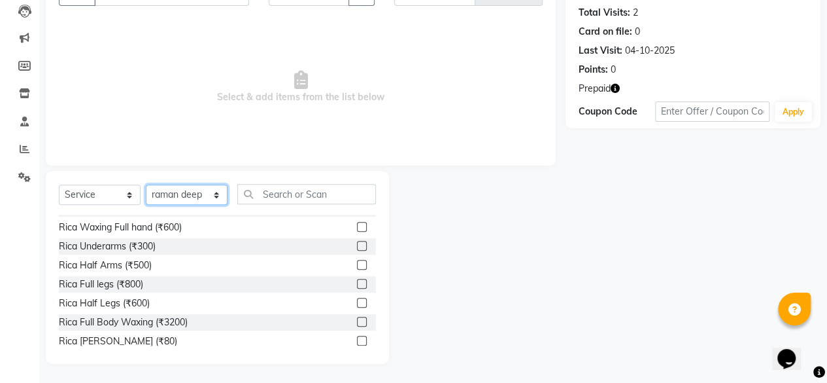
click at [215, 197] on select "Select Stylist aita DINGG SUPPORT KAMLA LEZUM NITESH raman deep RIYA Sonu VICKY…" at bounding box center [187, 194] width 82 height 20
select select "90884"
click at [146, 184] on select "Select Stylist aita DINGG SUPPORT KAMLA LEZUM NITESH raman deep RIYA Sonu VICKY…" at bounding box center [187, 194] width 82 height 20
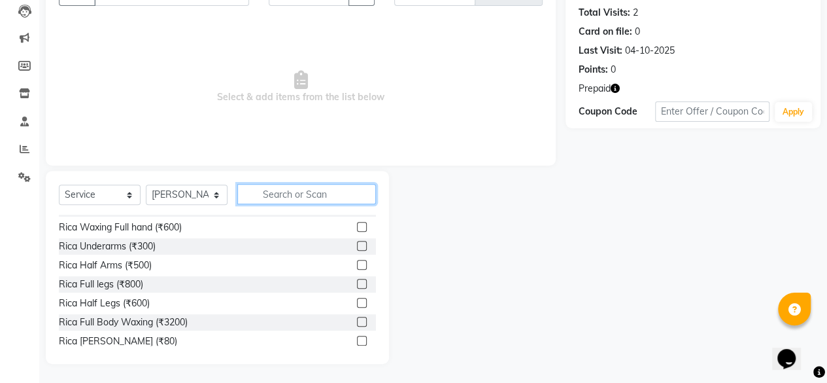
click at [332, 190] on input "text" at bounding box center [306, 194] width 139 height 20
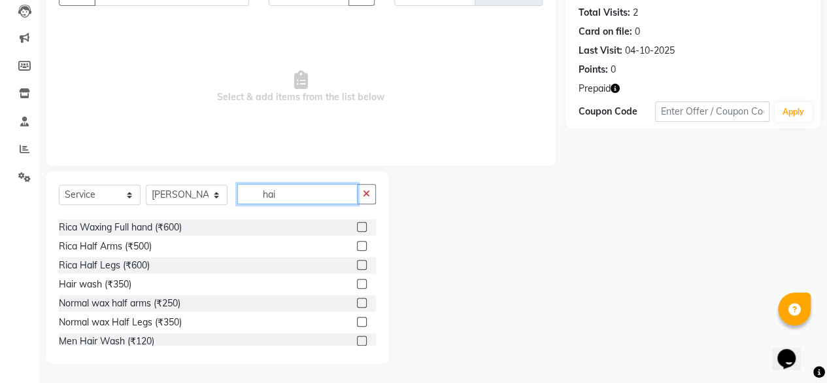
scroll to position [166, 0]
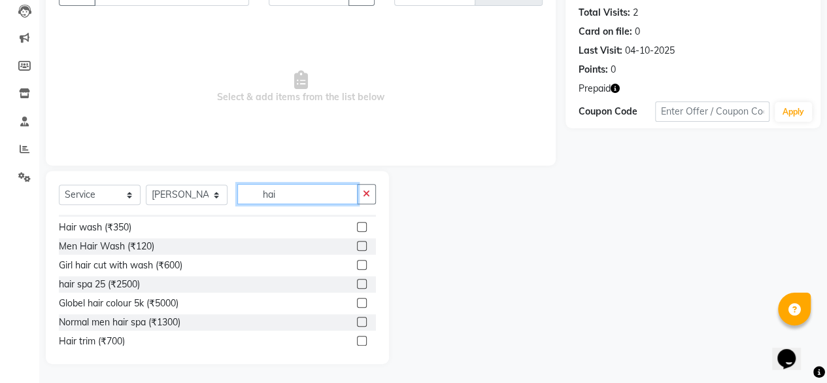
click at [288, 188] on input "hai" at bounding box center [297, 194] width 120 height 20
type input "h"
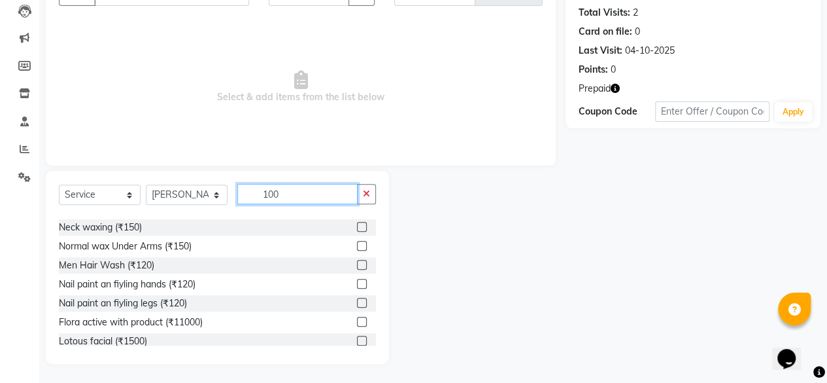
scroll to position [0, 0]
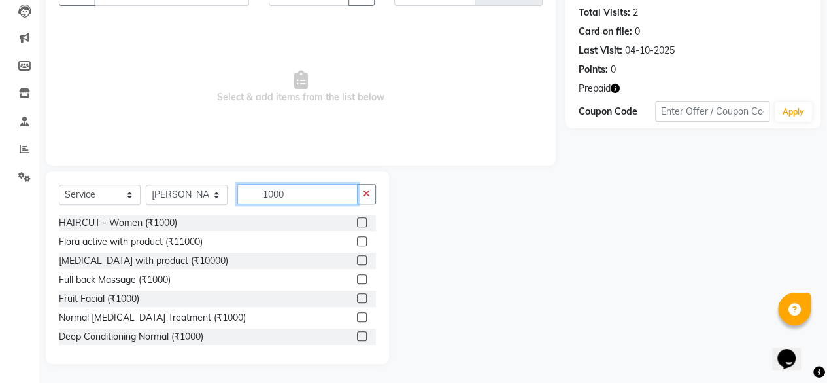
type input "1000"
click at [357, 222] on label at bounding box center [362, 222] width 10 height 10
click at [357, 222] on input "checkbox" at bounding box center [361, 222] width 9 height 9
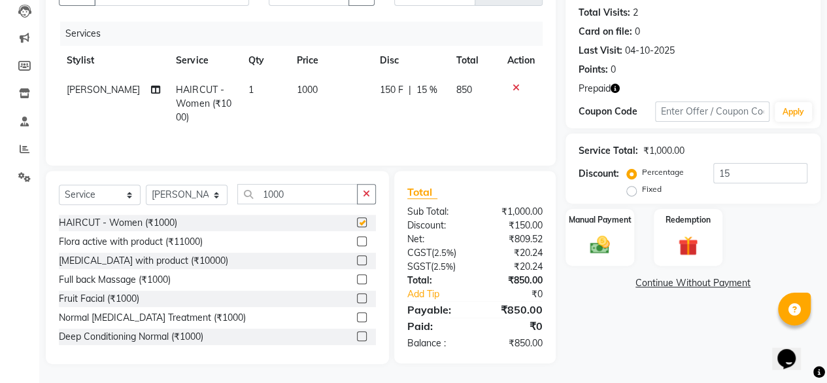
checkbox input "false"
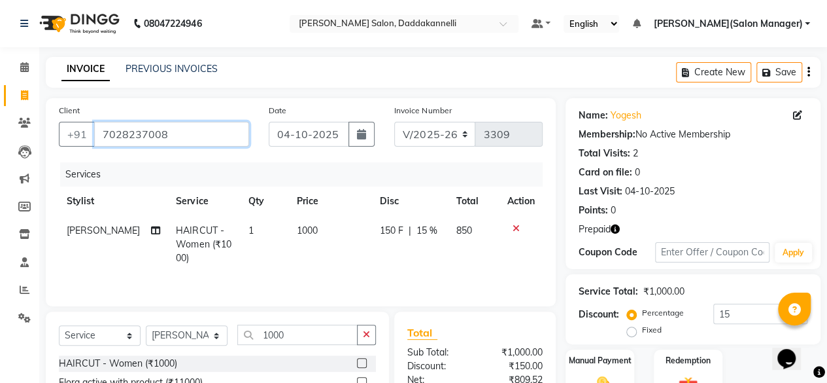
click at [201, 135] on input "7028237008" at bounding box center [171, 134] width 155 height 25
type input "702823700"
type input "0"
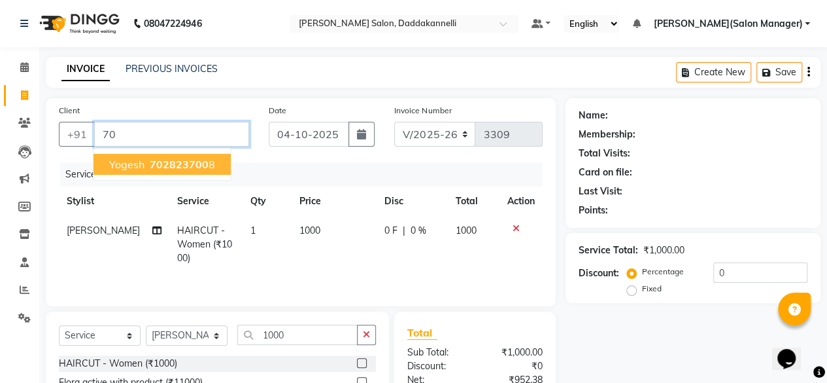
type input "7"
type input "9799639787"
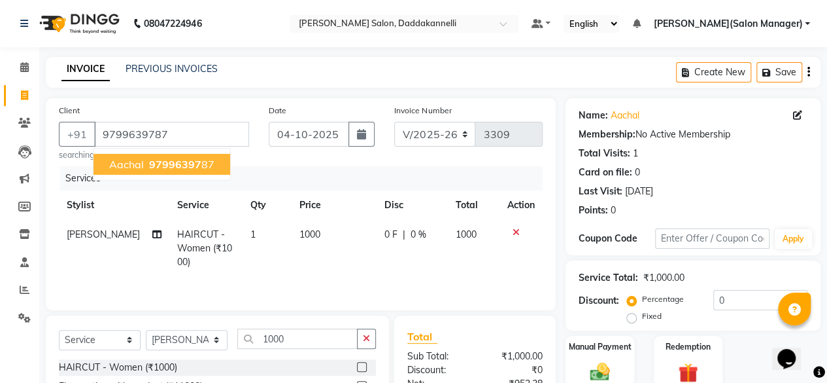
scroll to position [126, 0]
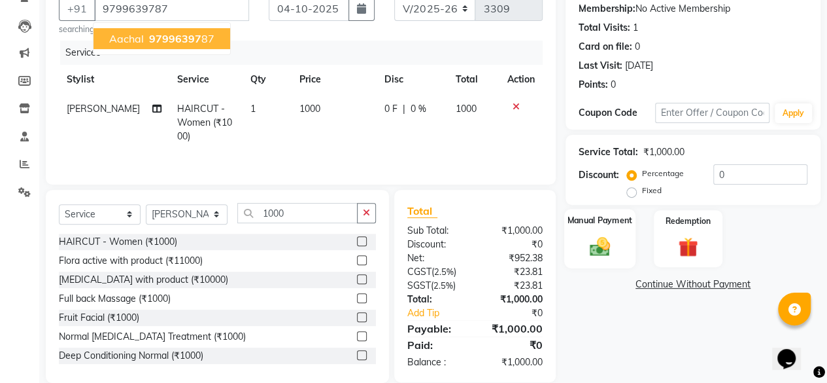
click at [600, 244] on img at bounding box center [599, 246] width 33 height 24
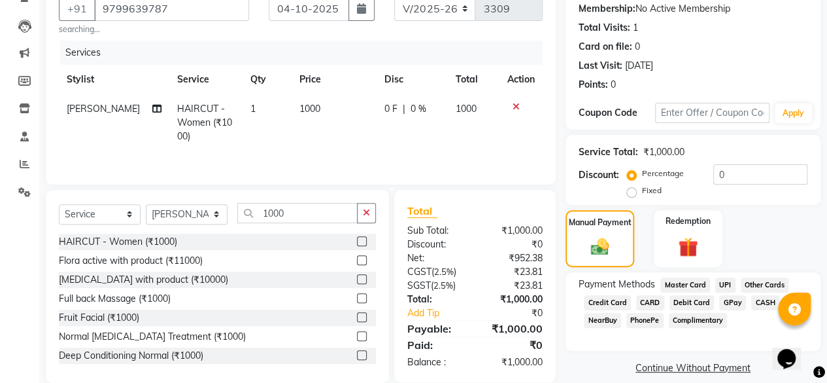
click at [720, 289] on span "UPI" at bounding box center [725, 284] width 20 height 15
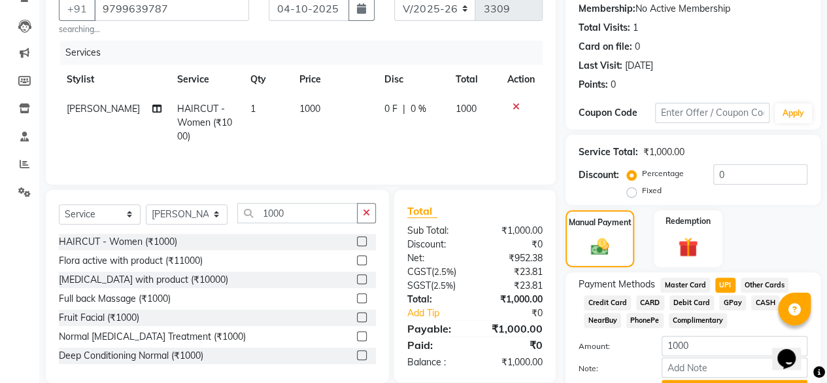
scroll to position [194, 0]
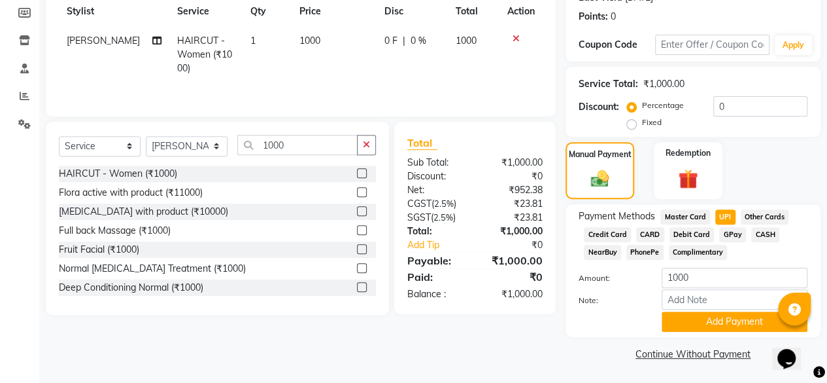
click at [699, 329] on button "Add Payment" at bounding box center [735, 321] width 146 height 20
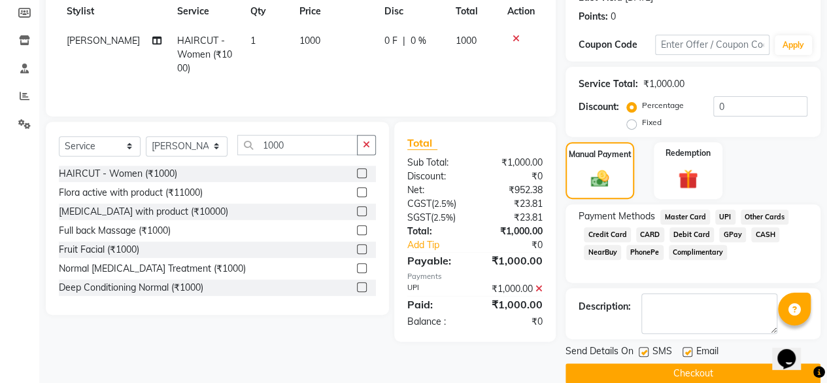
click at [692, 349] on div "Email" at bounding box center [706, 352] width 46 height 16
click at [687, 349] on label at bounding box center [688, 352] width 10 height 10
click at [687, 349] on input "checkbox" at bounding box center [687, 352] width 9 height 9
checkbox input "false"
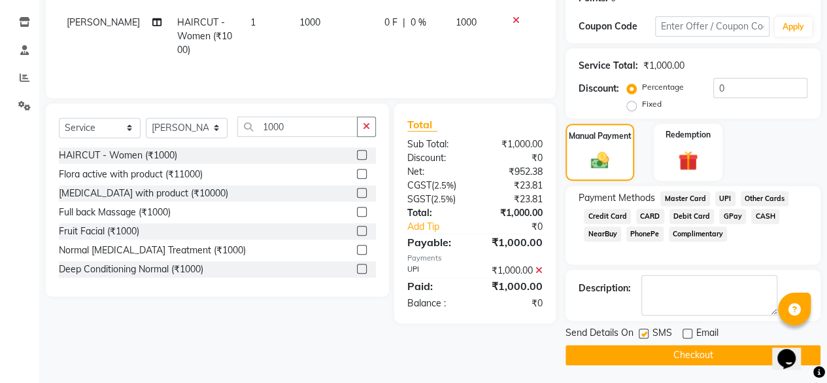
click at [677, 352] on button "Checkout" at bounding box center [693, 355] width 255 height 20
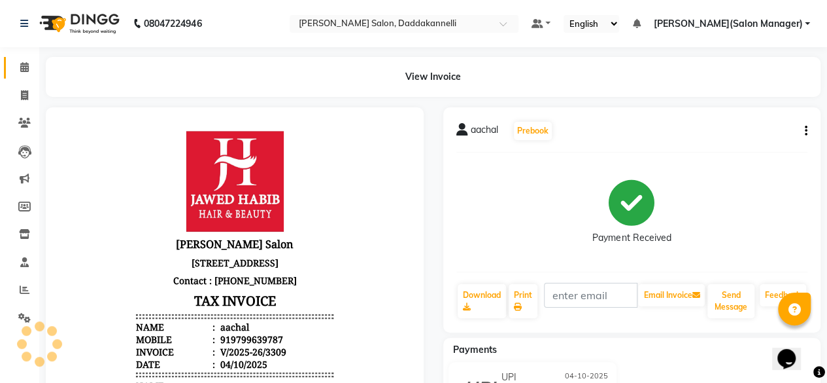
click at [25, 75] on link "Calendar" at bounding box center [19, 68] width 31 height 22
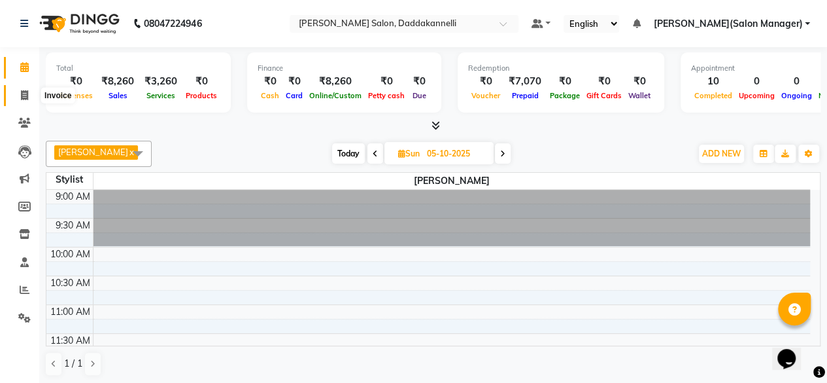
click at [31, 99] on span at bounding box center [24, 95] width 23 height 15
select select "service"
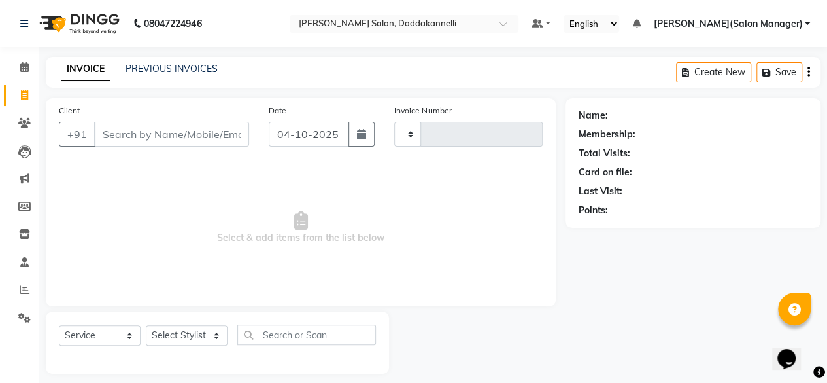
type input "3310"
select select "6354"
click at [104, 131] on input "Client" at bounding box center [171, 134] width 155 height 25
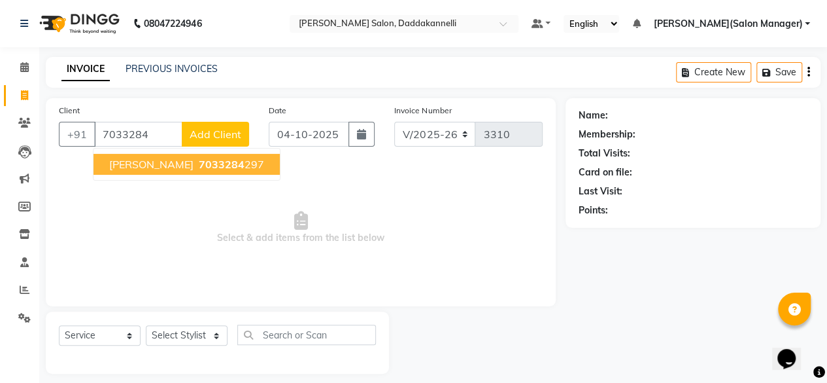
click at [199, 159] on span "7033284" at bounding box center [222, 164] width 46 height 13
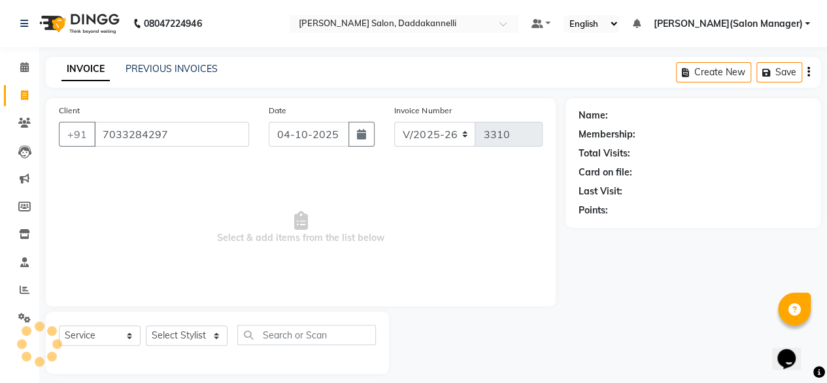
type input "7033284297"
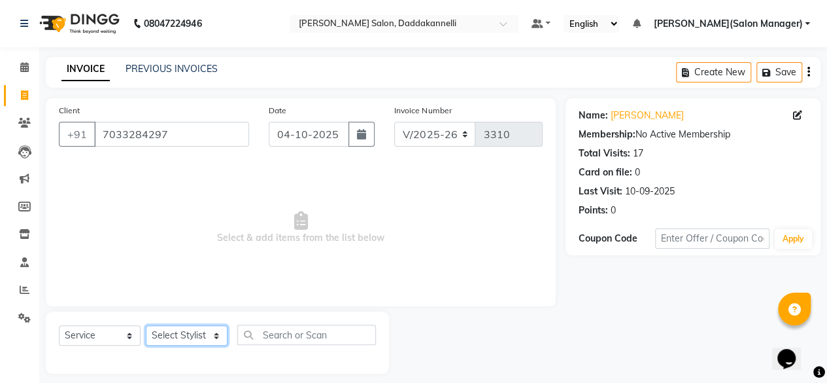
click at [214, 334] on select "Select Stylist aita DINGG SUPPORT KAMLA LEZUM NITESH raman deep RIYA Sonu VICKY…" at bounding box center [187, 335] width 82 height 20
select select "93700"
click at [146, 325] on select "Select Stylist aita DINGG SUPPORT KAMLA LEZUM NITESH raman deep RIYA Sonu VICKY…" at bounding box center [187, 335] width 82 height 20
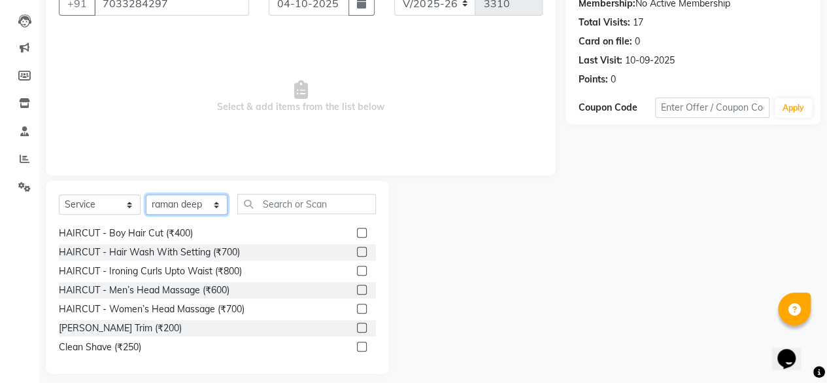
scroll to position [60, 0]
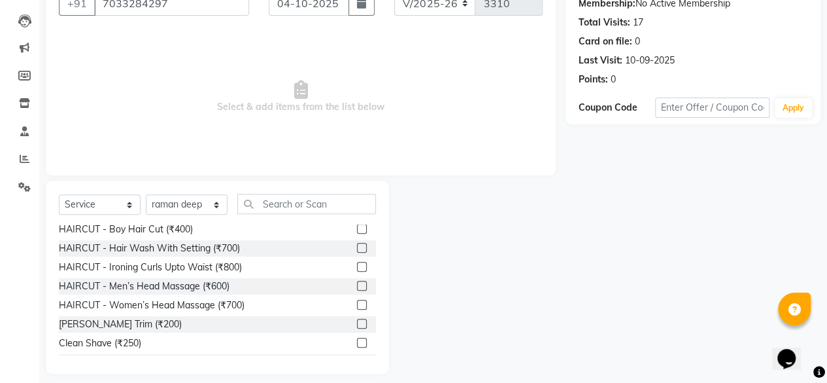
click at [357, 322] on label at bounding box center [362, 323] width 10 height 10
click at [357, 322] on input "checkbox" at bounding box center [361, 324] width 9 height 9
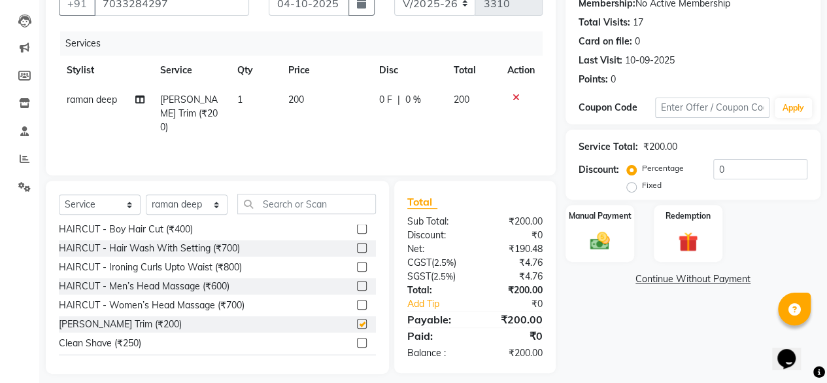
checkbox input "false"
click at [598, 236] on img at bounding box center [599, 241] width 33 height 24
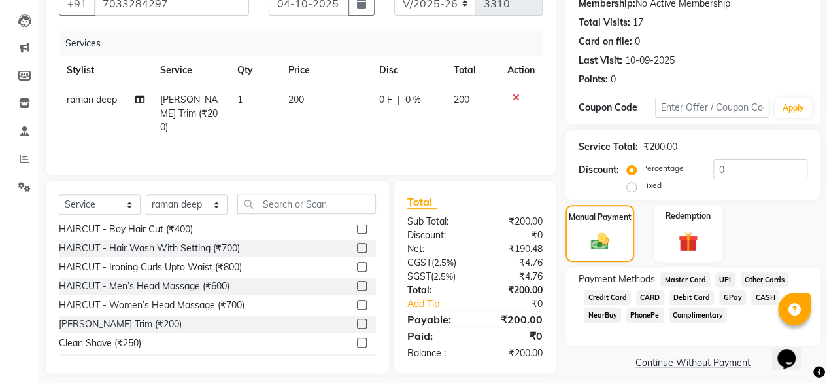
click at [726, 281] on span "UPI" at bounding box center [725, 279] width 20 height 15
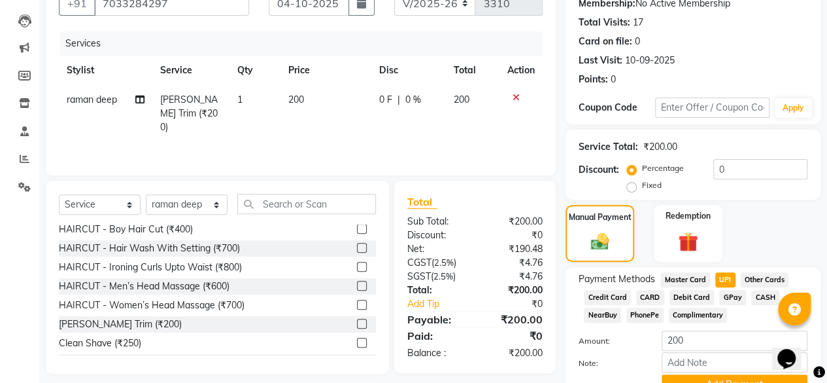
scroll to position [194, 0]
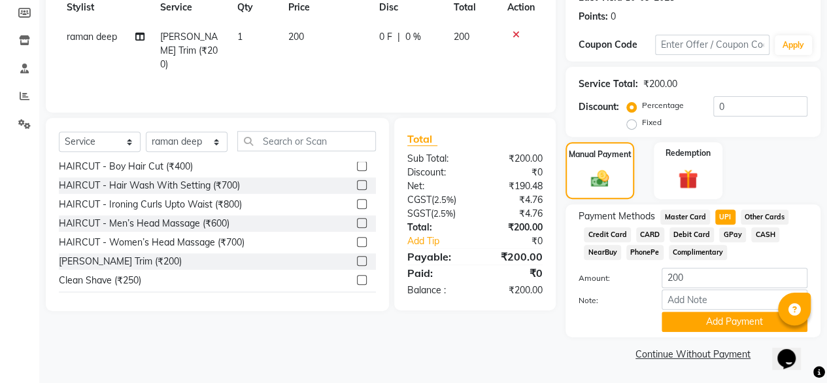
click at [715, 321] on button "Add Payment" at bounding box center [735, 321] width 146 height 20
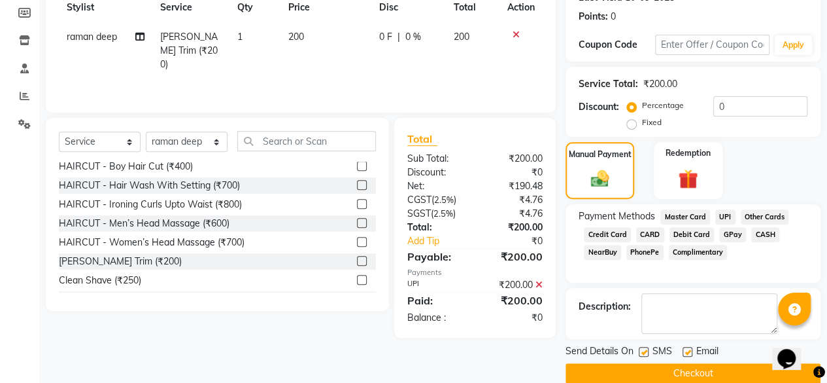
click at [694, 375] on button "Checkout" at bounding box center [693, 373] width 255 height 20
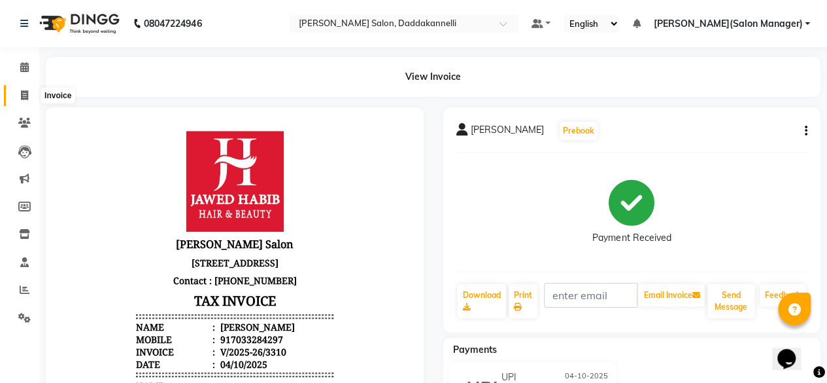
click at [19, 96] on span at bounding box center [24, 95] width 23 height 15
select select "service"
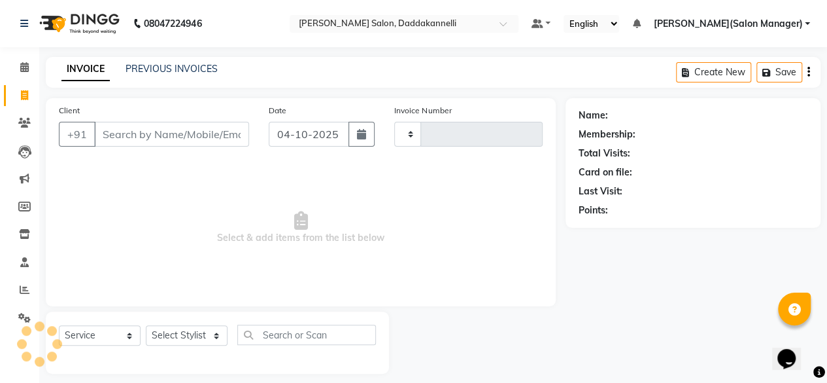
scroll to position [10, 0]
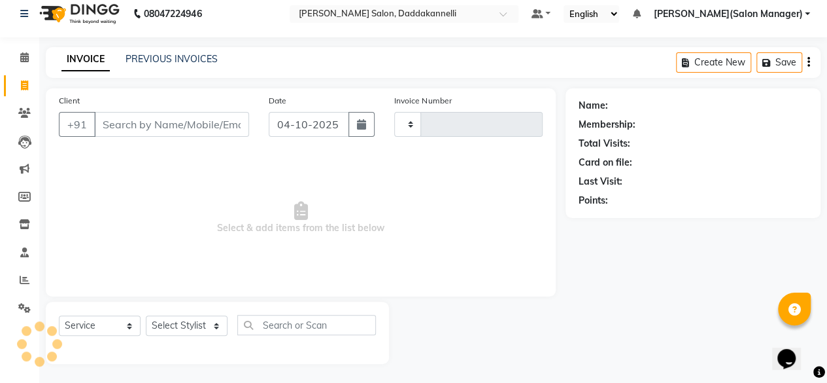
type input "3311"
select select "6354"
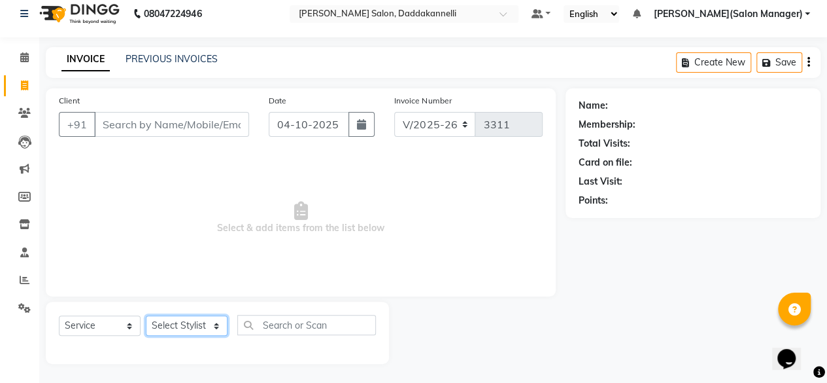
click at [214, 326] on select "Select Stylist aita DINGG SUPPORT KAMLA LEZUM NITESH raman deep RIYA Sonu VICKY…" at bounding box center [187, 325] width 82 height 20
select select "90884"
click at [146, 315] on select "Select Stylist aita DINGG SUPPORT KAMLA LEZUM NITESH raman deep RIYA Sonu VICKY…" at bounding box center [187, 325] width 82 height 20
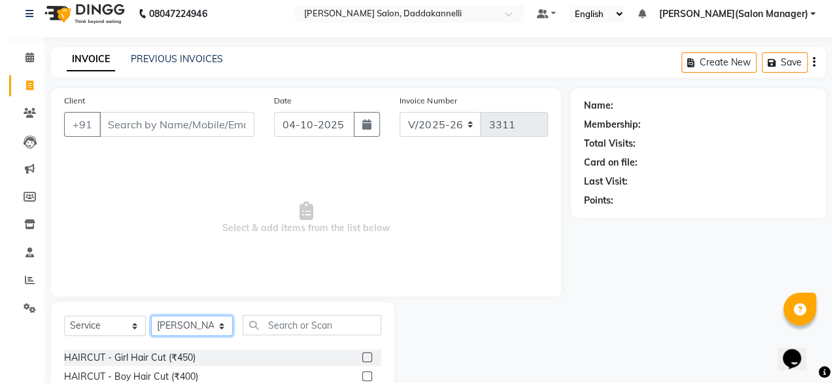
scroll to position [0, 0]
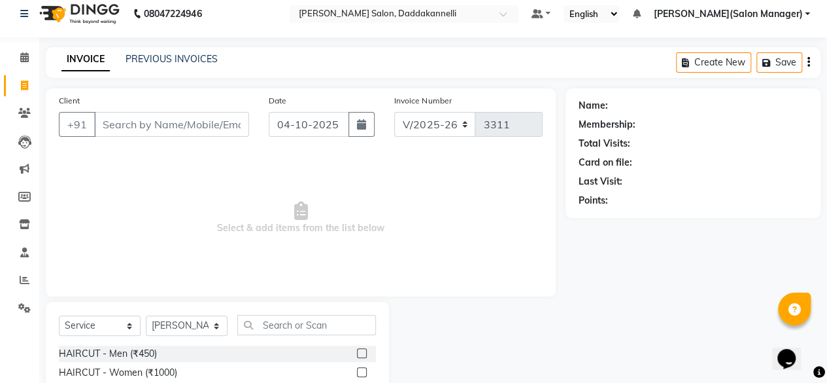
click at [357, 349] on label at bounding box center [362, 353] width 10 height 10
click at [357, 349] on input "checkbox" at bounding box center [361, 353] width 9 height 9
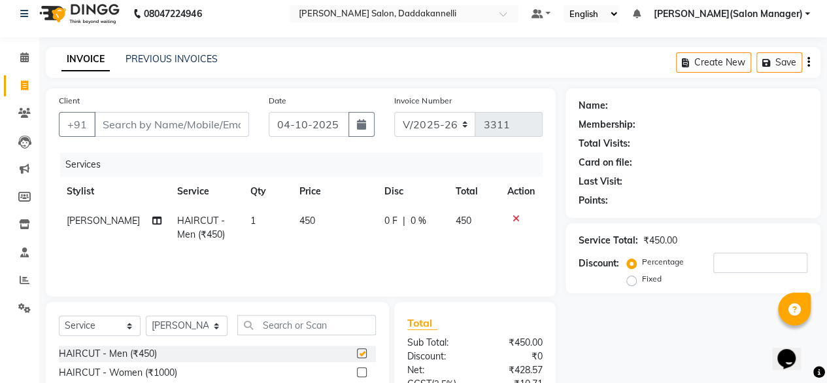
checkbox input "false"
click at [150, 125] on input "Client" at bounding box center [171, 124] width 155 height 25
type input "8"
type input "0"
type input "8"
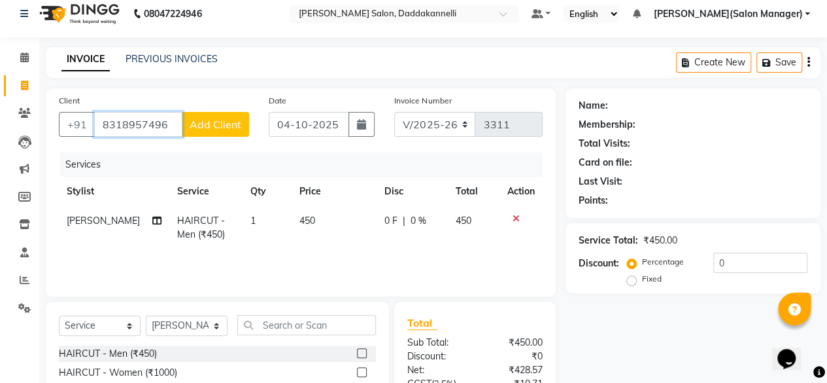
type input "8318957496"
click at [234, 126] on span "Add Client" at bounding box center [216, 124] width 52 height 13
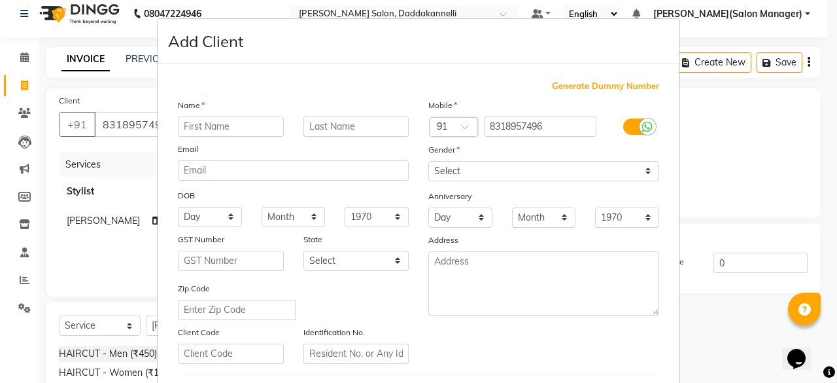
click at [234, 126] on input "text" at bounding box center [231, 126] width 106 height 20
type input "dhrubaansan"
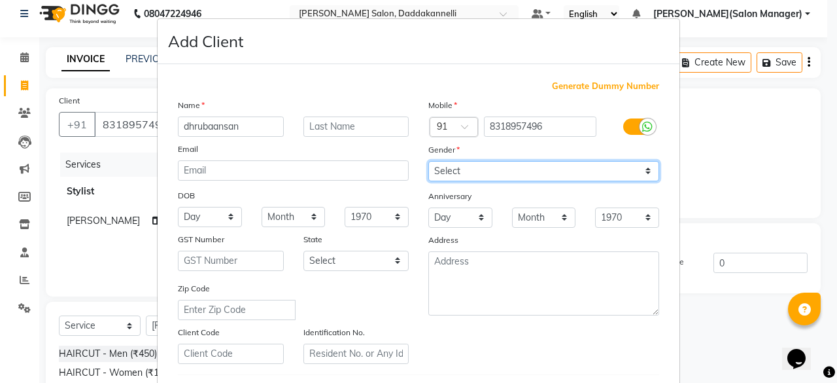
click at [645, 169] on select "Select Male Female Other Prefer Not To Say" at bounding box center [543, 171] width 231 height 20
select select "male"
click at [428, 161] on select "Select Male Female Other Prefer Not To Say" at bounding box center [543, 171] width 231 height 20
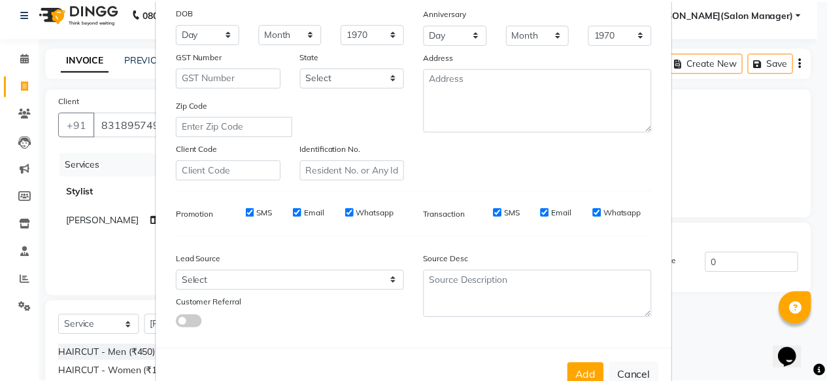
scroll to position [218, 0]
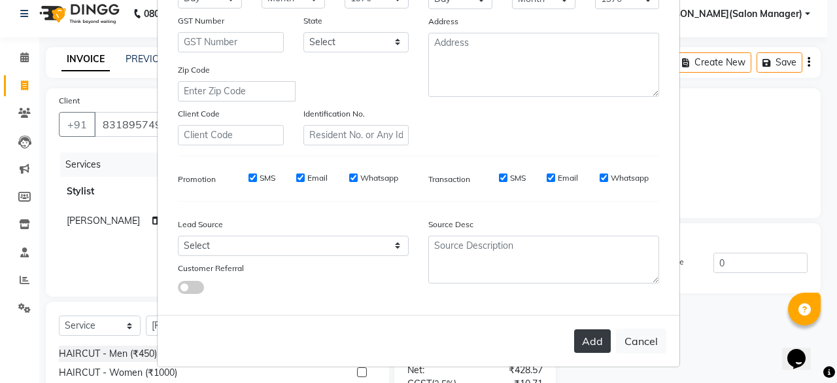
click at [589, 339] on button "Add" at bounding box center [592, 341] width 37 height 24
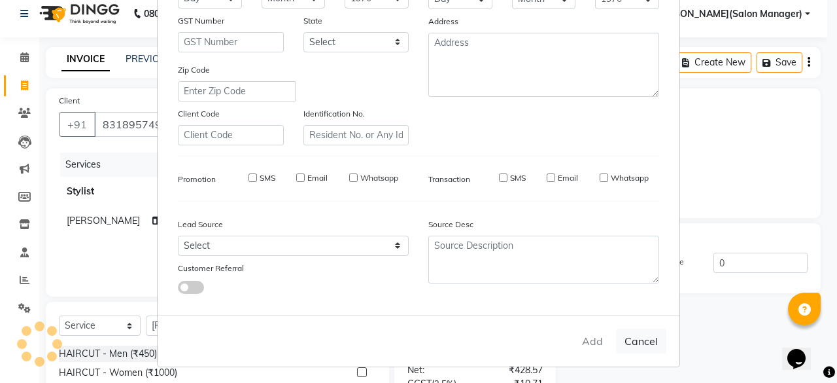
select select
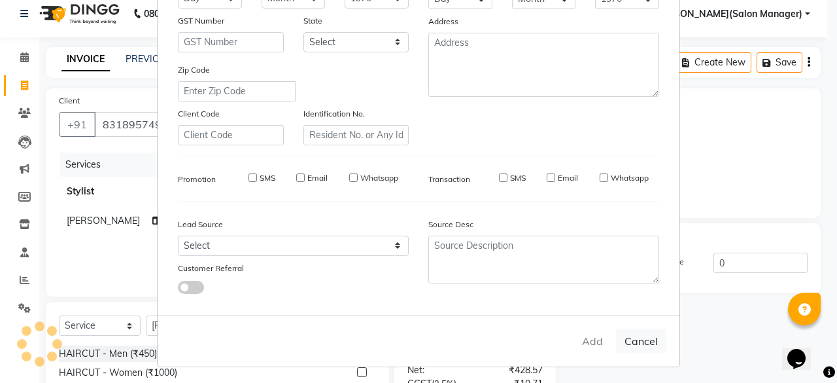
select select
checkbox input "false"
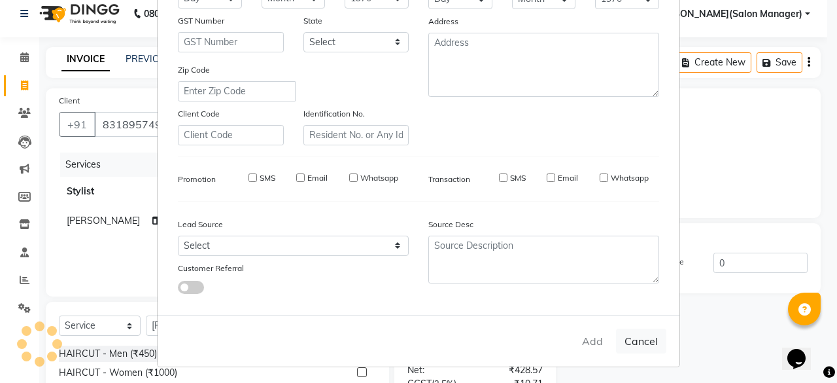
checkbox input "false"
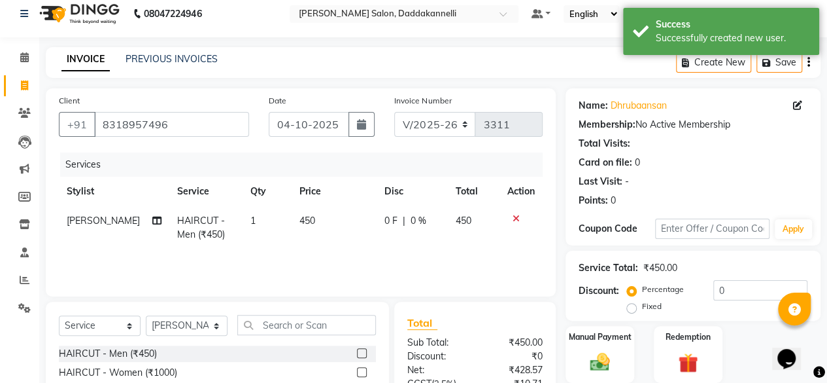
scroll to position [141, 0]
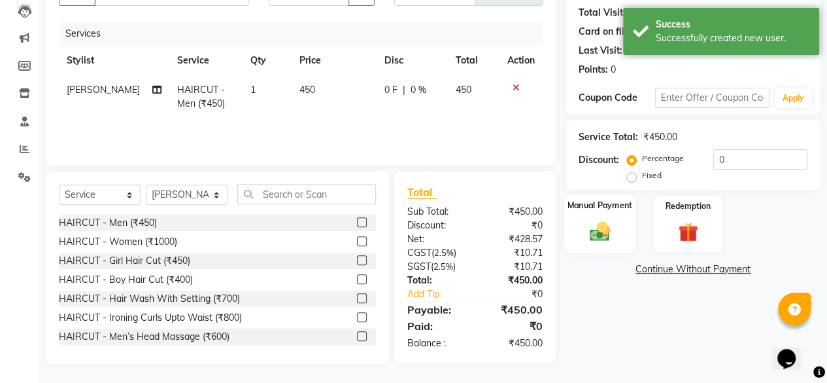
click at [613, 219] on img at bounding box center [599, 231] width 33 height 24
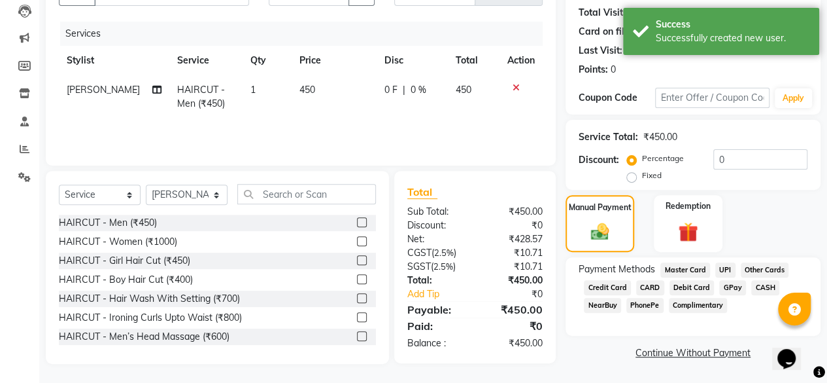
click at [719, 270] on span "UPI" at bounding box center [725, 269] width 20 height 15
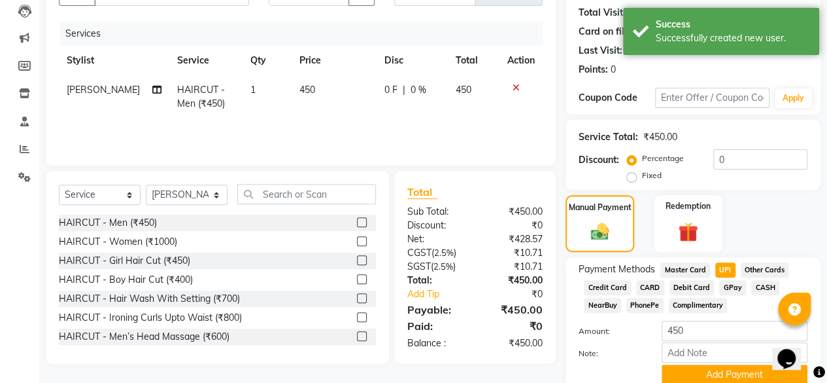
scroll to position [194, 0]
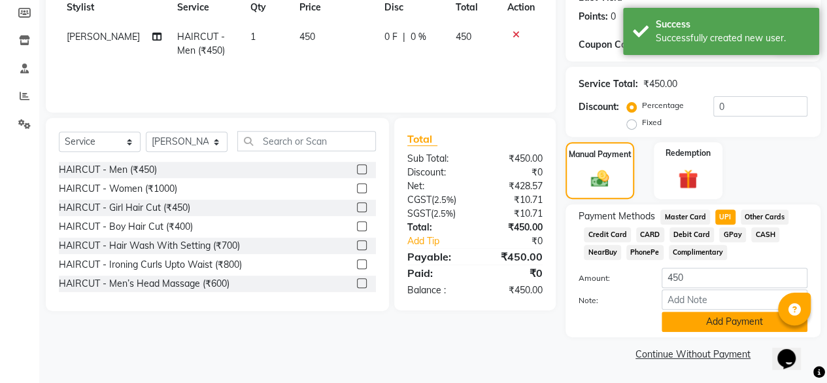
click at [715, 322] on button "Add Payment" at bounding box center [735, 321] width 146 height 20
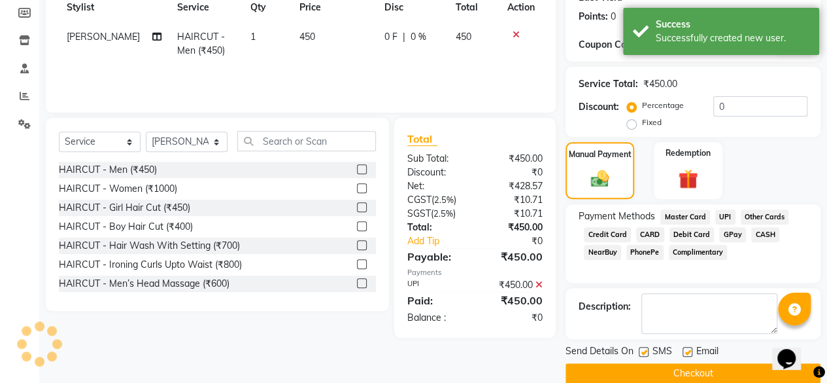
click at [690, 347] on label at bounding box center [688, 352] width 10 height 10
click at [690, 348] on input "checkbox" at bounding box center [687, 352] width 9 height 9
checkbox input "false"
click at [679, 373] on button "Checkout" at bounding box center [693, 373] width 255 height 20
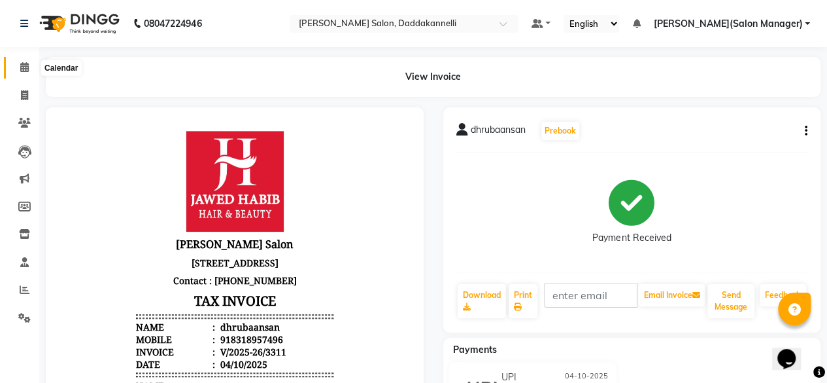
click at [27, 67] on icon at bounding box center [24, 67] width 9 height 10
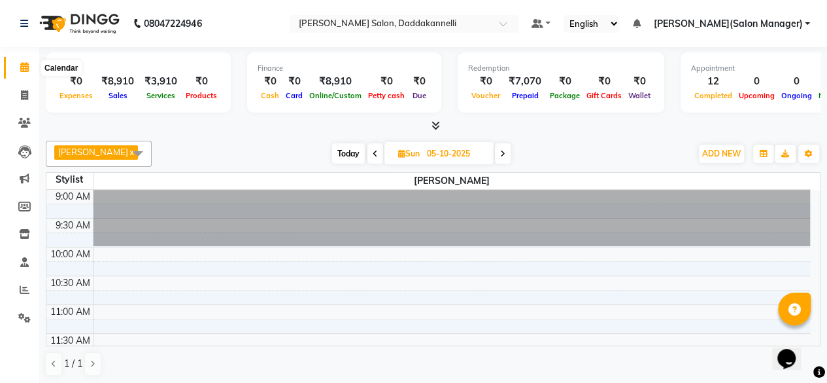
click at [25, 67] on icon at bounding box center [24, 67] width 9 height 10
click at [298, 18] on nav "08047224946 Select Location × Jawed Habib Salon, Daddakannelli Default Panel My…" at bounding box center [413, 23] width 827 height 47
click at [286, 18] on nav "08047224946 Select Location × Jawed Habib Salon, Daddakannelli Default Panel My…" at bounding box center [413, 23] width 827 height 47
click at [27, 95] on icon at bounding box center [24, 95] width 7 height 10
select select "service"
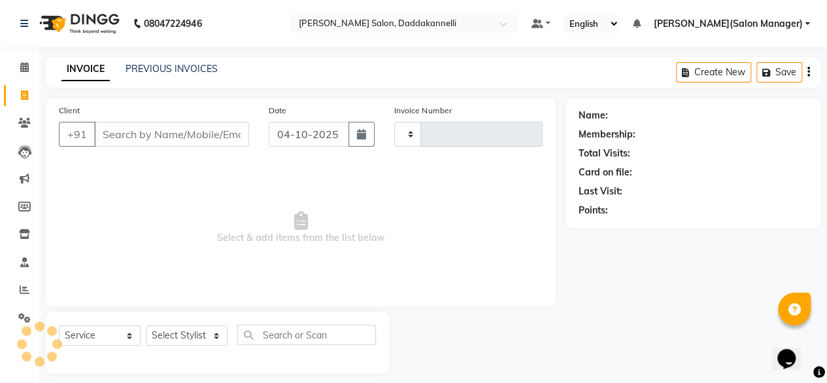
type input "3312"
select select "6354"
click at [145, 132] on input "Client" at bounding box center [171, 134] width 155 height 25
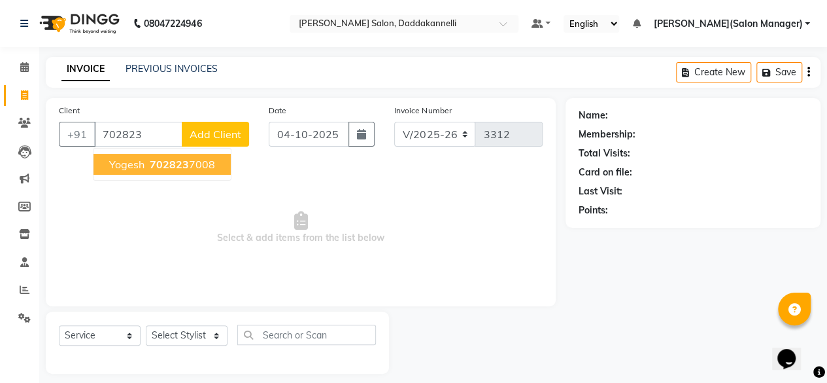
click at [191, 167] on ngb-highlight "702823 7008" at bounding box center [181, 164] width 68 height 13
type input "7028237008"
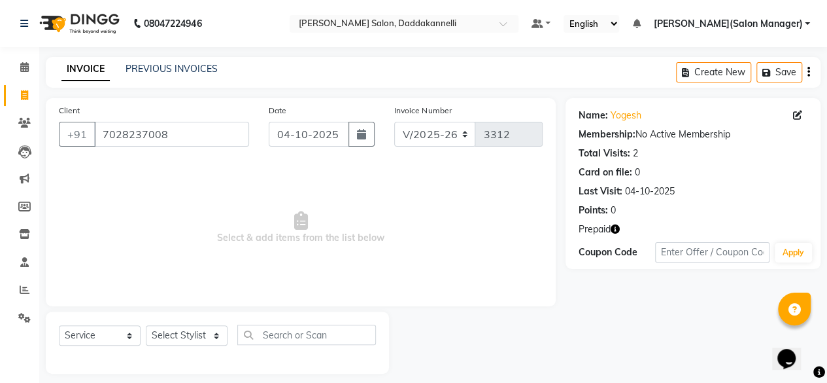
click at [615, 227] on icon "button" at bounding box center [615, 228] width 9 height 9
click at [621, 305] on div "Name: Yogesh Membership: No Active Membership Total Visits: 2 Card on file: 0 L…" at bounding box center [698, 235] width 265 height 275
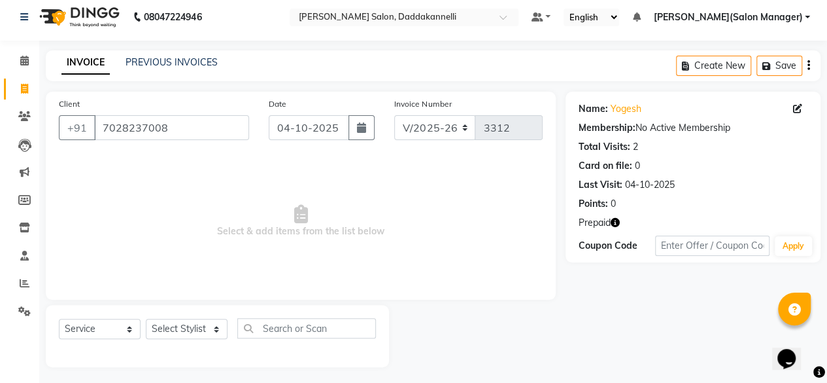
scroll to position [10, 0]
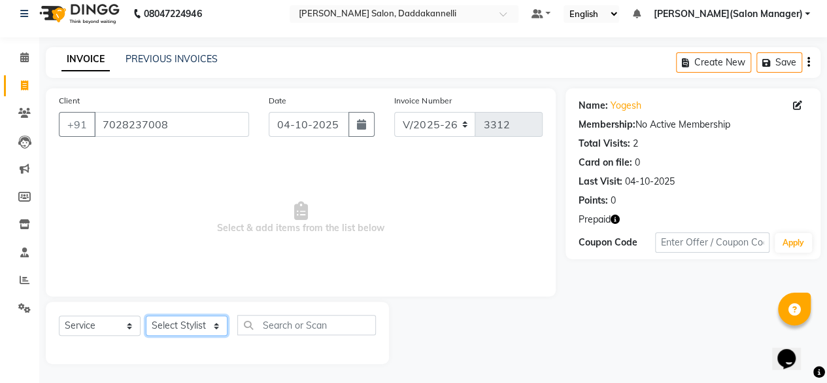
click at [185, 328] on select "Select Stylist aita DINGG SUPPORT KAMLA LEZUM NITESH raman deep RIYA Sonu VICKY…" at bounding box center [187, 325] width 82 height 20
select select "93700"
click at [146, 315] on select "Select Stylist aita DINGG SUPPORT KAMLA LEZUM NITESH raman deep RIYA Sonu VICKY…" at bounding box center [187, 325] width 82 height 20
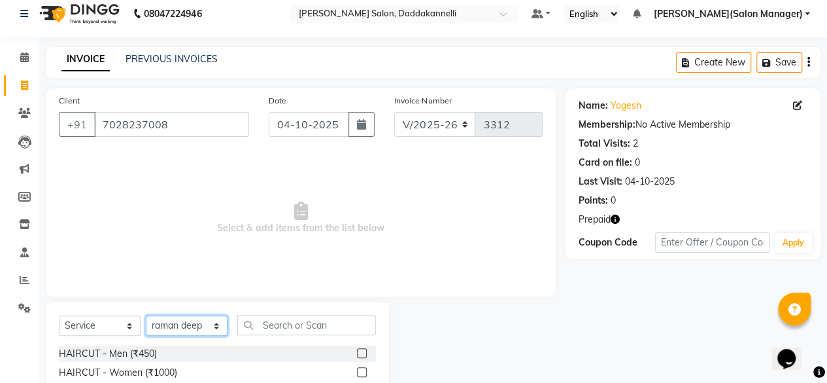
scroll to position [141, 0]
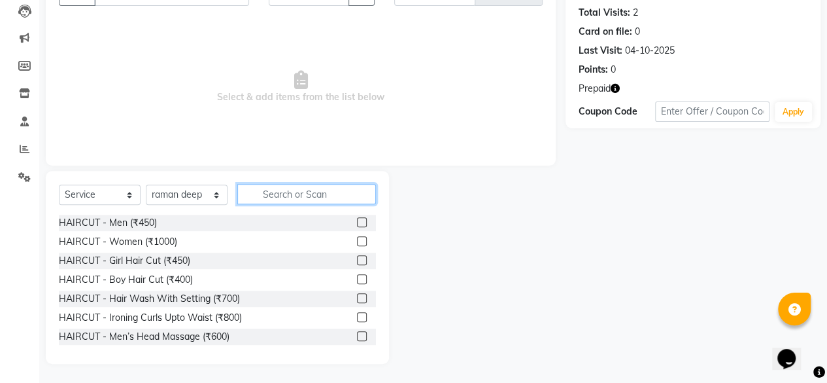
click at [267, 194] on input "text" at bounding box center [306, 194] width 139 height 20
click at [357, 222] on label at bounding box center [362, 222] width 10 height 10
click at [357, 222] on input "checkbox" at bounding box center [361, 222] width 9 height 9
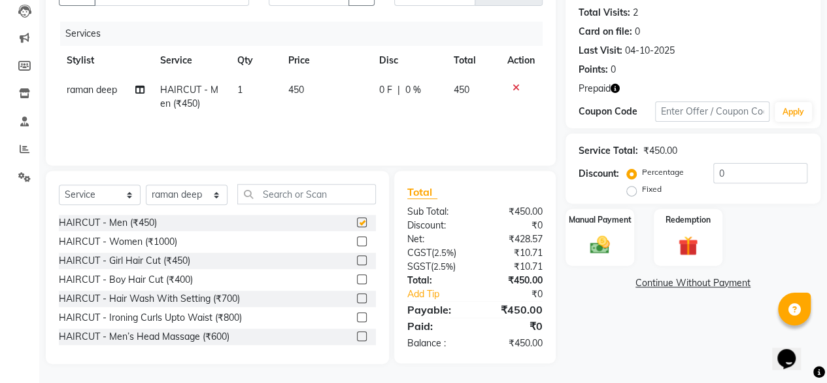
checkbox input "false"
click at [286, 195] on input "text" at bounding box center [306, 194] width 139 height 20
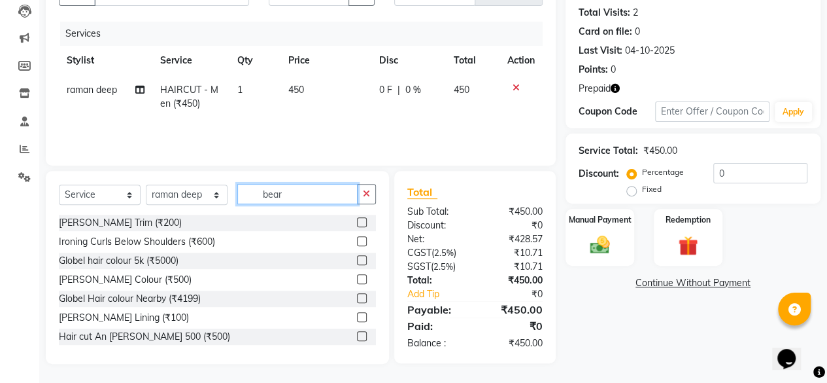
scroll to position [139, 0]
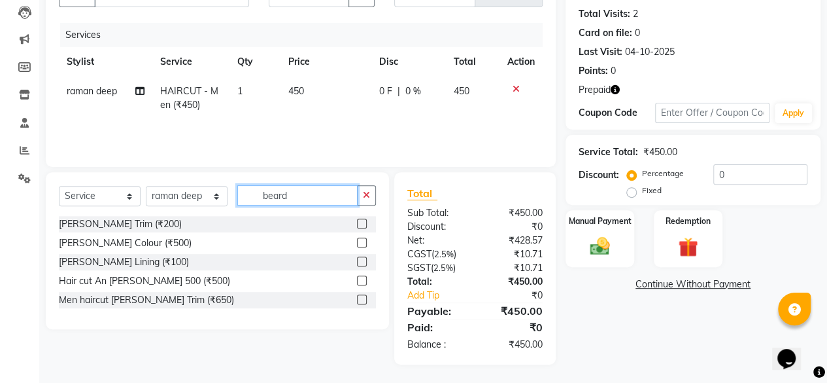
type input "beard"
click at [362, 226] on label at bounding box center [362, 223] width 10 height 10
click at [362, 226] on input "checkbox" at bounding box center [361, 224] width 9 height 9
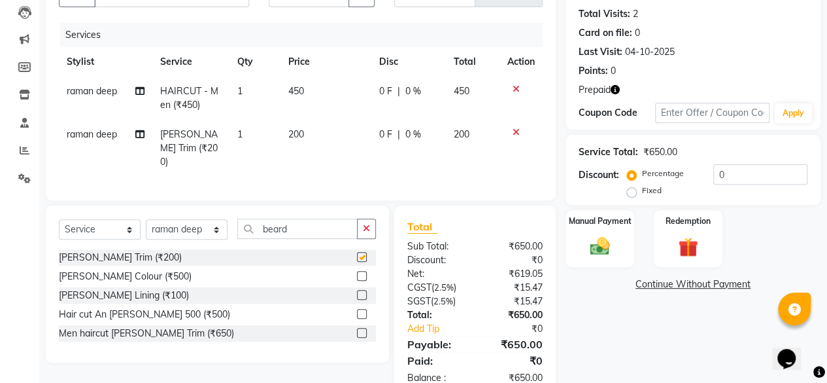
checkbox input "false"
click at [296, 224] on input "beard" at bounding box center [297, 228] width 120 height 20
type input "b"
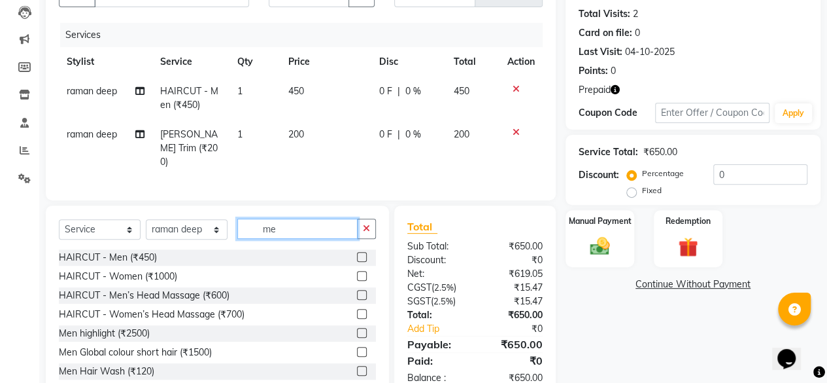
type input "m"
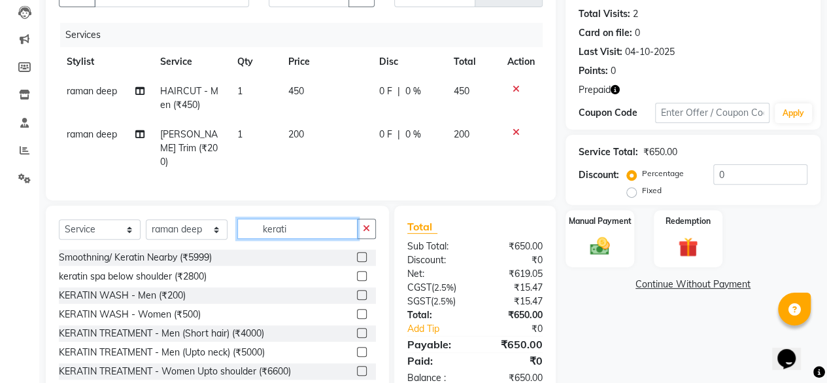
type input "kerati"
click at [357, 330] on label at bounding box center [362, 333] width 10 height 10
click at [357, 330] on input "checkbox" at bounding box center [361, 333] width 9 height 9
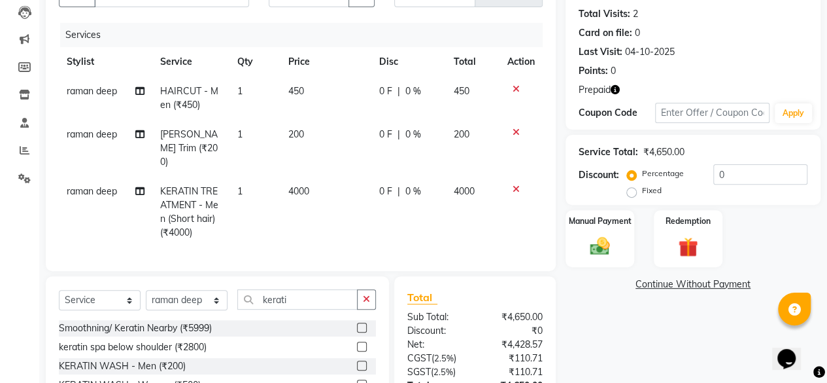
checkbox input "false"
click at [409, 184] on span "0 %" at bounding box center [413, 191] width 16 height 14
select select "93700"
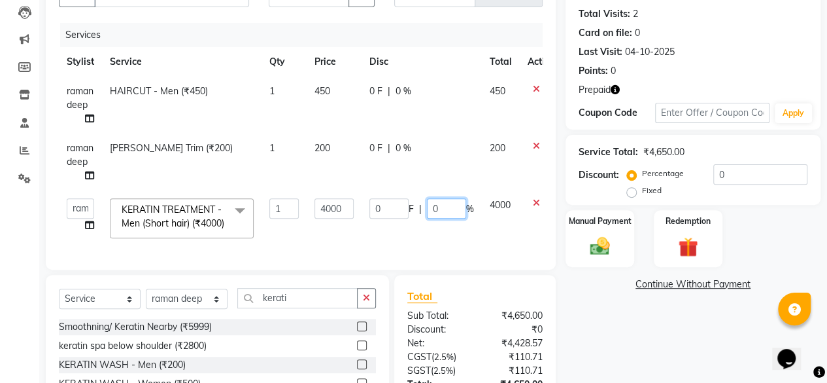
drag, startPoint x: 445, startPoint y: 211, endPoint x: 449, endPoint y: 222, distance: 11.8
click at [446, 212] on input "0" at bounding box center [446, 208] width 39 height 20
type input "10"
click at [617, 313] on div "Name: Yogesh Membership: No Active Membership Total Visits: 2 Card on file: 0 L…" at bounding box center [698, 213] width 265 height 509
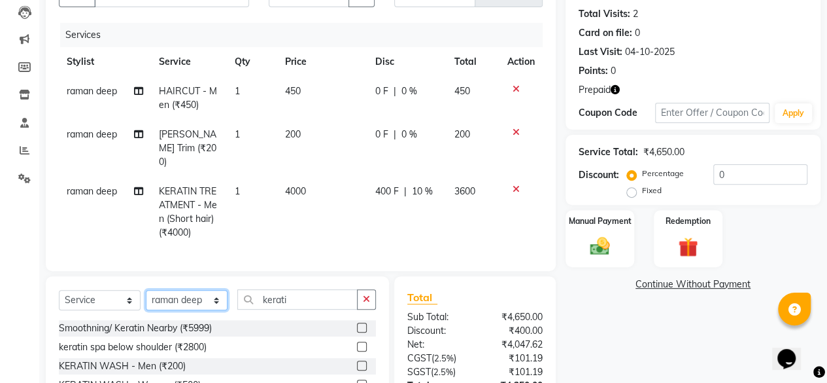
click at [210, 295] on select "Select Stylist aita DINGG SUPPORT KAMLA LEZUM NITESH raman deep RIYA Sonu VICKY…" at bounding box center [187, 300] width 82 height 20
select select "88491"
click at [146, 290] on select "Select Stylist aita DINGG SUPPORT KAMLA LEZUM NITESH raman deep RIYA Sonu VICKY…" at bounding box center [187, 300] width 82 height 20
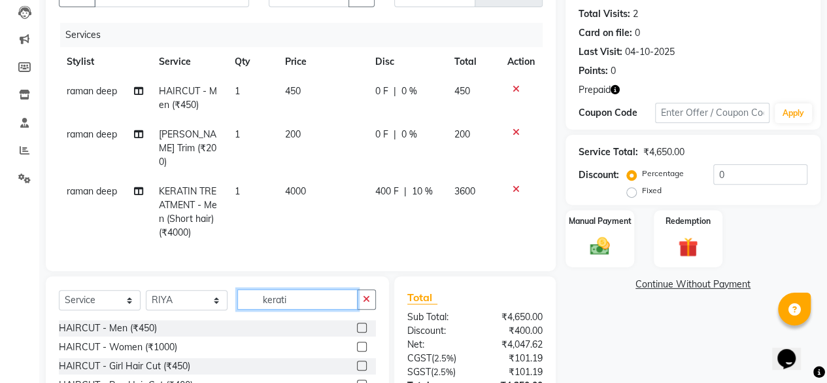
click at [326, 299] on input "kerati" at bounding box center [297, 299] width 120 height 20
type input "k"
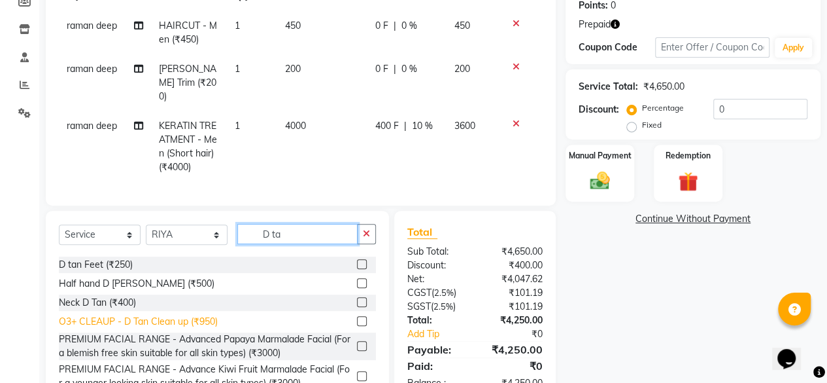
scroll to position [65, 0]
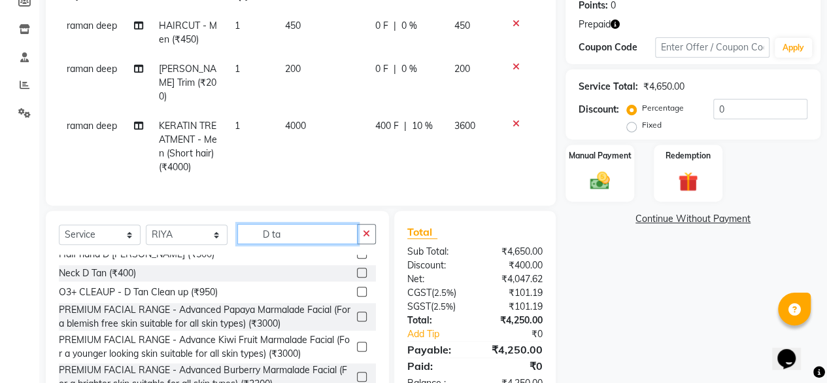
type input "D ta"
click at [357, 286] on label at bounding box center [362, 291] width 10 height 10
click at [357, 288] on input "checkbox" at bounding box center [361, 292] width 9 height 9
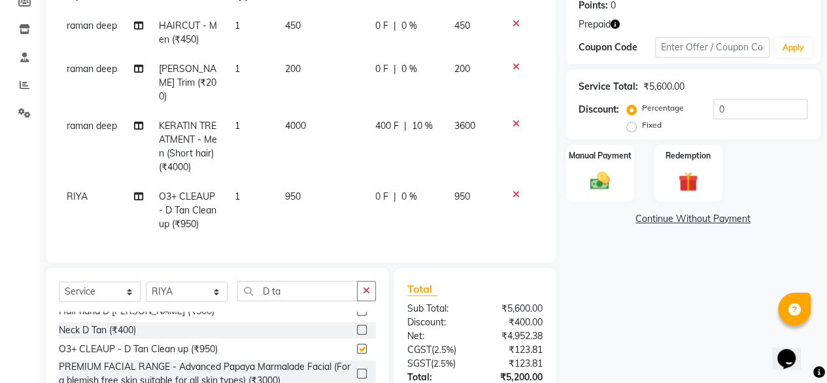
checkbox input "false"
click at [694, 186] on img at bounding box center [688, 182] width 33 height 26
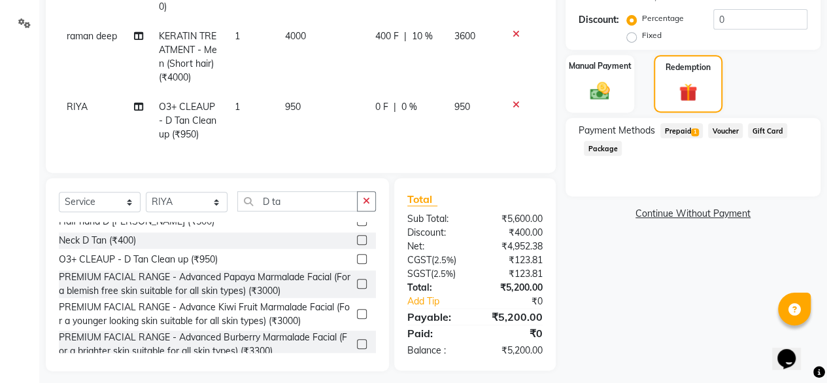
scroll to position [298, 0]
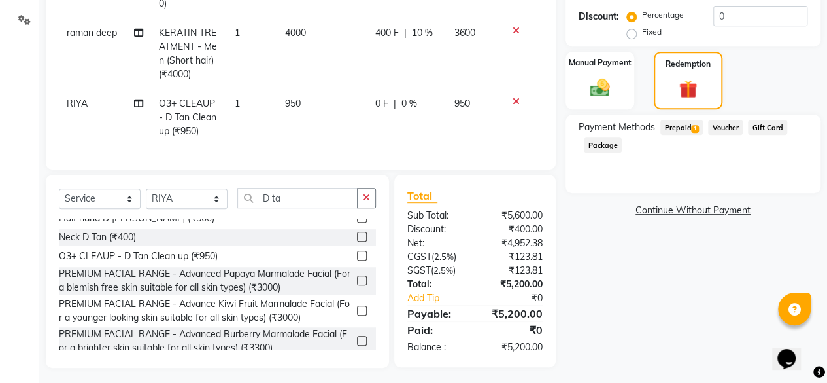
click at [679, 129] on span "Prepaid 1" at bounding box center [681, 127] width 43 height 15
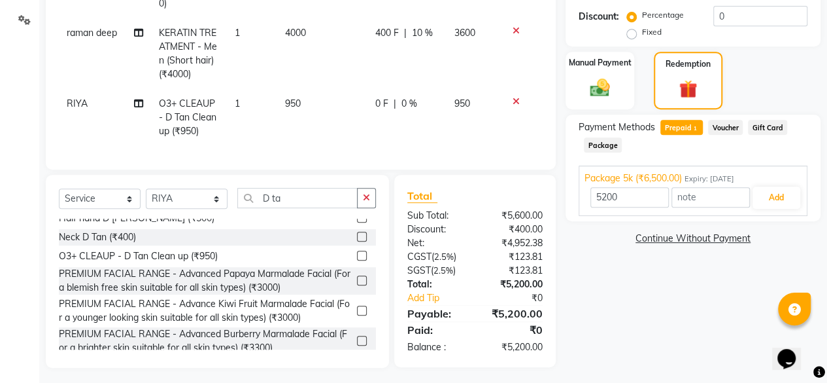
scroll to position [36, 0]
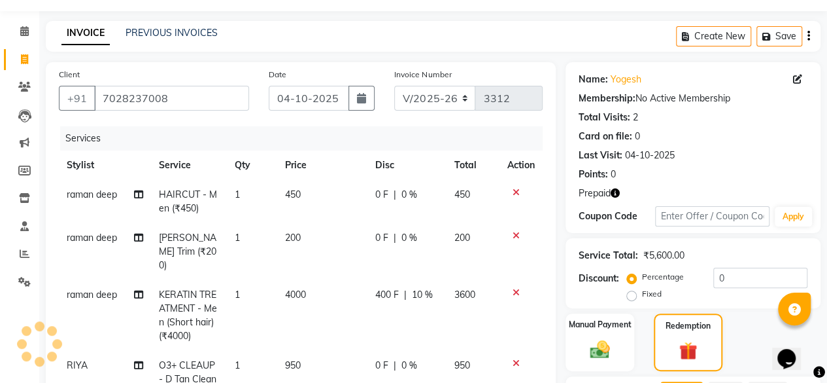
click at [619, 194] on icon "button" at bounding box center [615, 192] width 9 height 9
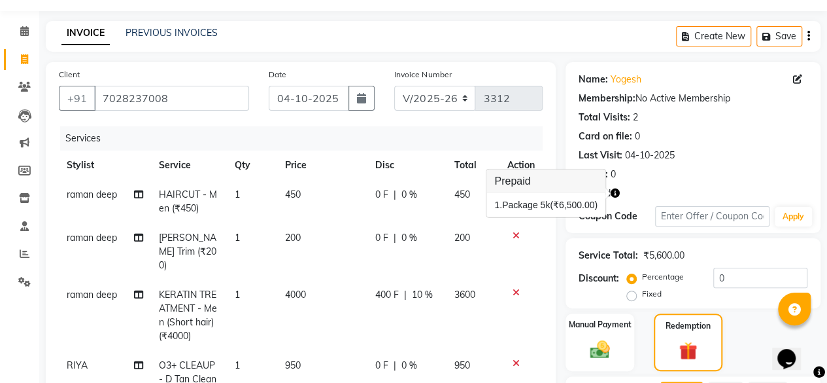
click at [753, 129] on div "Card on file: 0" at bounding box center [693, 136] width 229 height 14
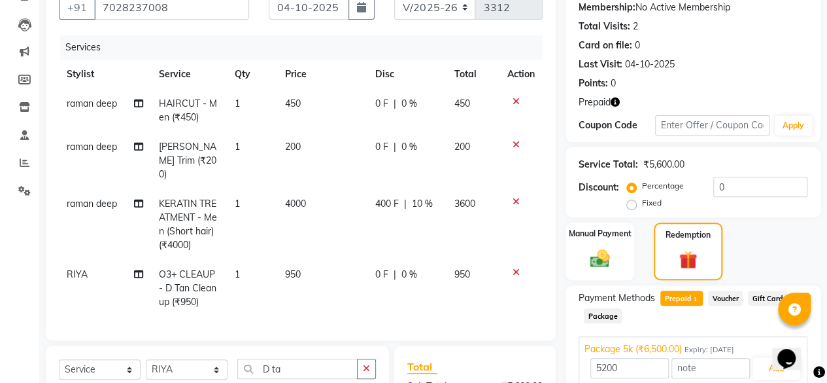
scroll to position [167, 0]
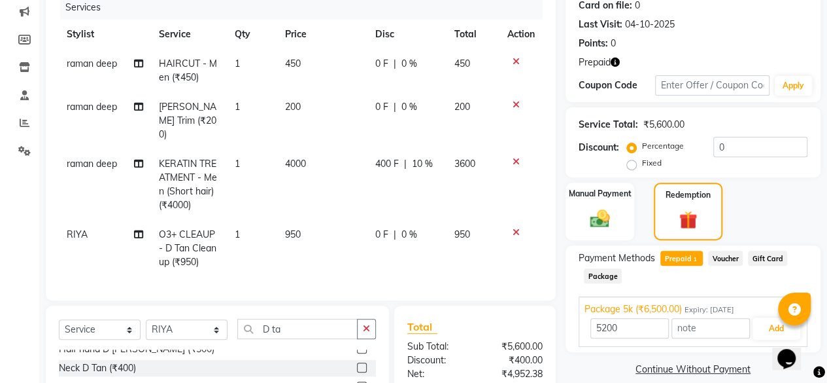
click at [615, 61] on icon "button" at bounding box center [615, 62] width 9 height 9
click at [765, 39] on div "Points: 0" at bounding box center [693, 44] width 229 height 14
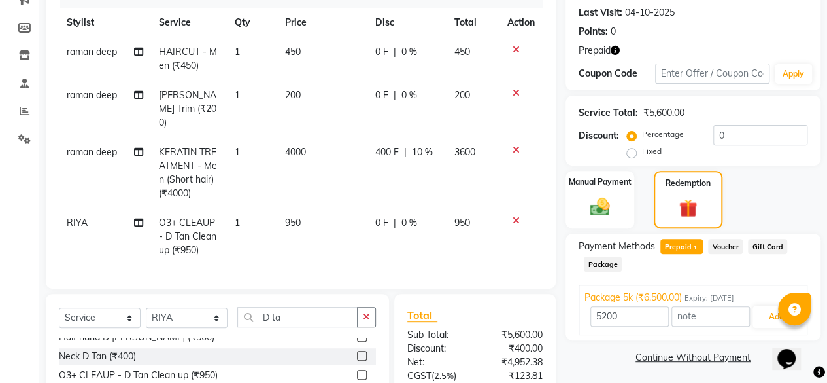
scroll to position [101, 0]
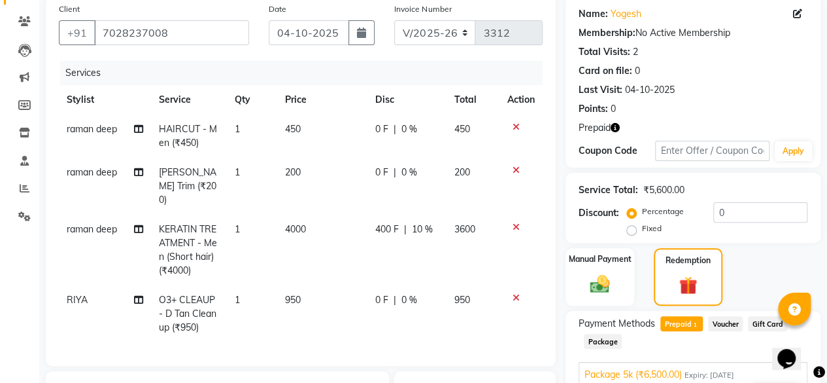
click at [618, 126] on icon "button" at bounding box center [615, 127] width 9 height 9
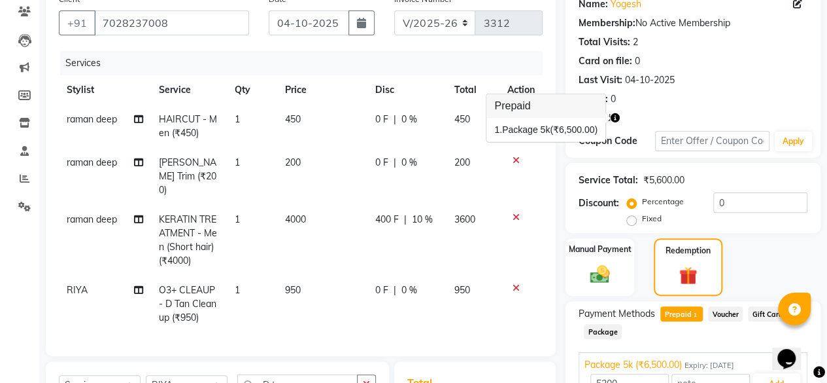
scroll to position [298, 0]
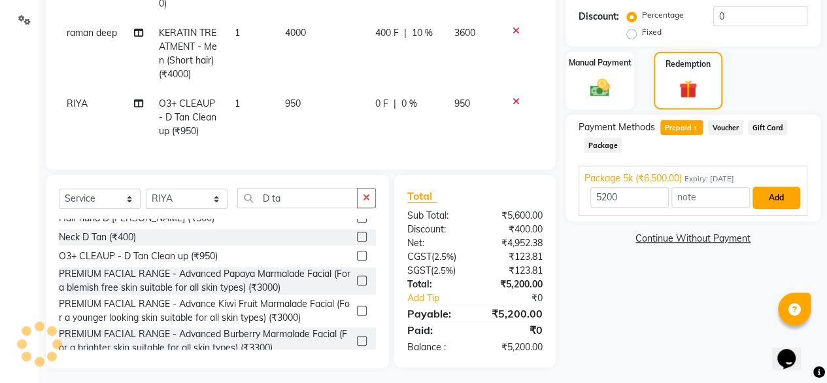
click at [782, 201] on button "Add" at bounding box center [777, 197] width 48 height 22
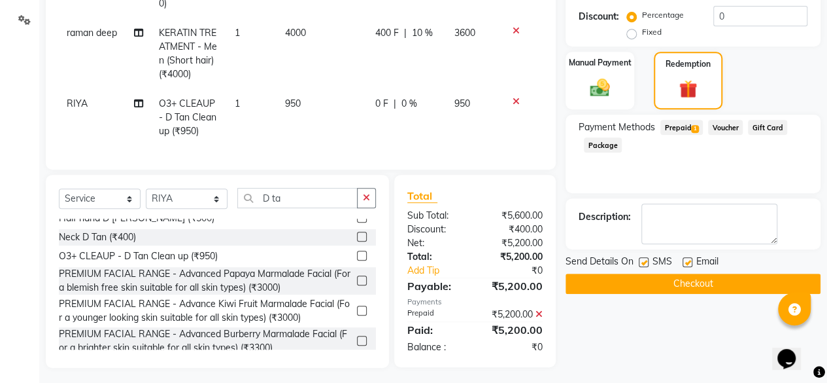
click at [700, 284] on button "Checkout" at bounding box center [693, 283] width 255 height 20
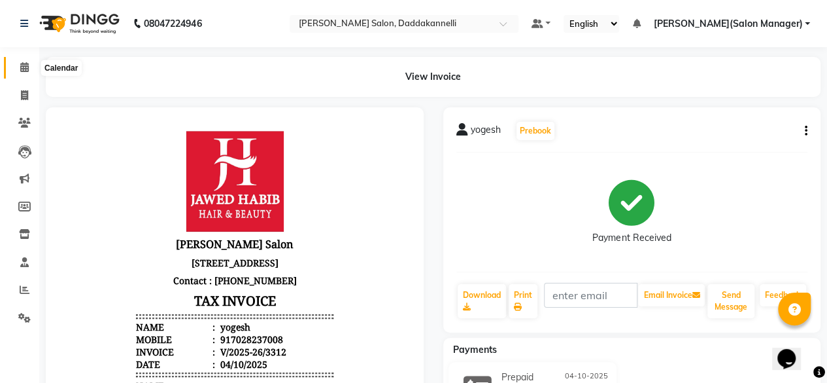
click at [18, 68] on span at bounding box center [24, 67] width 23 height 15
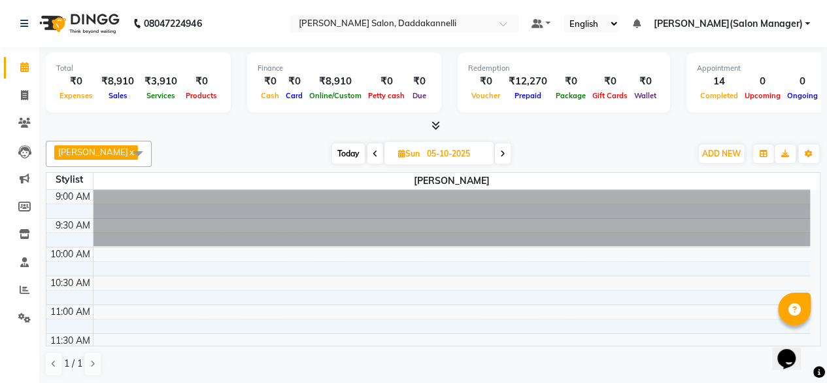
click at [293, 30] on nav "08047224946 Select Location × Jawed Habib Salon, Daddakannelli Default Panel My…" at bounding box center [413, 23] width 827 height 47
click at [252, 25] on nav "08047224946 Select Location × Jawed Habib Salon, Daddakannelli Default Panel My…" at bounding box center [413, 23] width 827 height 47
click at [282, 19] on nav "08047224946 Select Location × Jawed Habib Salon, Daddakannelli Default Panel My…" at bounding box center [413, 23] width 827 height 47
